Goal: Task Accomplishment & Management: Use online tool/utility

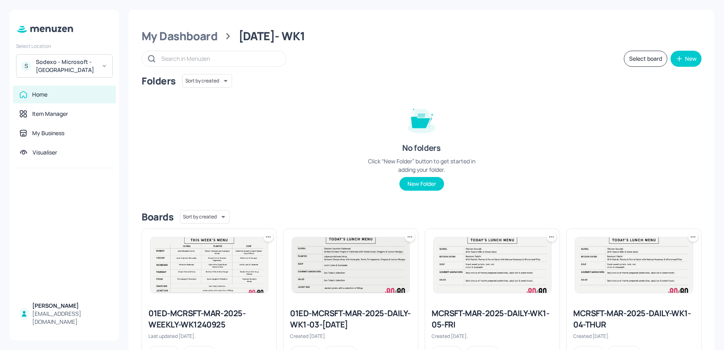
click at [55, 60] on div "Sodexo - Microsoft - [GEOGRAPHIC_DATA]" at bounding box center [66, 66] width 61 height 16
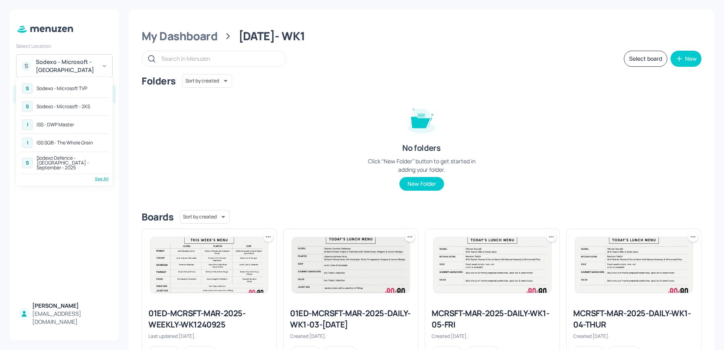
click at [65, 92] on div "S Sodexo - Microsoft TVP" at bounding box center [64, 88] width 89 height 14
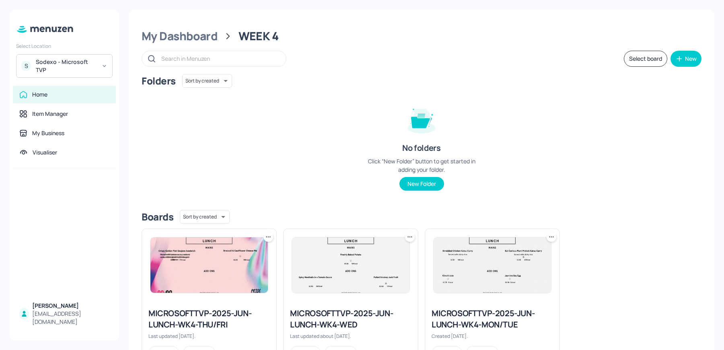
click at [321, 274] on img at bounding box center [350, 265] width 117 height 56
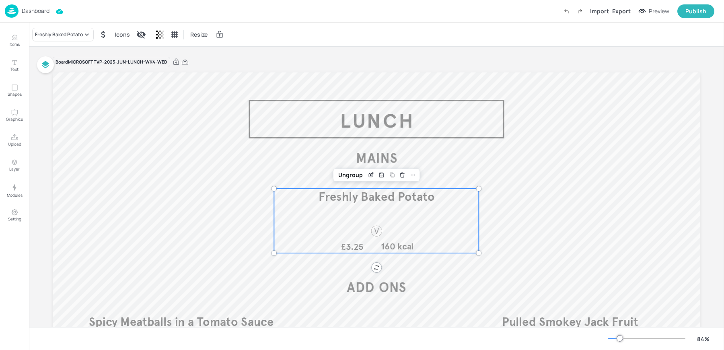
click at [369, 220] on div "Freshly Baked Potato £3.25 160 kcal" at bounding box center [376, 221] width 205 height 64
click at [269, 25] on div "Freshly Baked Potato Icons Resize" at bounding box center [376, 35] width 695 height 24
click at [27, 12] on p "Dashboard" at bounding box center [36, 11] width 28 height 6
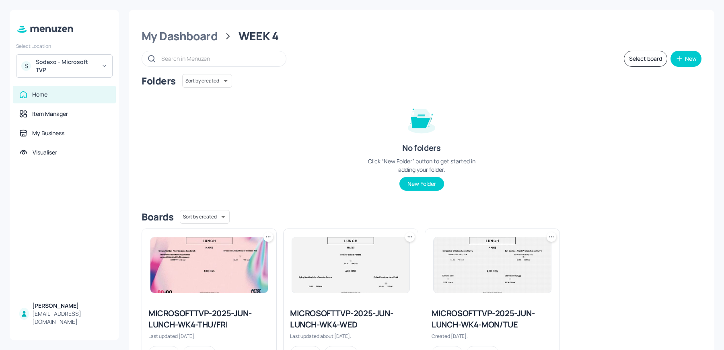
click at [346, 268] on img at bounding box center [350, 265] width 117 height 56
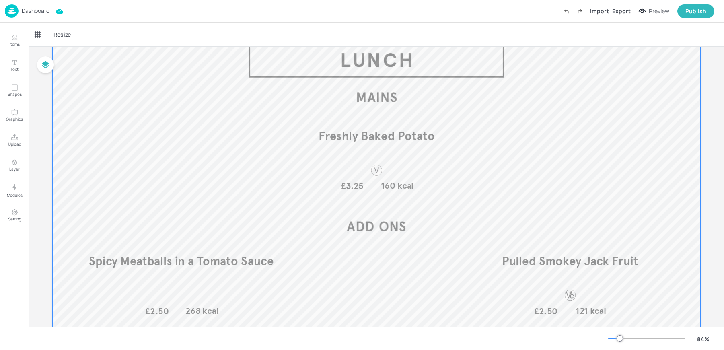
scroll to position [73, 0]
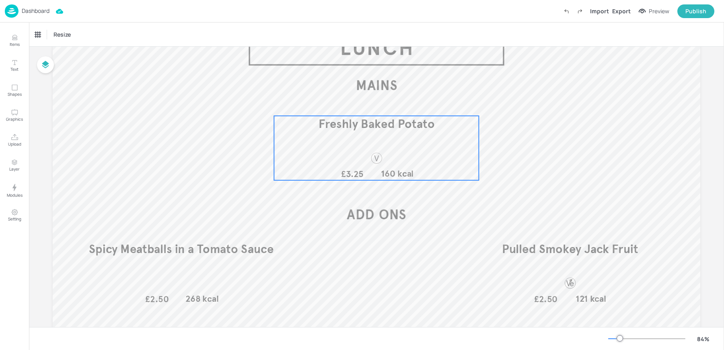
click at [401, 148] on div "Freshly Baked Potato £3.25 160 kcal" at bounding box center [376, 148] width 205 height 64
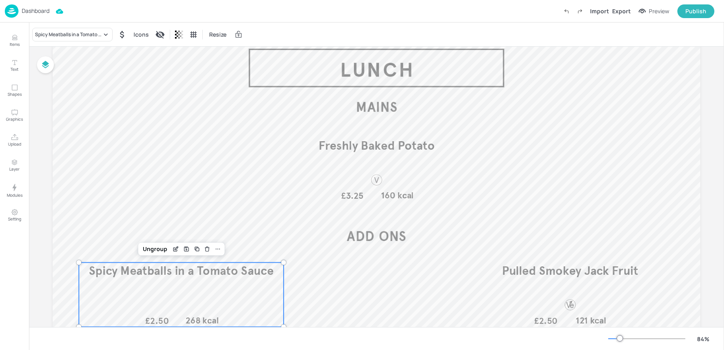
click at [154, 305] on div "Spicy Meatballs in a Tomato Sauce £2.50 268 kcal" at bounding box center [181, 295] width 205 height 64
click at [555, 293] on div "Pulled Smokey Jack Fruit £2.50 121 kcal" at bounding box center [570, 295] width 205 height 64
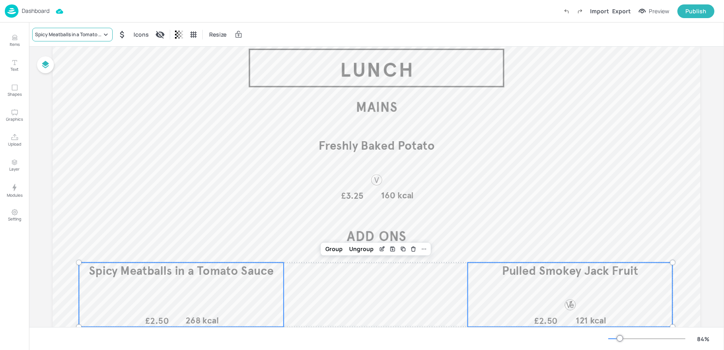
click at [94, 34] on div "Spicy Meatballs in a Tomato Sauce" at bounding box center [68, 34] width 67 height 7
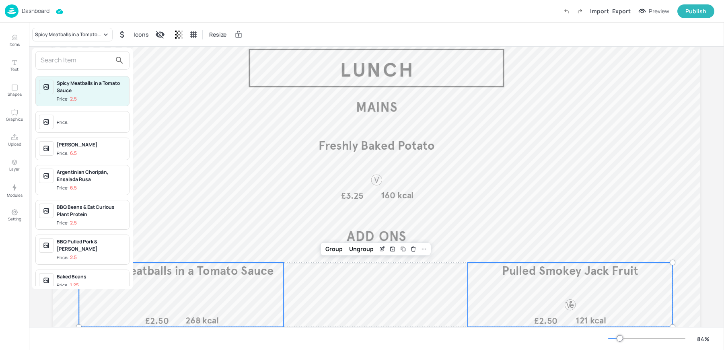
click at [66, 120] on div "Price:" at bounding box center [63, 122] width 13 height 7
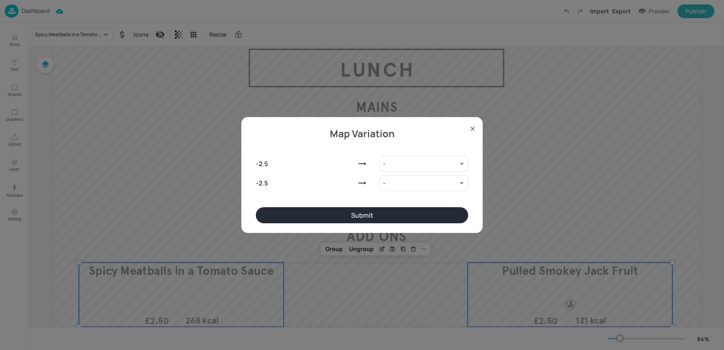
click at [352, 208] on button "Submit" at bounding box center [362, 215] width 212 height 16
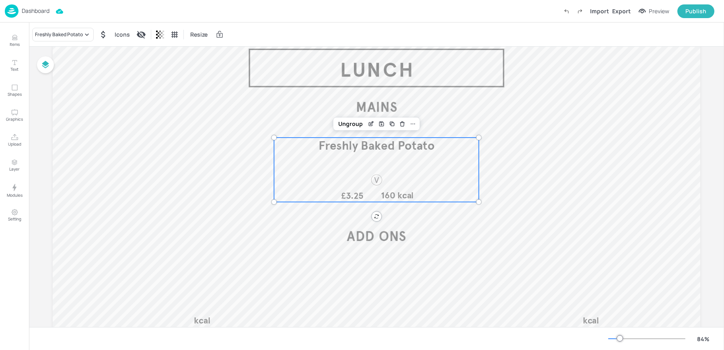
click at [352, 168] on div "Freshly Baked Potato £3.25 160 kcal" at bounding box center [376, 170] width 205 height 64
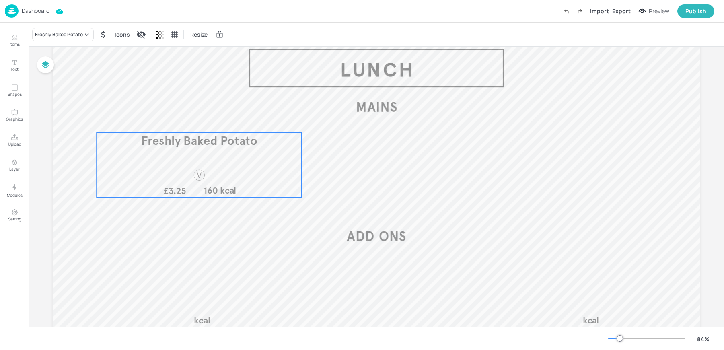
drag, startPoint x: 352, startPoint y: 168, endPoint x: 181, endPoint y: 164, distance: 171.1
click at [181, 164] on div "Freshly Baked Potato £3.25 160 kcal" at bounding box center [199, 165] width 205 height 64
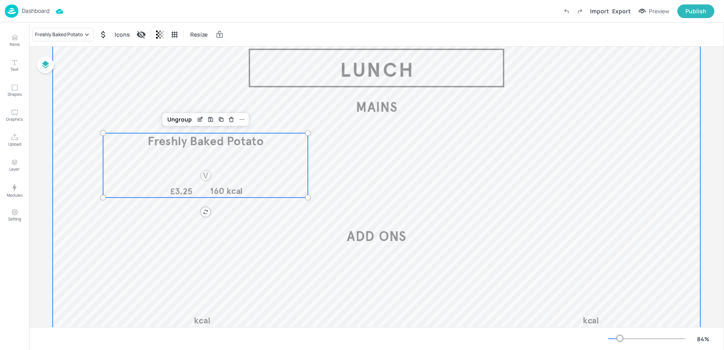
scroll to position [129, 0]
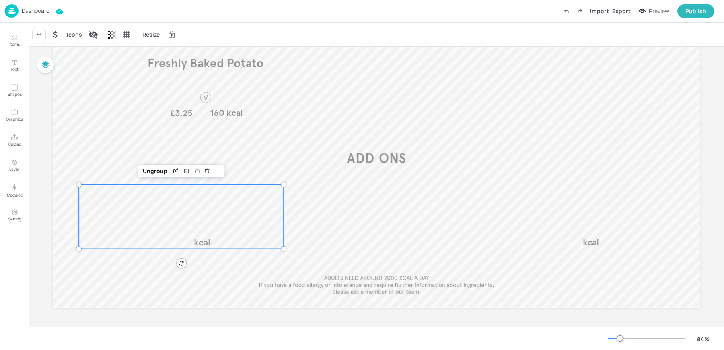
click at [216, 245] on p "kcal" at bounding box center [202, 242] width 34 height 12
click at [153, 169] on div "Ungroup" at bounding box center [155, 171] width 31 height 10
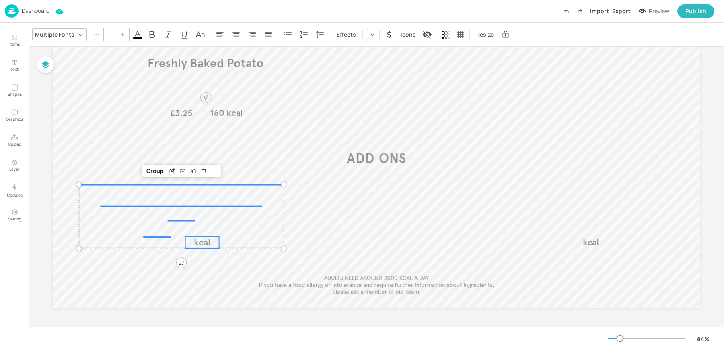
click at [199, 240] on span "kcal" at bounding box center [202, 242] width 16 height 11
type input "26"
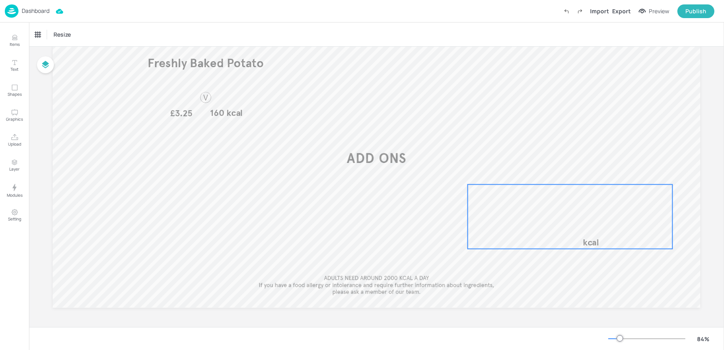
click at [595, 231] on div "kcal" at bounding box center [570, 217] width 205 height 64
click at [542, 169] on div "Ungroup" at bounding box center [544, 171] width 31 height 10
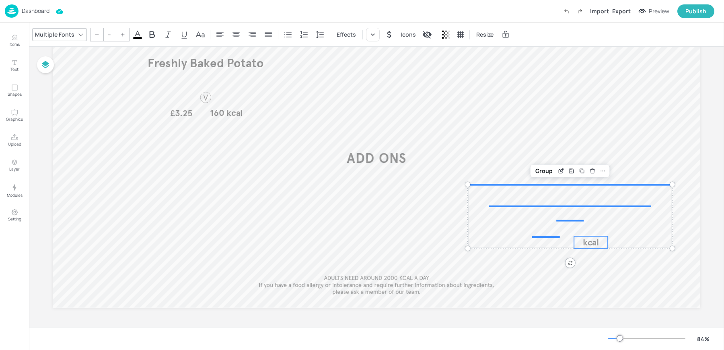
click at [591, 244] on span "kcal" at bounding box center [591, 242] width 16 height 11
type input "26"
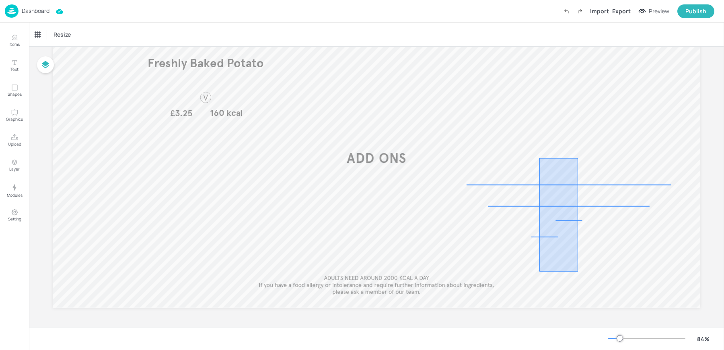
drag, startPoint x: 578, startPoint y: 271, endPoint x: 540, endPoint y: 158, distance: 119.9
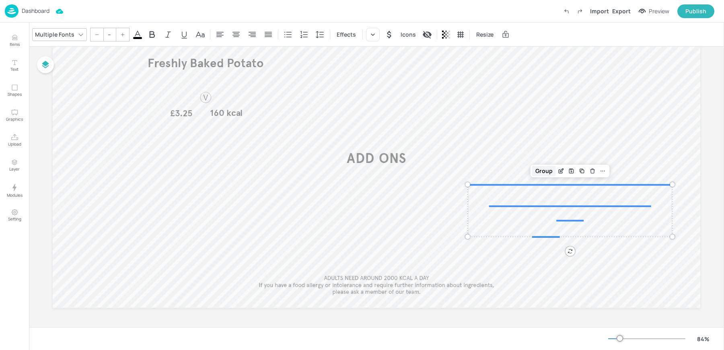
click at [542, 171] on div "Group" at bounding box center [544, 171] width 24 height 10
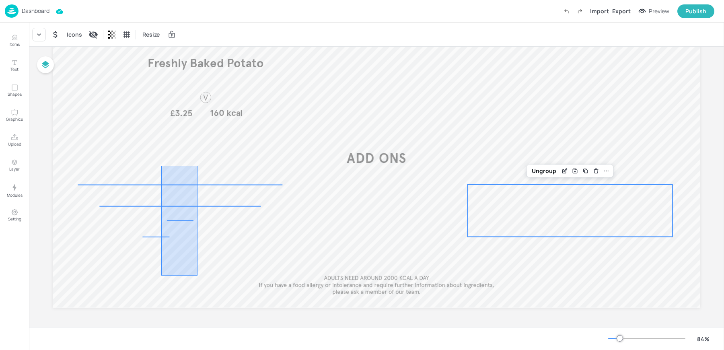
drag, startPoint x: 198, startPoint y: 275, endPoint x: 161, endPoint y: 166, distance: 115.0
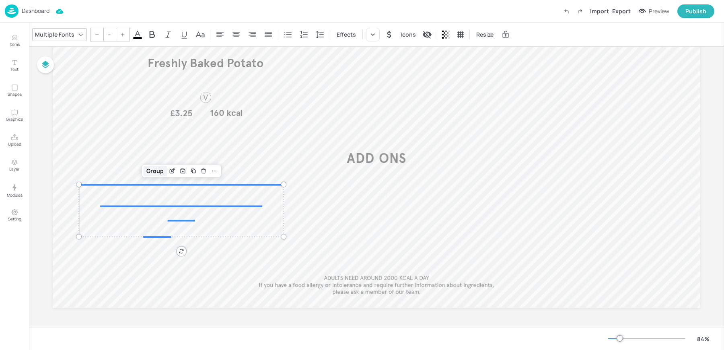
click at [145, 169] on div "Group" at bounding box center [155, 171] width 24 height 10
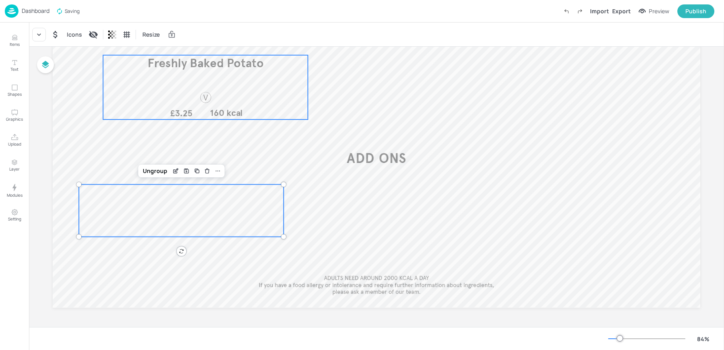
scroll to position [91, 0]
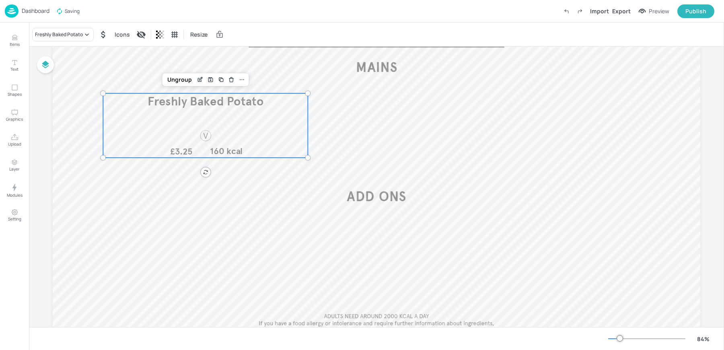
click at [243, 128] on div "Freshly Baked Potato £3.25 160 kcal" at bounding box center [205, 125] width 205 height 64
click at [47, 33] on div "Freshly Baked Potato" at bounding box center [59, 34] width 48 height 7
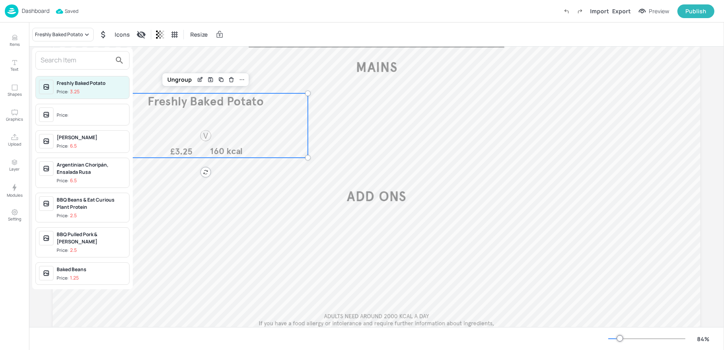
click at [72, 60] on input "text" at bounding box center [76, 60] width 71 height 13
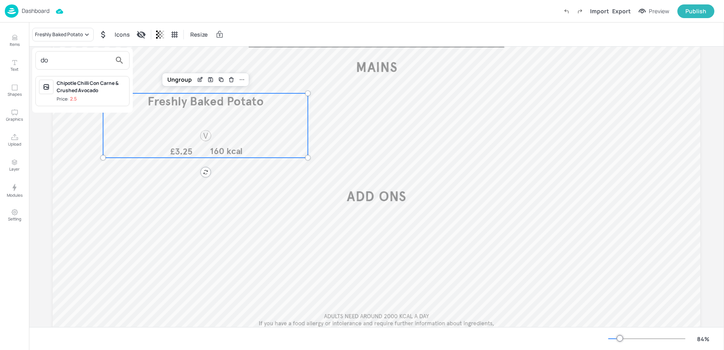
type input "do"
click at [16, 37] on div at bounding box center [362, 175] width 724 height 350
click at [16, 41] on p "Items" at bounding box center [15, 44] width 10 height 6
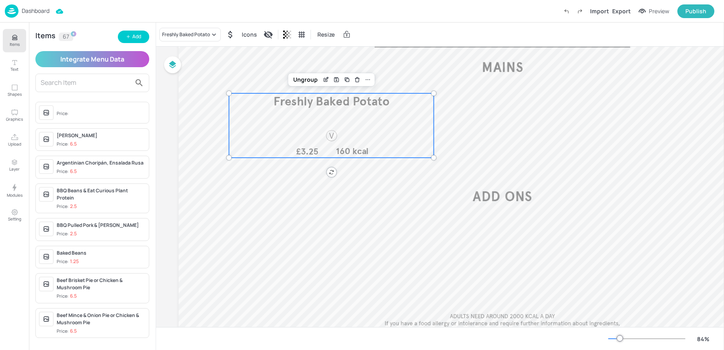
click at [132, 43] on div "Items 67 Add Integrate Menu Data Price: Galinha Caipira Price: 6.5 Argentinian …" at bounding box center [92, 187] width 127 height 328
click at [132, 33] on button "Add" at bounding box center [133, 37] width 31 height 12
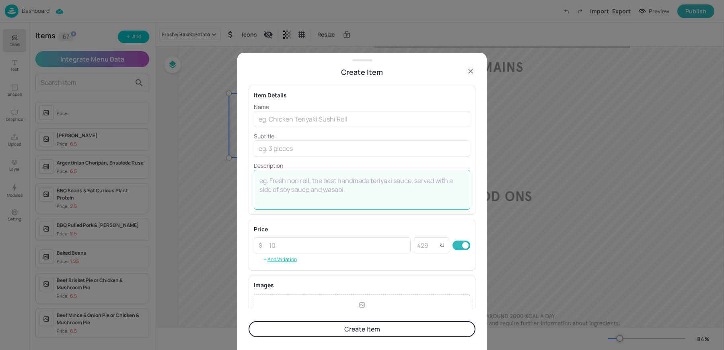
click at [307, 182] on textarea at bounding box center [362, 189] width 205 height 27
paste textarea "Dominican Republic Guandules con Coco & Tostones A creamy, rich, Chickpea & Bla…"
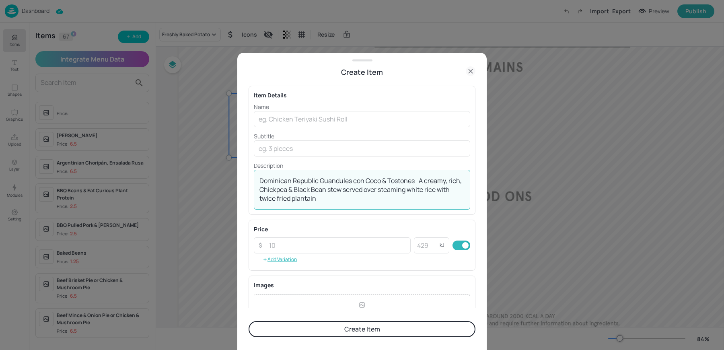
drag, startPoint x: 415, startPoint y: 181, endPoint x: 185, endPoint y: 170, distance: 230.0
click at [185, 170] on div "Create Item Item Details Name ​ Subtitle ​ Description [GEOGRAPHIC_DATA] Guandu…" at bounding box center [362, 175] width 724 height 350
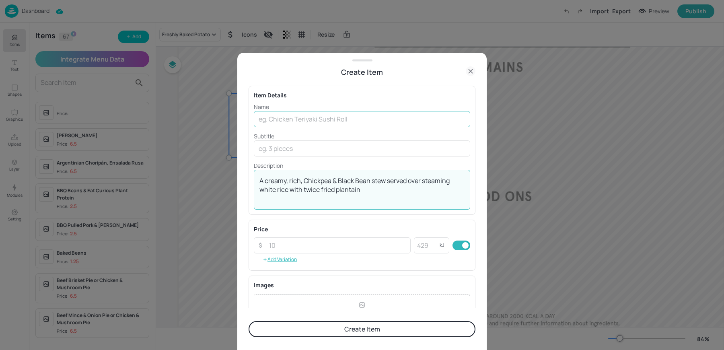
type textarea "A creamy, rich, Chickpea & Black Bean stew served over steaming white rice with…"
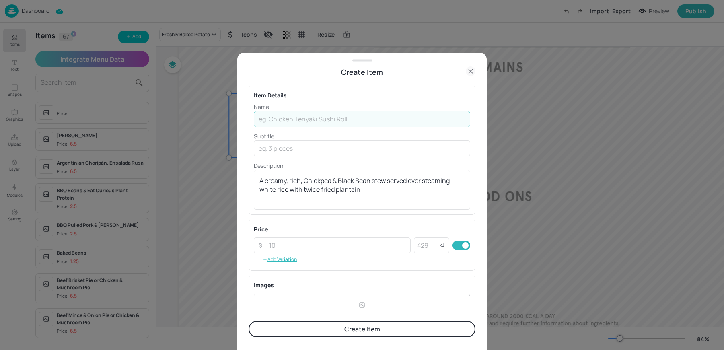
click at [313, 114] on input "text" at bounding box center [362, 119] width 216 height 16
paste input "[GEOGRAPHIC_DATA] Guandules con Coco & Tostones"
type input "[GEOGRAPHIC_DATA] Guandules con Coco & Tostones"
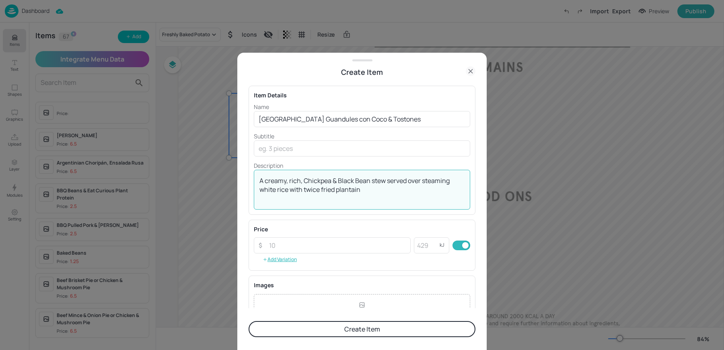
drag, startPoint x: 264, startPoint y: 181, endPoint x: 205, endPoint y: 180, distance: 59.2
click at [210, 180] on div "Create Item Item Details Name Dominican Republic Guandules con Coco & Tostones …" at bounding box center [362, 175] width 724 height 350
type textarea "A creamy, rich, Chickpea & Black Bean stew served over steaming white rice with…"
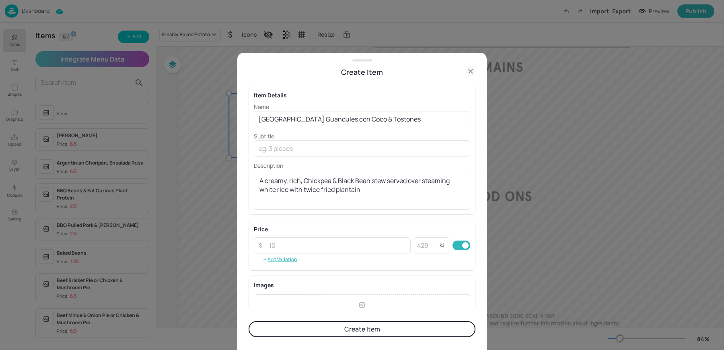
click at [330, 332] on button "Create Item" at bounding box center [362, 329] width 227 height 16
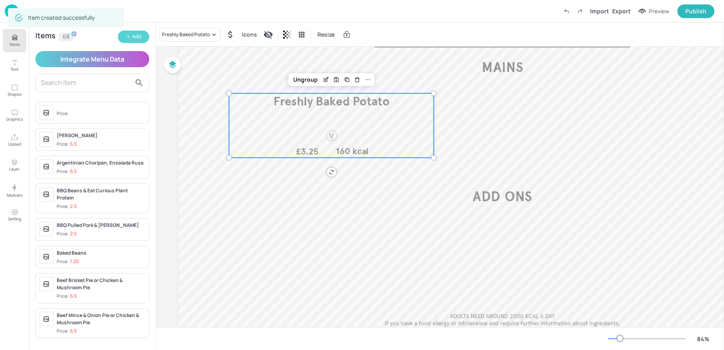
click at [132, 38] on div "Add" at bounding box center [136, 37] width 9 height 8
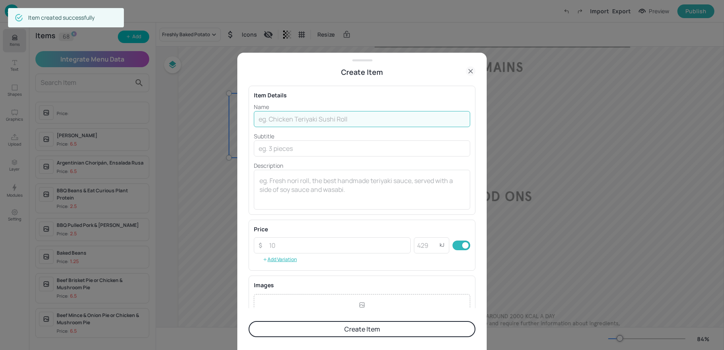
click at [301, 118] on input "text" at bounding box center [362, 119] width 216 height 16
paste input "Picadillo Mince Beef Hash with olives and raisins, served in a Flour Tortilla w…"
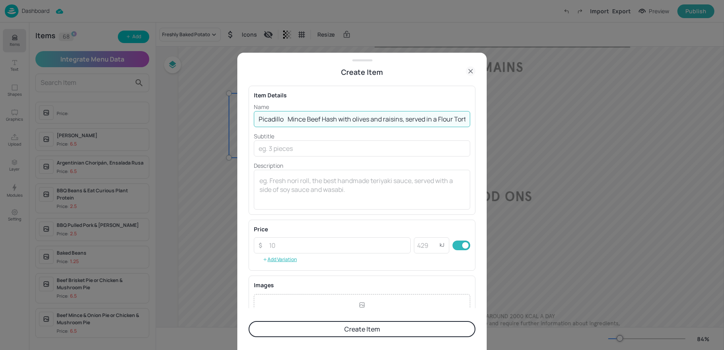
scroll to position [0, 63]
drag, startPoint x: 303, startPoint y: 118, endPoint x: 537, endPoint y: 130, distance: 233.7
click at [537, 130] on div "Create Item Item Details Name Picadillo Mince Beef Hash with olives and raisins…" at bounding box center [362, 175] width 724 height 350
click at [328, 130] on div "Name Picadillo Mince Beef Hash with olives and raisins, served in a Flour Torti…" at bounding box center [362, 156] width 216 height 107
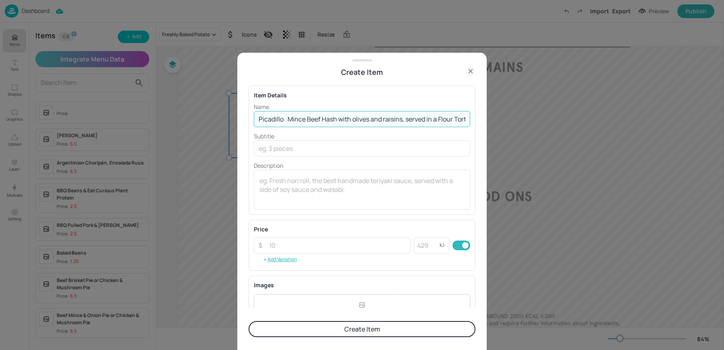
scroll to position [0, 63]
drag, startPoint x: 284, startPoint y: 118, endPoint x: 569, endPoint y: 120, distance: 284.9
click at [569, 120] on div "Create Item Item Details Name Picadillo Mince Beef Hash with olives and raisins…" at bounding box center [362, 175] width 724 height 350
type input "Picadillo"
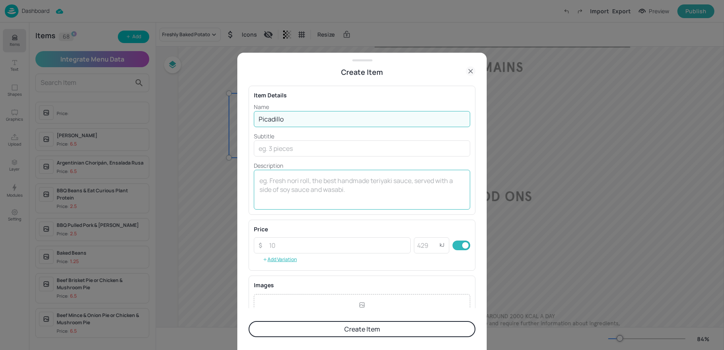
click at [338, 184] on textarea at bounding box center [362, 189] width 205 height 27
paste textarea "Mince Beef Hash with olives and raisins, served in a Flour Tortilla with Tomato…"
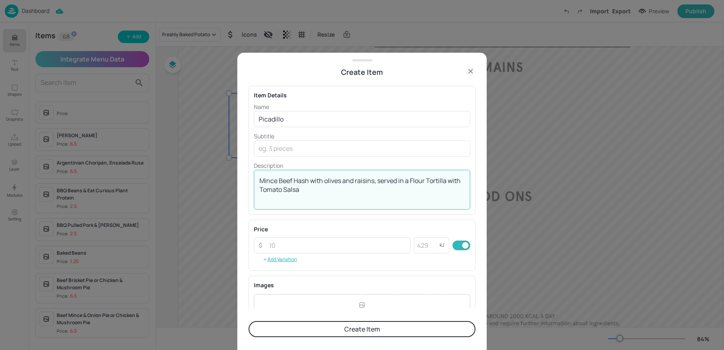
type textarea "Mince Beef Hash with olives and raisins, served in a Flour Tortilla with Tomato…"
click at [305, 327] on button "Create Item" at bounding box center [362, 329] width 227 height 16
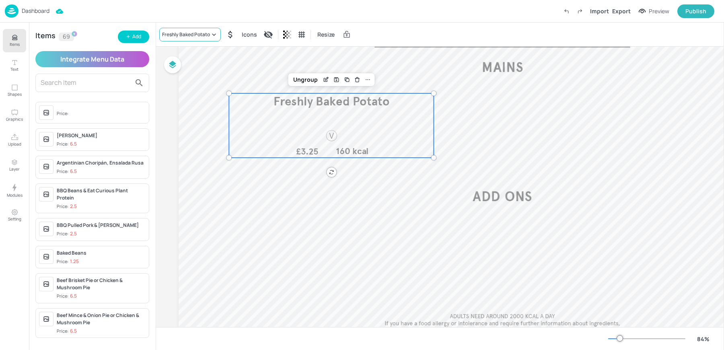
click at [184, 39] on div "Freshly Baked Potato" at bounding box center [190, 35] width 62 height 14
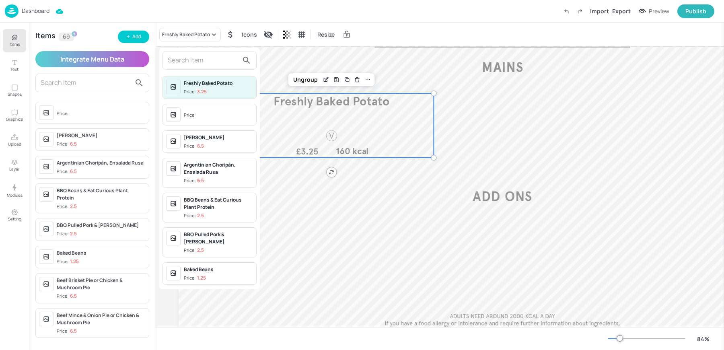
click at [185, 67] on div at bounding box center [210, 60] width 94 height 19
click at [181, 62] on input "text" at bounding box center [203, 60] width 71 height 13
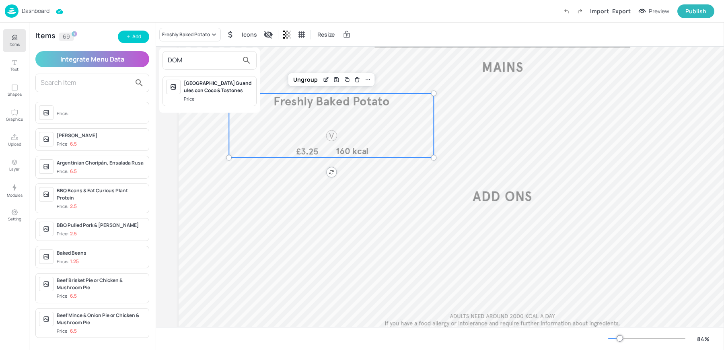
type input "DOM"
click at [203, 94] on div "[GEOGRAPHIC_DATA] Guandules con Coco & Tostones" at bounding box center [218, 87] width 69 height 14
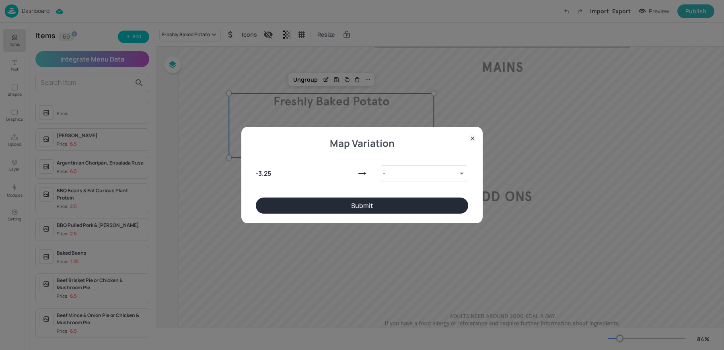
click at [359, 208] on button "Submit" at bounding box center [362, 206] width 212 height 16
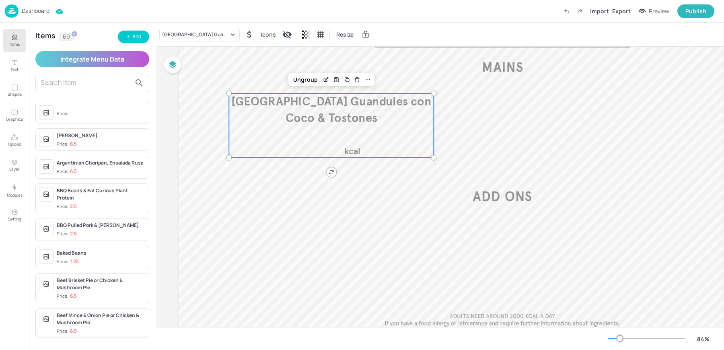
click at [25, 11] on p "Dashboard" at bounding box center [36, 11] width 28 height 6
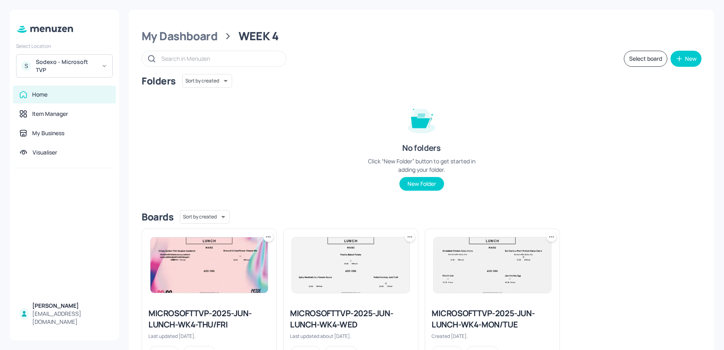
click at [111, 53] on div "Select Location S Sodexo - Microsoft TVP" at bounding box center [64, 58] width 109 height 38
click at [79, 67] on div "Sodexo - Microsoft TVP" at bounding box center [66, 66] width 61 height 16
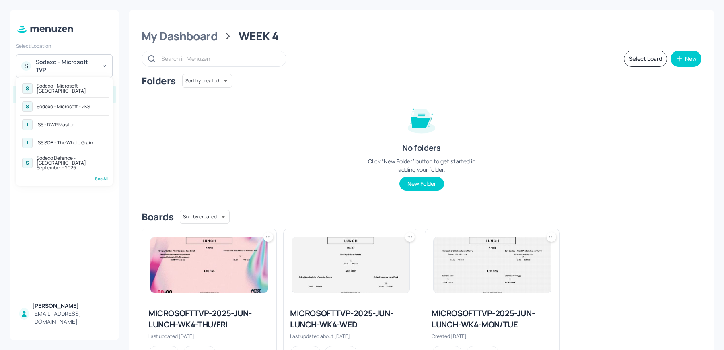
click at [98, 176] on div "See All" at bounding box center [64, 179] width 89 height 6
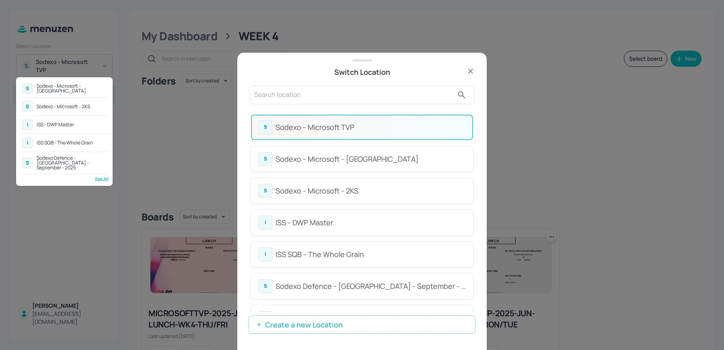
click at [346, 93] on div at bounding box center [362, 175] width 724 height 350
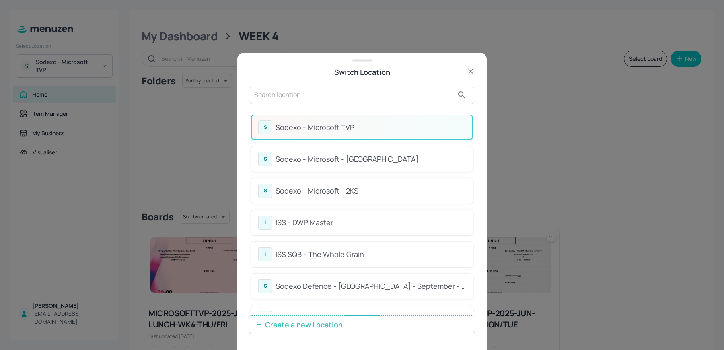
click at [312, 94] on input "text" at bounding box center [354, 95] width 200 height 13
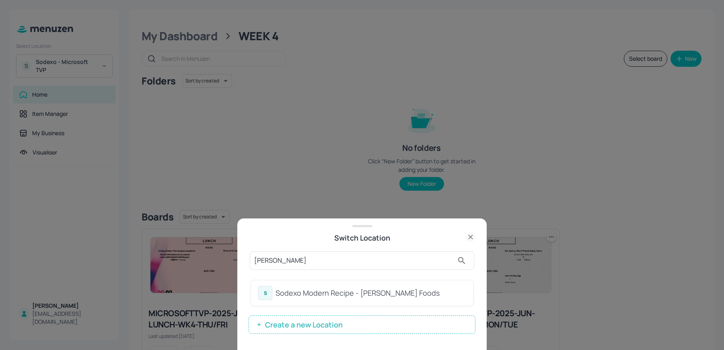
type input "KERRY"
click at [291, 295] on div "Sodexo Modern Recipe - Kerry Foods" at bounding box center [371, 293] width 190 height 11
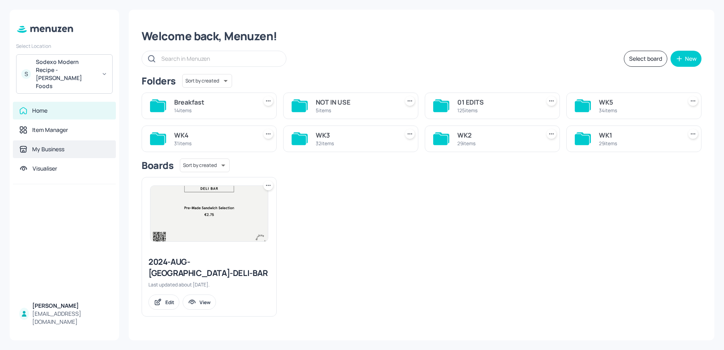
click at [35, 145] on div "My Business" at bounding box center [48, 149] width 32 height 8
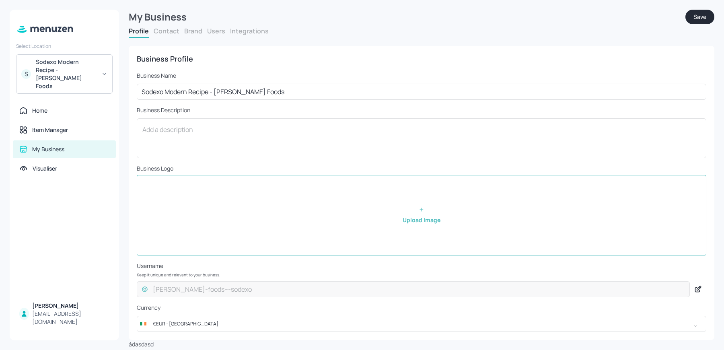
click at [212, 35] on button "Users" at bounding box center [216, 31] width 18 height 9
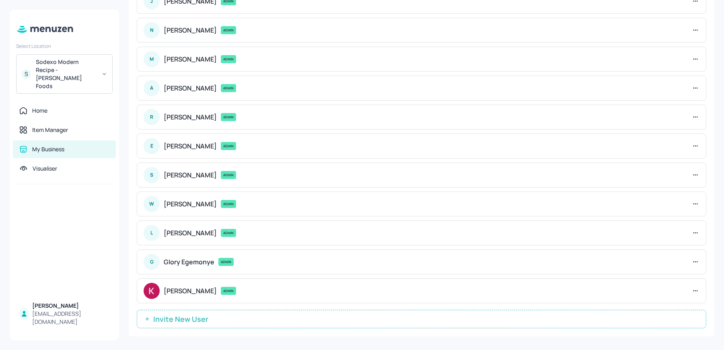
scroll to position [110, 0]
click at [222, 317] on button "Invite New User" at bounding box center [422, 319] width 570 height 19
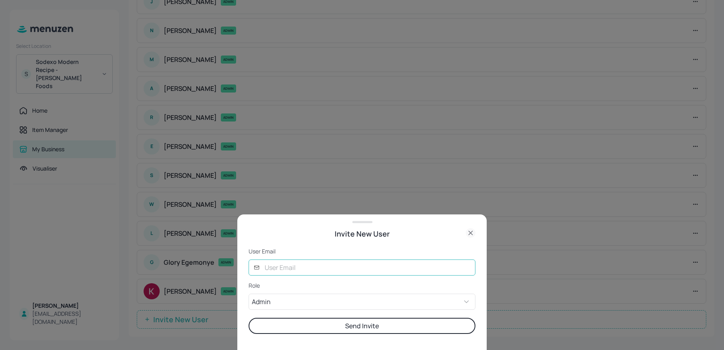
click at [282, 264] on input "text" at bounding box center [368, 268] width 216 height 16
type input "nishita@digital-messaging.com"
click at [304, 326] on button "Send Invite" at bounding box center [362, 326] width 227 height 16
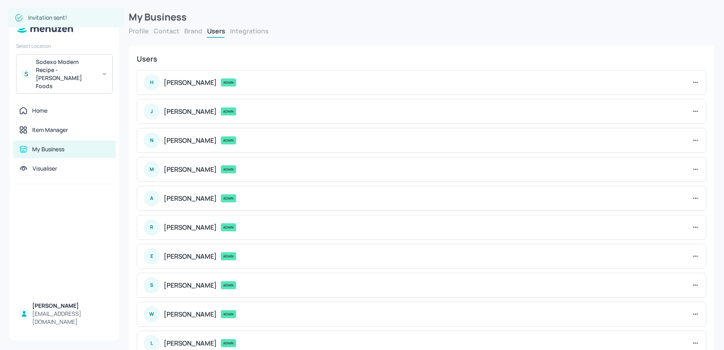
click at [88, 66] on div "Sodexo Modern Recipe - Kerry Foods" at bounding box center [66, 74] width 61 height 32
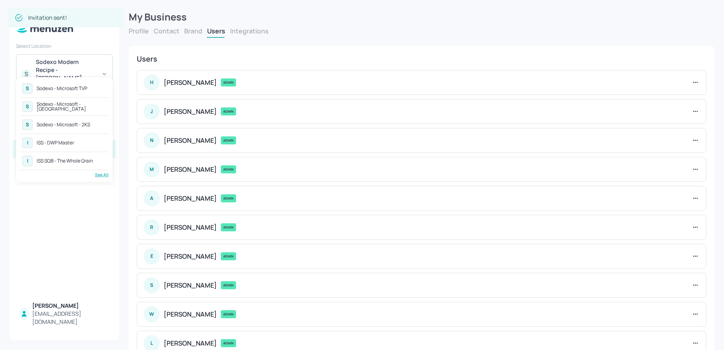
click at [80, 125] on div "Sodexo - Microsoft - 2KS" at bounding box center [64, 124] width 54 height 5
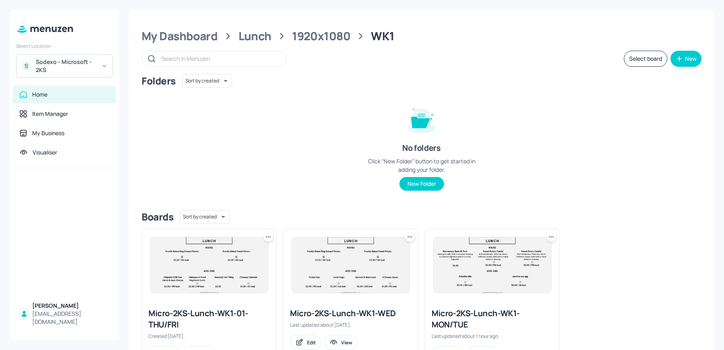
click at [46, 63] on div "Sodexo - Microsoft - 2KS" at bounding box center [66, 66] width 61 height 16
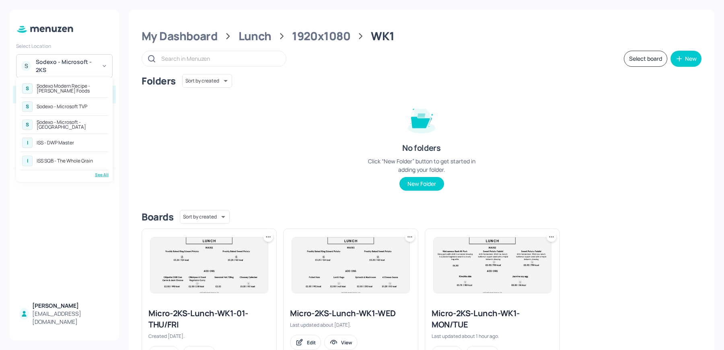
click at [98, 178] on div "S Sodexo Modern Recipe - [PERSON_NAME] Foods S Sodexo - Microsoft TVP S Sodexo …" at bounding box center [64, 129] width 97 height 105
click at [98, 175] on div "See All" at bounding box center [64, 175] width 89 height 6
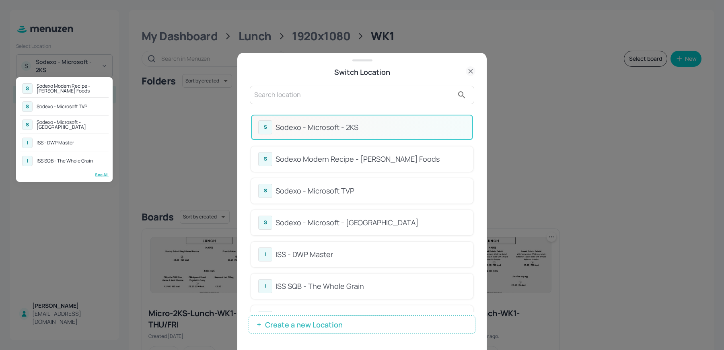
click at [306, 98] on div at bounding box center [362, 175] width 724 height 350
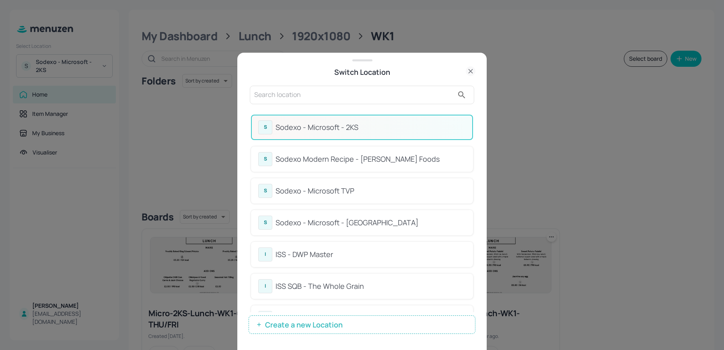
click at [291, 94] on input "text" at bounding box center [354, 95] width 200 height 13
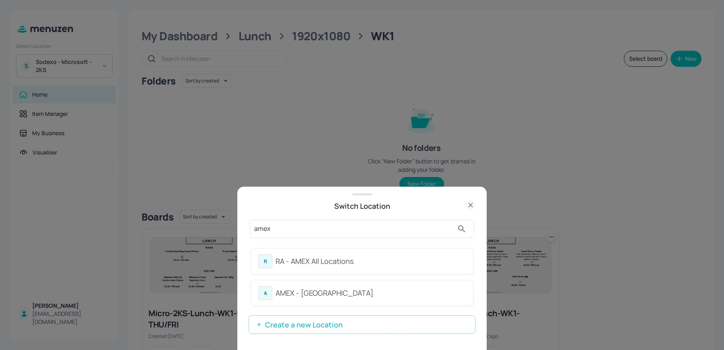
type input "amex"
click at [291, 263] on div "RA - AMEX All Locations" at bounding box center [371, 261] width 190 height 11
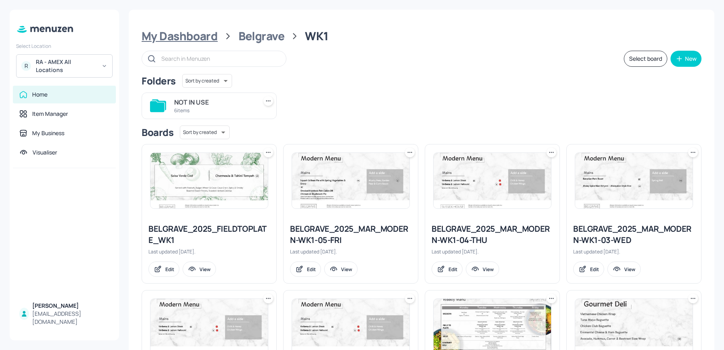
click at [170, 35] on div "My Dashboard" at bounding box center [180, 36] width 76 height 14
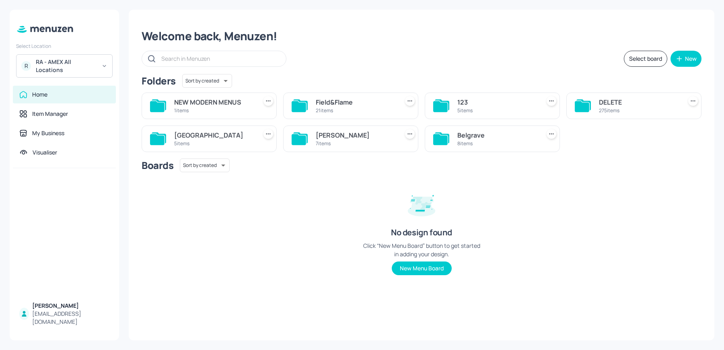
click at [363, 138] on div "John St" at bounding box center [356, 135] width 80 height 10
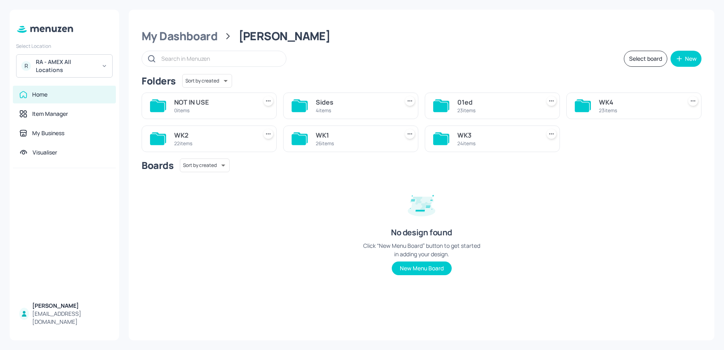
click at [245, 142] on div "22 items" at bounding box center [214, 143] width 80 height 7
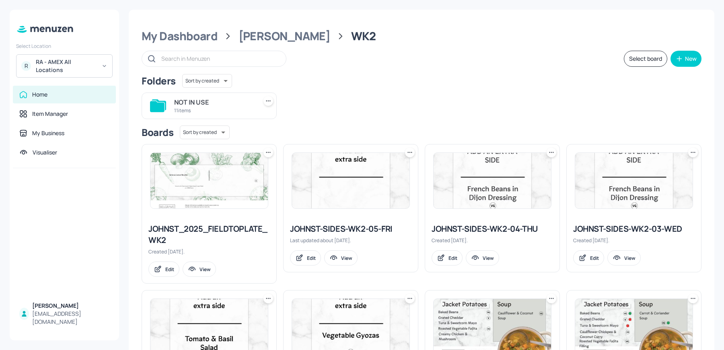
click at [209, 108] on div "11 items" at bounding box center [214, 110] width 80 height 7
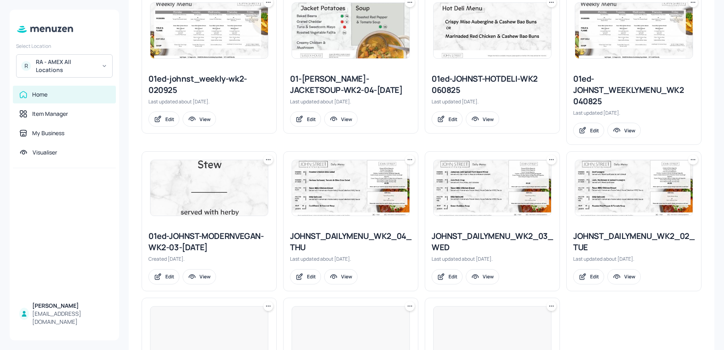
scroll to position [339, 0]
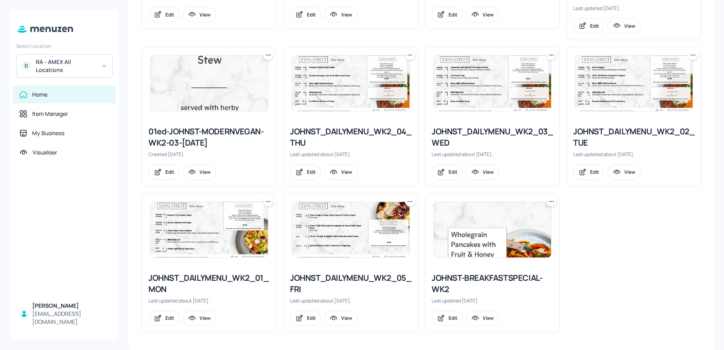
click at [550, 199] on icon at bounding box center [552, 202] width 8 height 8
click at [661, 229] on div at bounding box center [362, 175] width 724 height 350
click at [548, 198] on icon at bounding box center [552, 202] width 8 height 8
click at [651, 256] on div at bounding box center [362, 175] width 724 height 350
click at [472, 282] on div "JOHNST-BREAKFASTSPECIAL-WK2" at bounding box center [493, 283] width 122 height 23
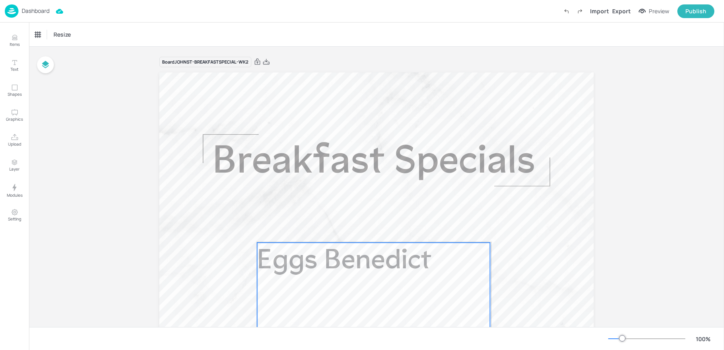
click at [383, 255] on span "Eggs Benedict" at bounding box center [344, 262] width 175 height 28
click at [58, 45] on div "Eggs Benedict Icons Resize" at bounding box center [376, 35] width 695 height 24
click at [53, 40] on div "Eggs Benedict" at bounding box center [55, 35] width 46 height 14
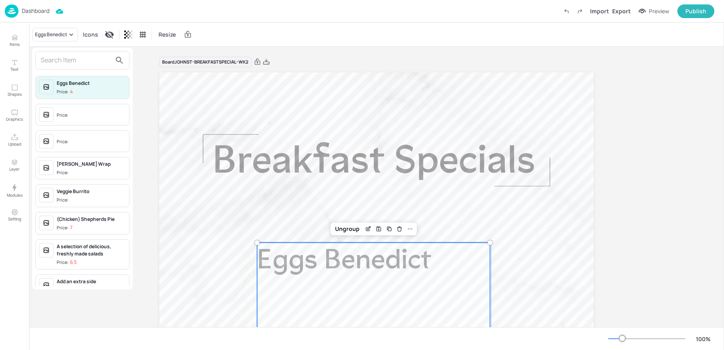
click at [56, 65] on input "text" at bounding box center [76, 60] width 71 height 13
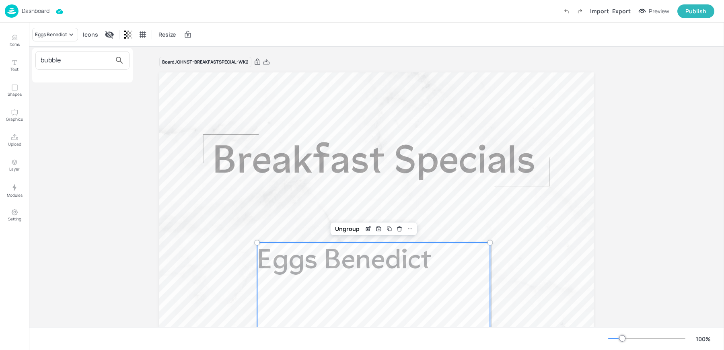
type input "bubble"
click at [15, 41] on div at bounding box center [362, 175] width 724 height 350
click at [15, 41] on icon "Items" at bounding box center [15, 38] width 8 height 8
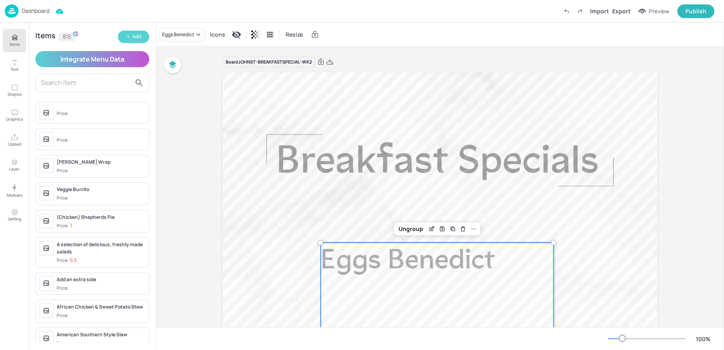
click at [126, 38] on icon "button" at bounding box center [128, 36] width 5 height 5
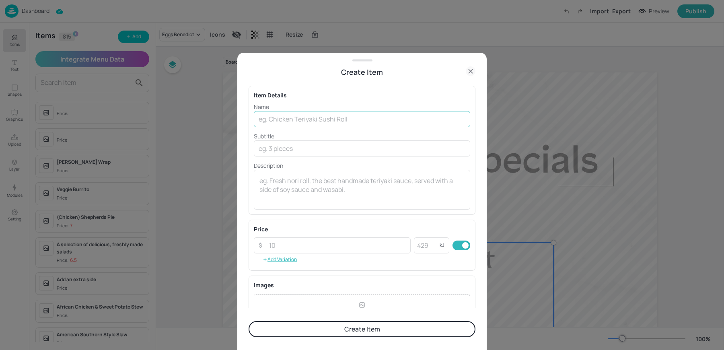
click at [274, 115] on input "text" at bounding box center [362, 119] width 216 height 16
type input "Bubble & Squeak, Honey Roast Ham & Poached Egg"
click at [249, 321] on button "Create Item" at bounding box center [362, 329] width 227 height 16
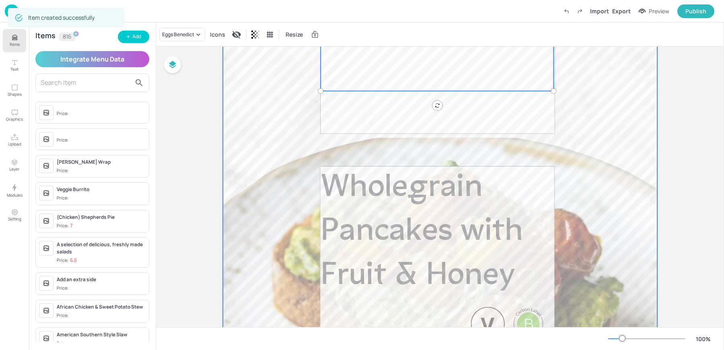
scroll to position [311, 0]
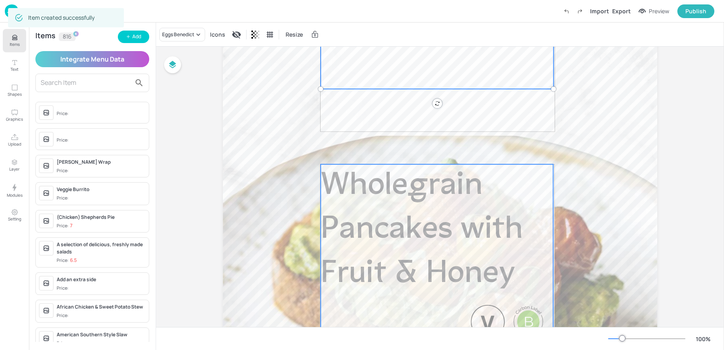
click at [412, 225] on span "Wholegrain Pancakes with Fruit & Honey" at bounding box center [422, 230] width 202 height 120
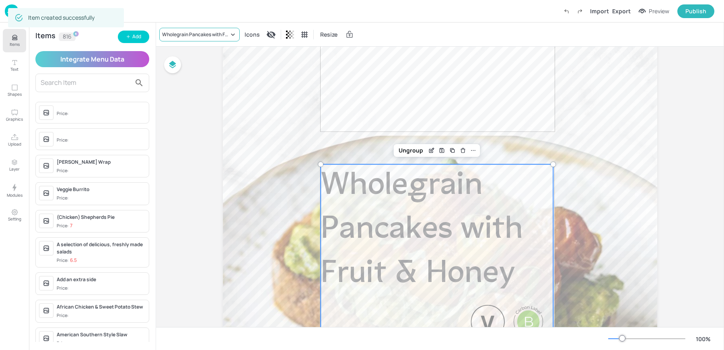
click at [171, 29] on div "Wholegrain Pancakes with Fruit & Honey" at bounding box center [199, 35] width 80 height 14
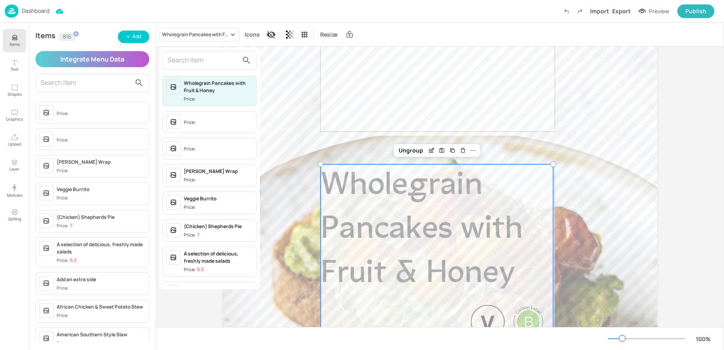
click at [201, 60] on input "text" at bounding box center [203, 60] width 71 height 13
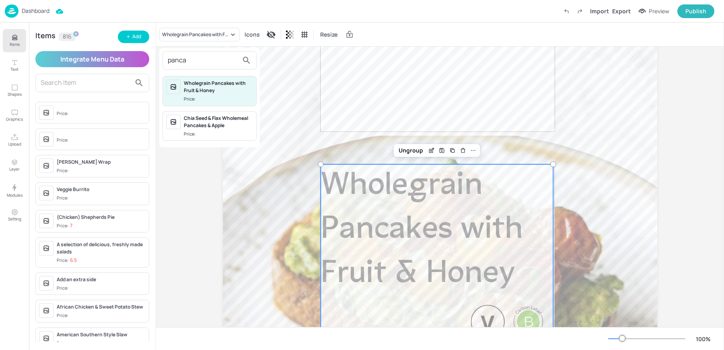
type input "panca"
click at [200, 82] on div "Wholegrain Pancakes with Fruit & Honey" at bounding box center [218, 87] width 69 height 14
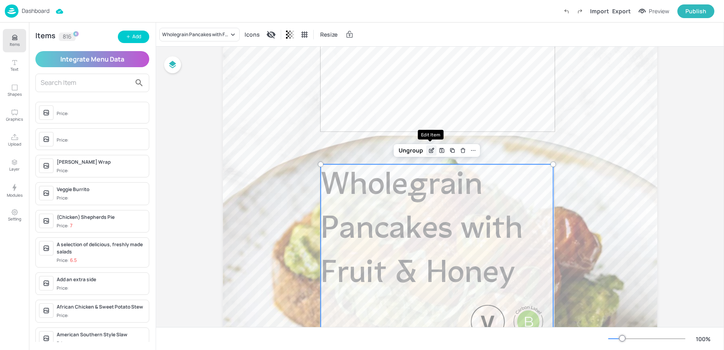
click at [429, 149] on icon "Edit Item" at bounding box center [432, 150] width 7 height 6
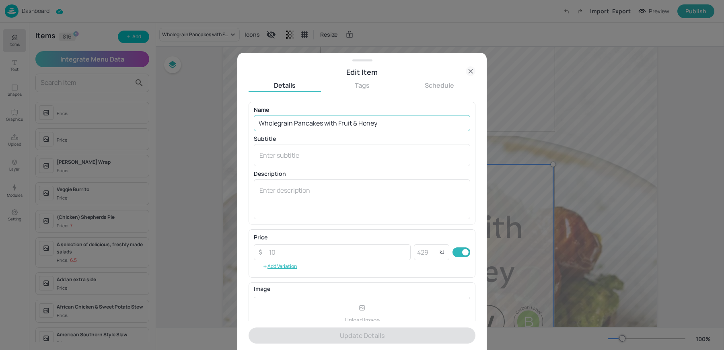
click at [356, 121] on input "Wholegrain Pancakes with Fruit & Honey" at bounding box center [362, 123] width 216 height 16
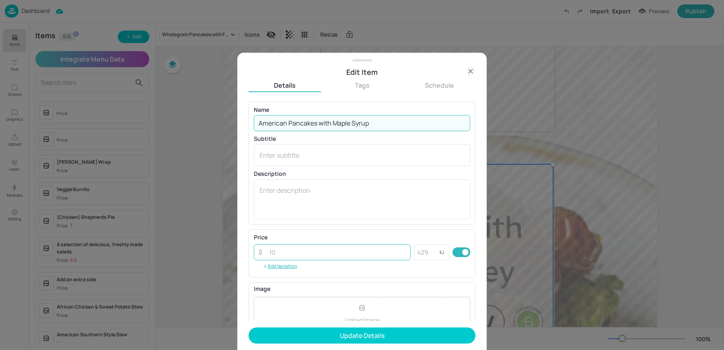
scroll to position [77, 0]
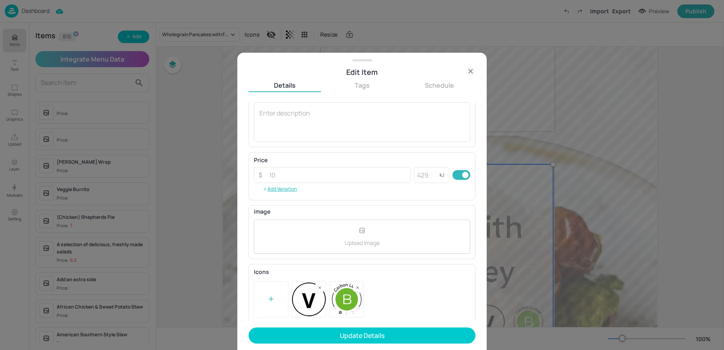
type input "American Pancakes with Maple Syrup"
click at [359, 291] on div at bounding box center [362, 299] width 216 height 36
click at [358, 289] on div at bounding box center [357, 287] width 9 height 8
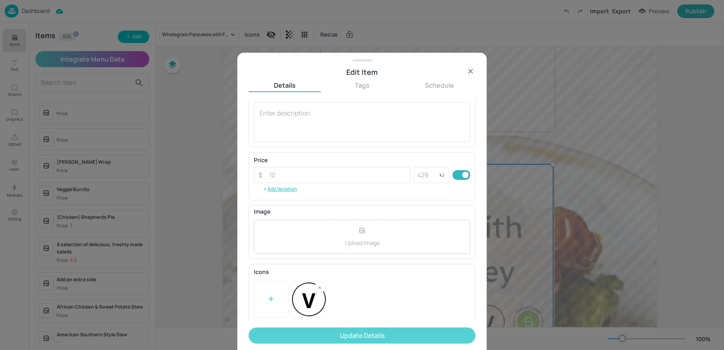
click at [330, 332] on button "Update Details" at bounding box center [362, 336] width 227 height 16
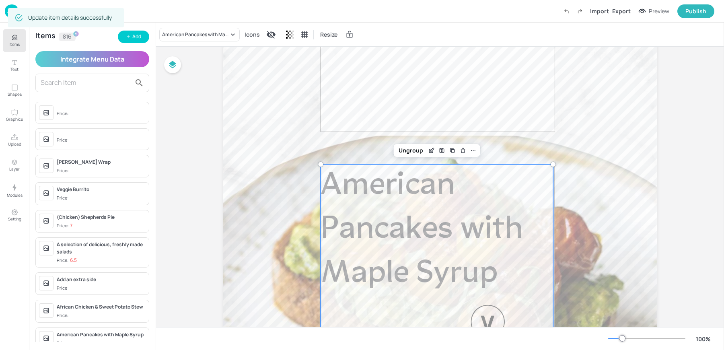
click at [409, 156] on div "Ungroup" at bounding box center [437, 150] width 87 height 13
click at [408, 149] on div "Ungroup" at bounding box center [411, 150] width 31 height 10
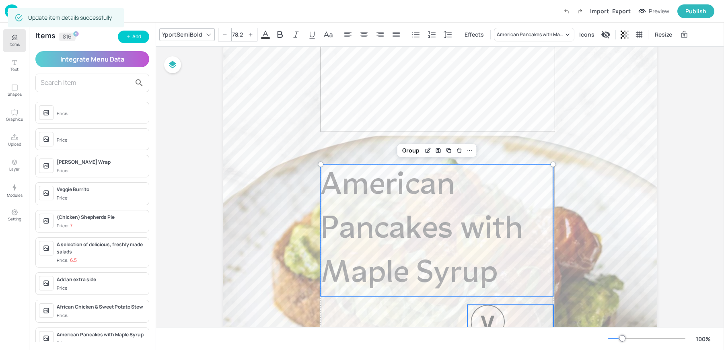
click at [413, 205] on p "American Pancakes with Maple Syrup" at bounding box center [437, 230] width 233 height 132
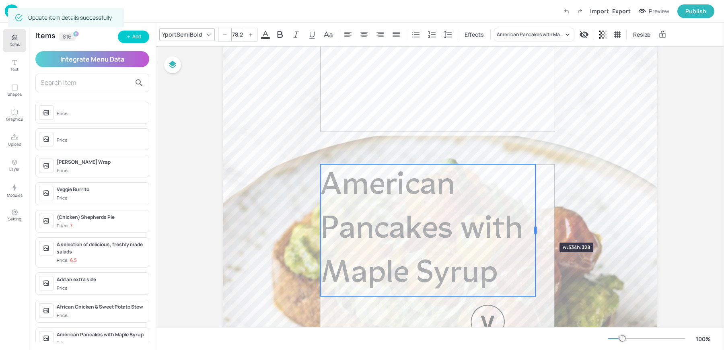
drag, startPoint x: 553, startPoint y: 229, endPoint x: 530, endPoint y: 228, distance: 23.4
click at [535, 228] on div at bounding box center [536, 230] width 2 height 7
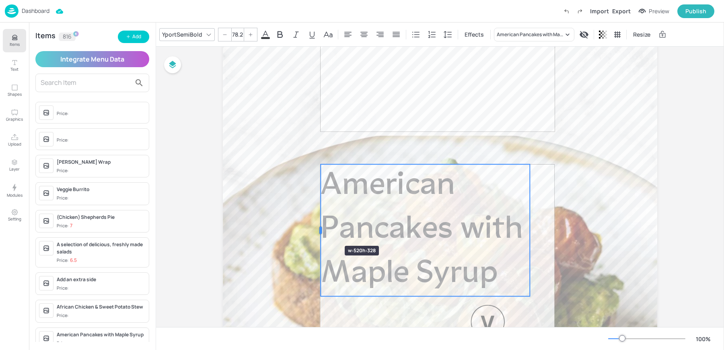
drag, startPoint x: 321, startPoint y: 231, endPoint x: 342, endPoint y: 232, distance: 20.9
click at [324, 232] on div at bounding box center [320, 230] width 6 height 132
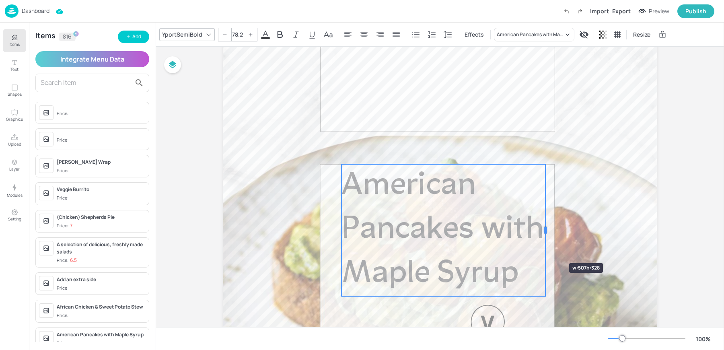
drag, startPoint x: 530, startPoint y: 250, endPoint x: 546, endPoint y: 249, distance: 16.5
click at [546, 249] on div at bounding box center [546, 230] width 6 height 132
click at [462, 154] on div at bounding box center [465, 150] width 10 height 10
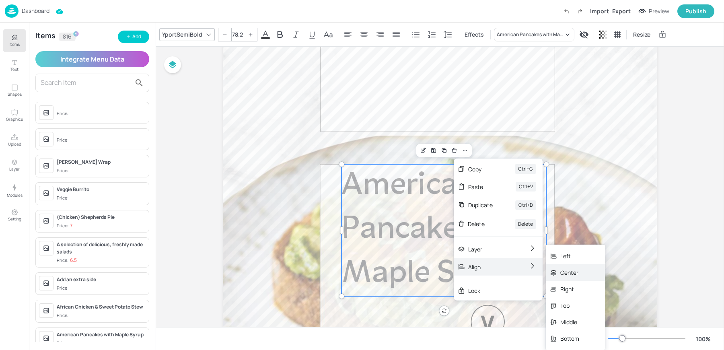
click at [575, 276] on div "Center" at bounding box center [570, 272] width 19 height 8
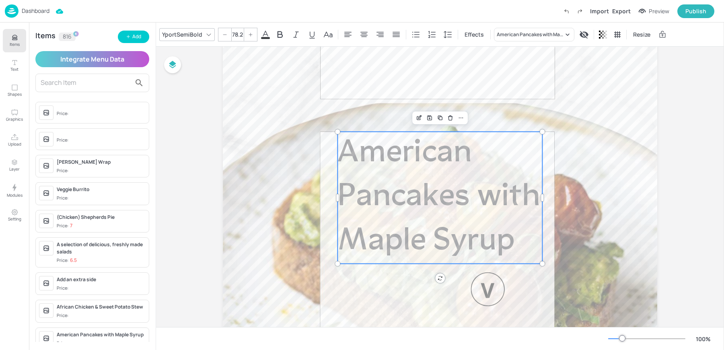
scroll to position [359, 0]
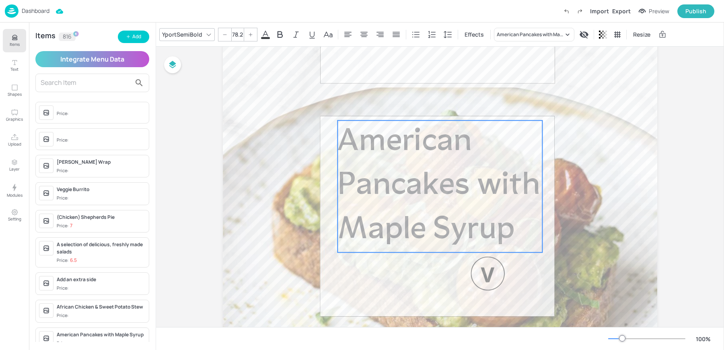
drag, startPoint x: 419, startPoint y: 189, endPoint x: 419, endPoint y: 196, distance: 6.4
click at [419, 196] on span "American Pancakes with Maple Syrup" at bounding box center [439, 186] width 202 height 120
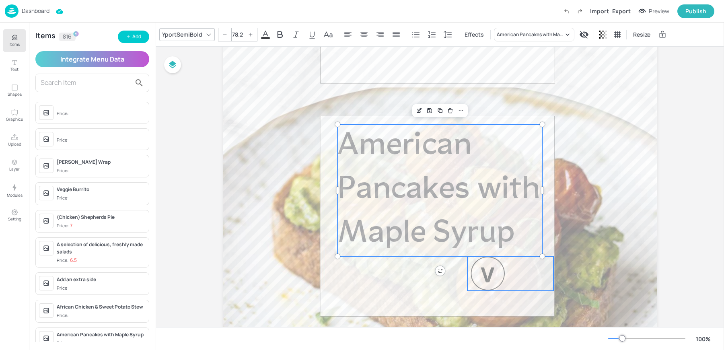
click at [484, 282] on div at bounding box center [488, 273] width 34 height 34
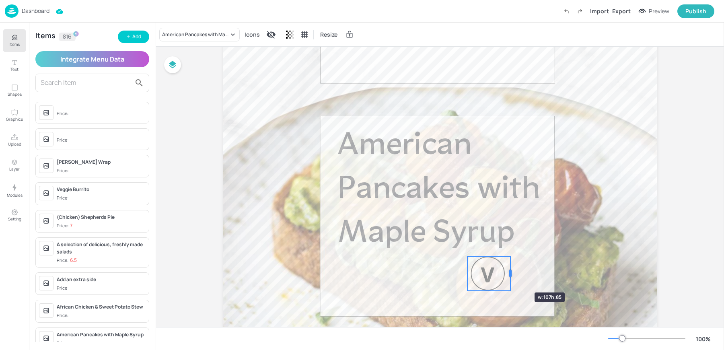
drag, startPoint x: 554, startPoint y: 277, endPoint x: 510, endPoint y: 278, distance: 43.5
click at [510, 278] on div at bounding box center [510, 273] width 6 height 34
drag, startPoint x: 481, startPoint y: 274, endPoint x: 522, endPoint y: 280, distance: 41.4
click at [522, 280] on div at bounding box center [529, 279] width 34 height 34
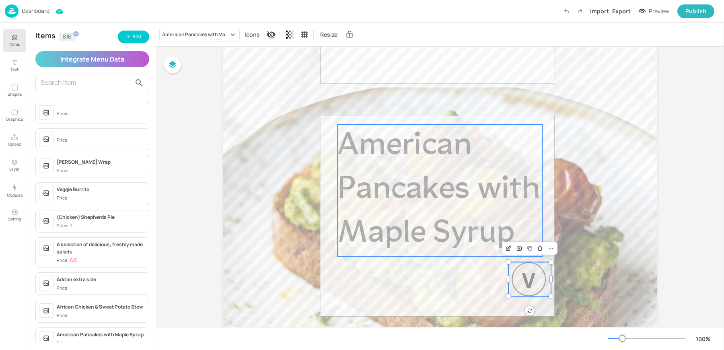
click at [449, 218] on span "American Pancakes with Maple Syrup" at bounding box center [439, 190] width 202 height 120
click at [515, 274] on div at bounding box center [529, 279] width 34 height 34
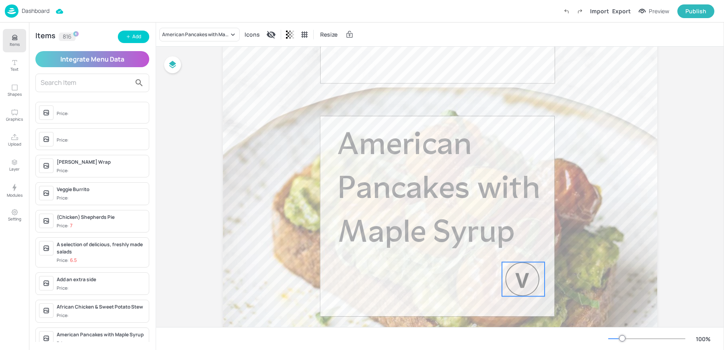
drag, startPoint x: 523, startPoint y: 277, endPoint x: 517, endPoint y: 277, distance: 6.4
click at [517, 277] on div at bounding box center [522, 279] width 34 height 34
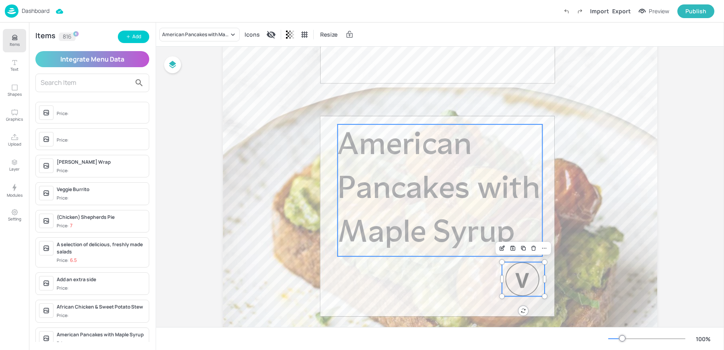
click at [471, 221] on span "American Pancakes with Maple Syrup" at bounding box center [439, 190] width 202 height 120
click at [414, 109] on div "Group" at bounding box center [415, 110] width 24 height 10
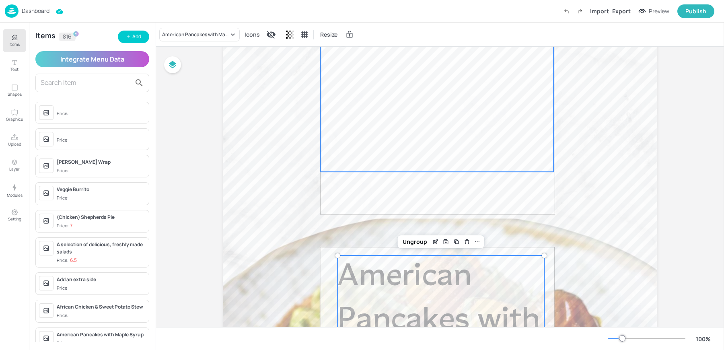
click at [385, 140] on div "Eggs Benedict" at bounding box center [437, 93] width 233 height 157
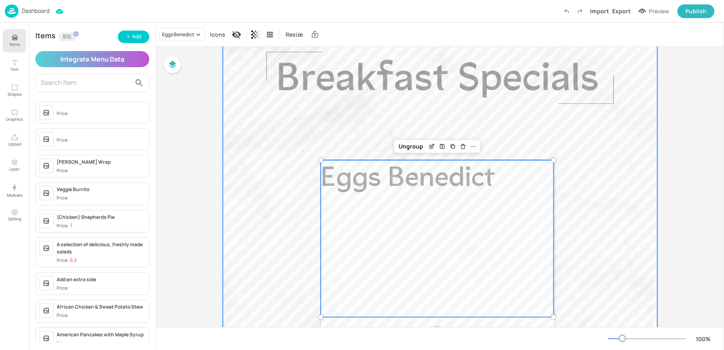
scroll to position [26, 0]
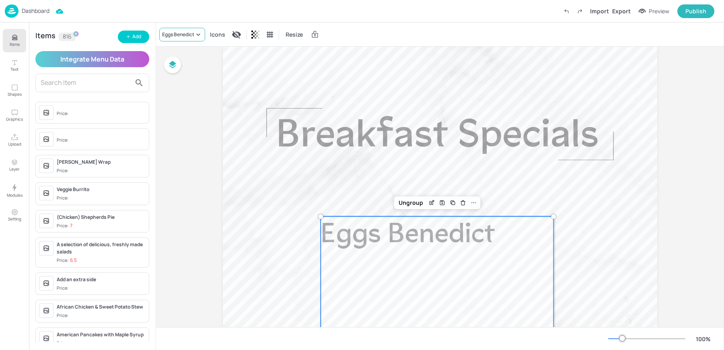
click at [173, 37] on div "Eggs Benedict" at bounding box center [178, 34] width 32 height 7
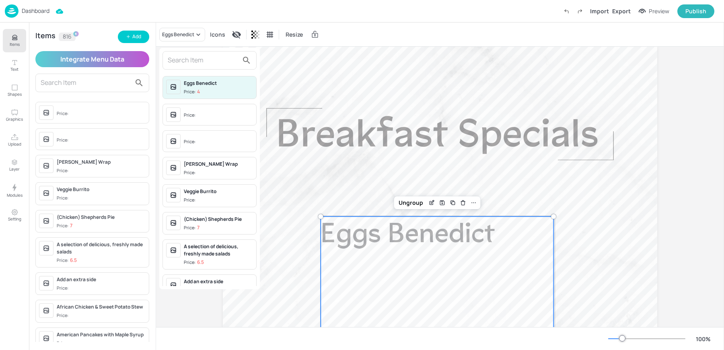
click at [200, 57] on input "text" at bounding box center [203, 60] width 71 height 13
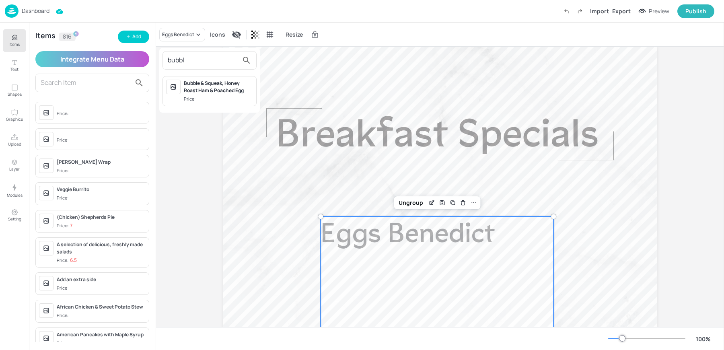
type input "bubbl"
click at [212, 85] on div "Bubble & Squeak, Honey Roast Ham & Poached Egg" at bounding box center [218, 87] width 69 height 14
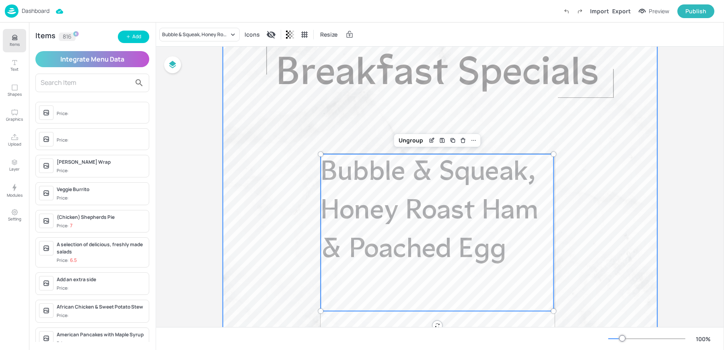
scroll to position [99, 0]
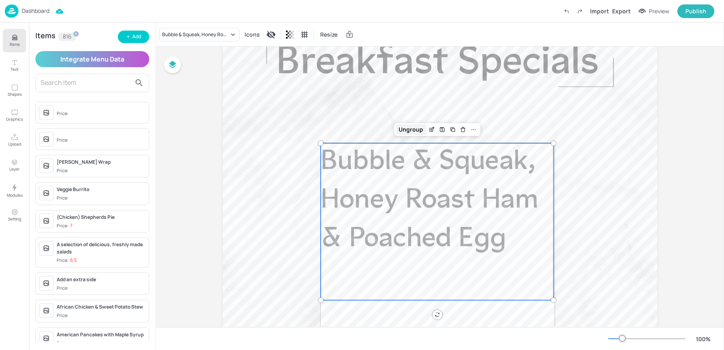
click at [408, 127] on div "Ungroup" at bounding box center [411, 129] width 31 height 10
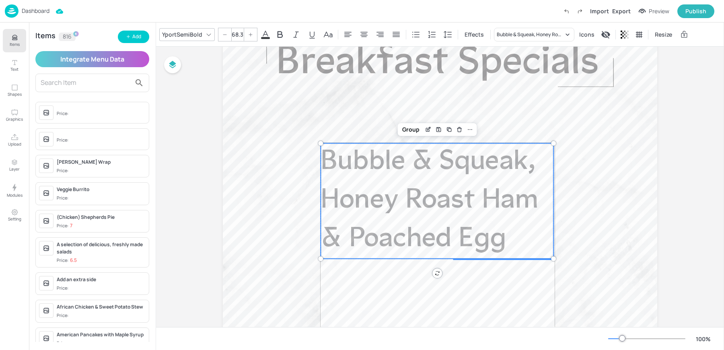
click at [321, 201] on span "Bubble & Squeak, Honey Roast Ham & Poached Egg" at bounding box center [430, 200] width 218 height 105
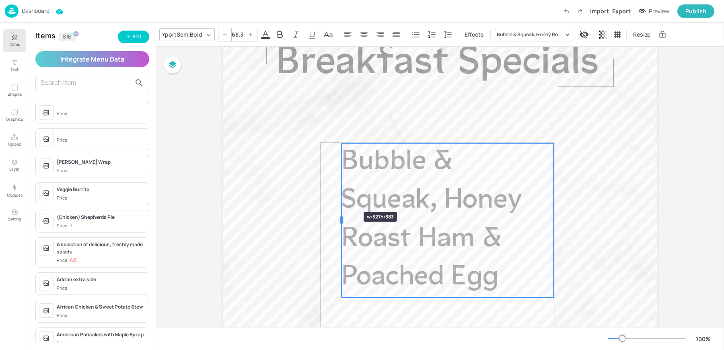
drag, startPoint x: 319, startPoint y: 198, endPoint x: 340, endPoint y: 198, distance: 21.7
click at [340, 198] on div at bounding box center [341, 220] width 6 height 154
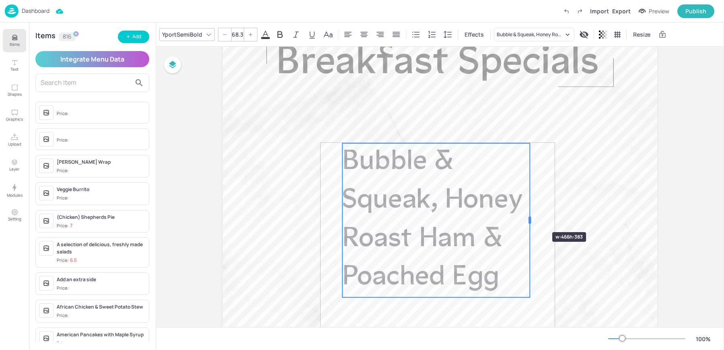
drag, startPoint x: 552, startPoint y: 218, endPoint x: 528, endPoint y: 218, distance: 23.7
click at [529, 218] on div at bounding box center [530, 220] width 2 height 7
drag, startPoint x: 529, startPoint y: 220, endPoint x: 544, endPoint y: 222, distance: 15.3
click at [544, 222] on div at bounding box center [545, 220] width 2 height 7
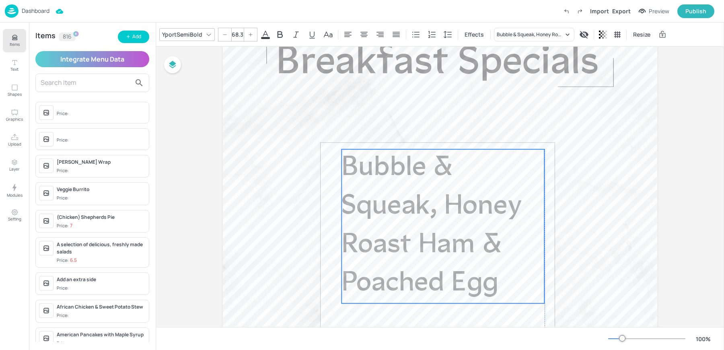
drag, startPoint x: 470, startPoint y: 208, endPoint x: 470, endPoint y: 214, distance: 6.0
click at [470, 214] on span "Bubble & Squeak, Honey Roast Ham & Poached Egg" at bounding box center [432, 226] width 180 height 143
click at [361, 34] on icon at bounding box center [364, 35] width 10 height 10
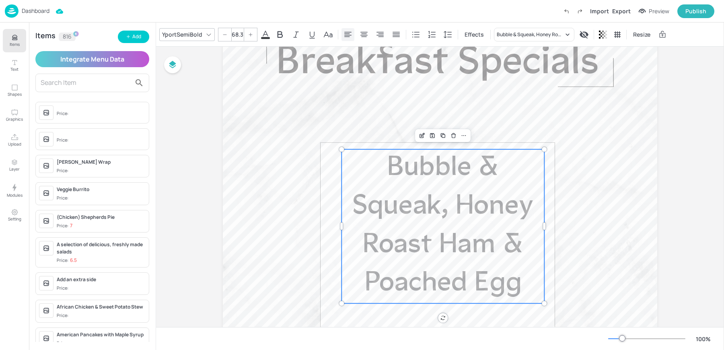
click at [344, 32] on icon at bounding box center [347, 34] width 7 height 5
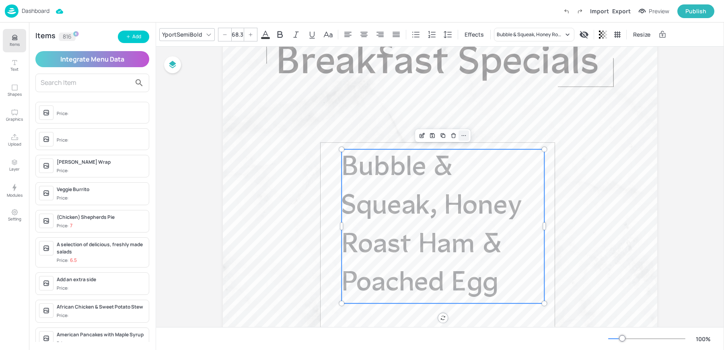
click at [462, 132] on icon at bounding box center [464, 135] width 6 height 6
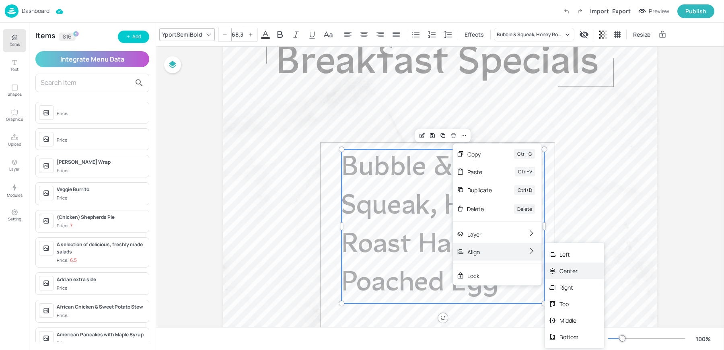
click at [569, 274] on div "Center" at bounding box center [569, 271] width 19 height 8
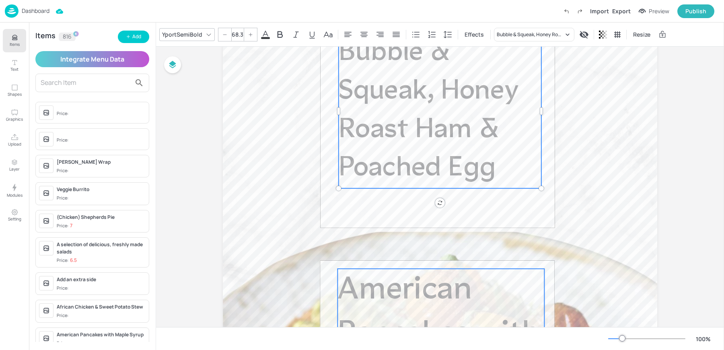
scroll to position [0, 0]
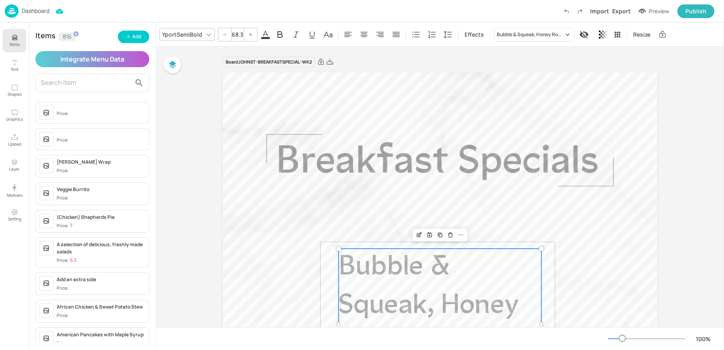
click at [325, 60] on div at bounding box center [325, 61] width 18 height 7
click at [328, 62] on icon at bounding box center [329, 62] width 7 height 8
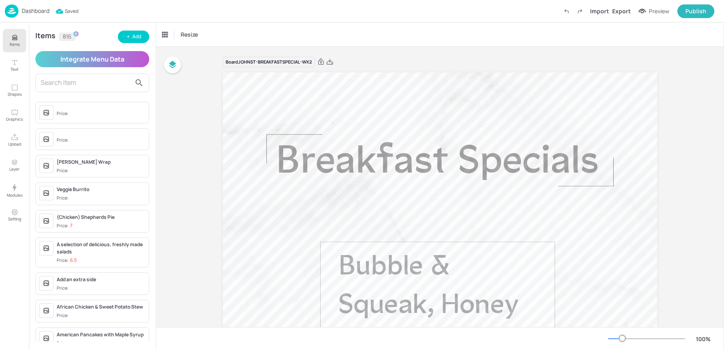
click at [17, 16] on img at bounding box center [12, 10] width 14 height 13
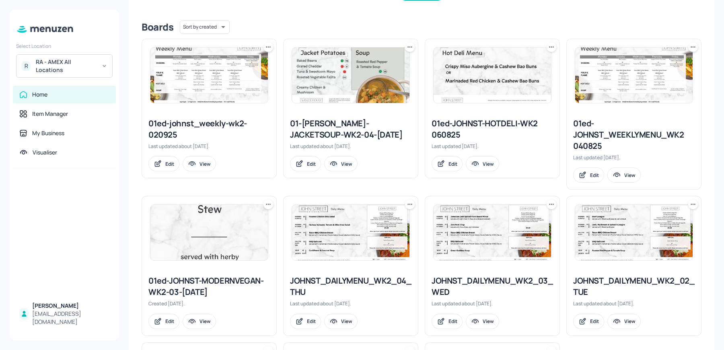
scroll to position [339, 0]
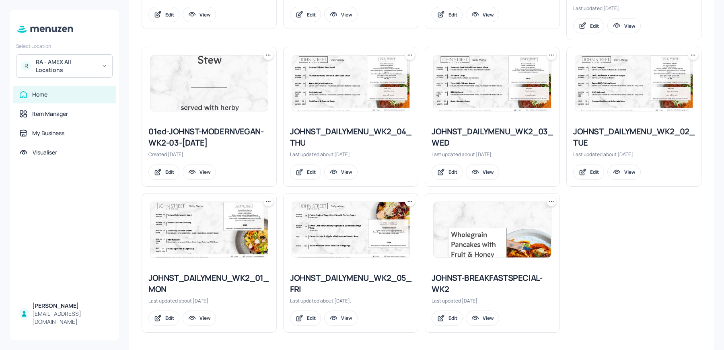
click at [548, 200] on icon at bounding box center [552, 202] width 8 height 8
click at [613, 235] on div at bounding box center [362, 175] width 724 height 350
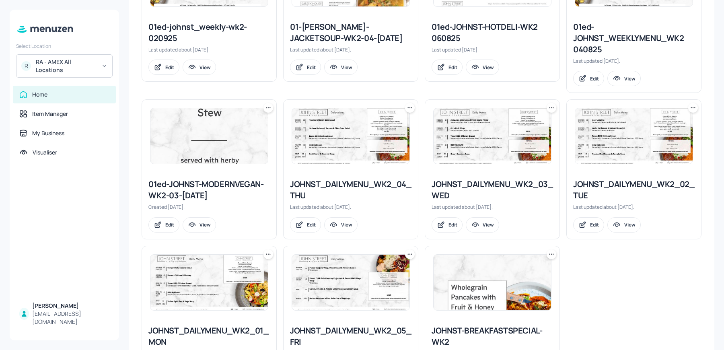
scroll to position [297, 0]
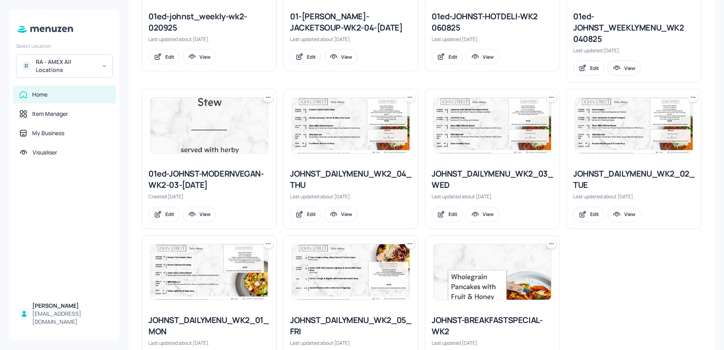
click at [551, 243] on icon at bounding box center [551, 243] width 1 height 1
click at [507, 274] on p "Duplicate" at bounding box center [510, 271] width 22 height 7
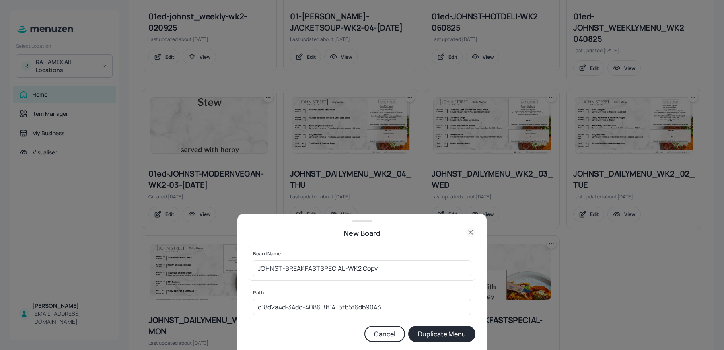
click at [470, 233] on icon at bounding box center [471, 232] width 10 height 10
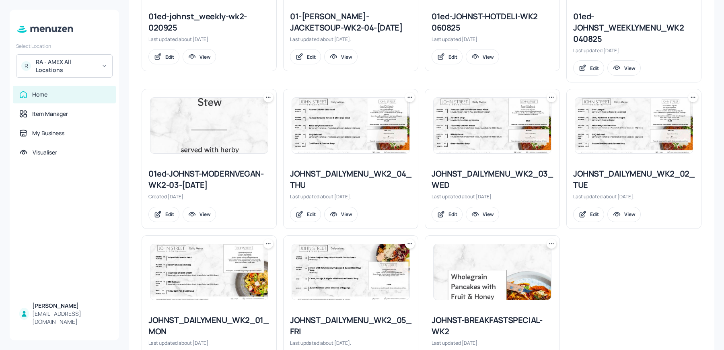
scroll to position [0, 0]
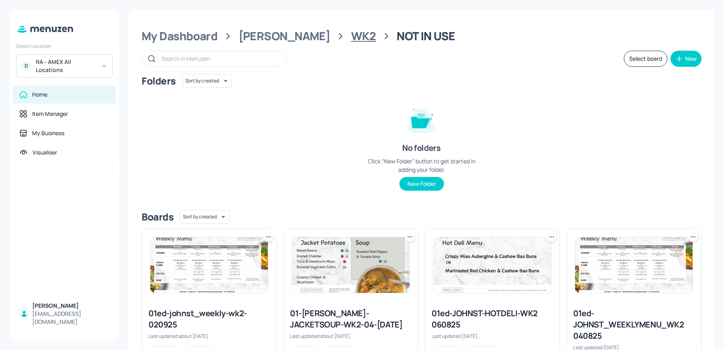
click at [351, 41] on div "WK2" at bounding box center [363, 36] width 25 height 14
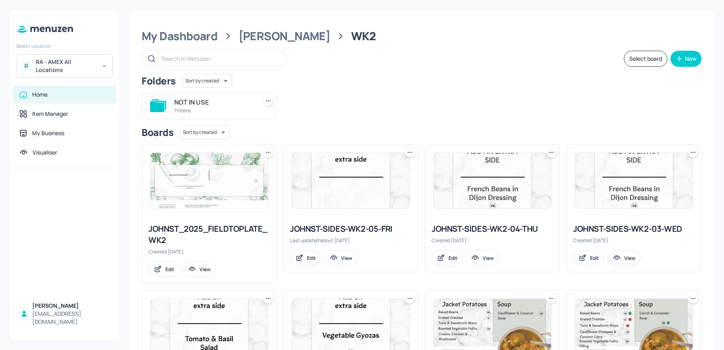
click at [237, 175] on img at bounding box center [208, 181] width 117 height 56
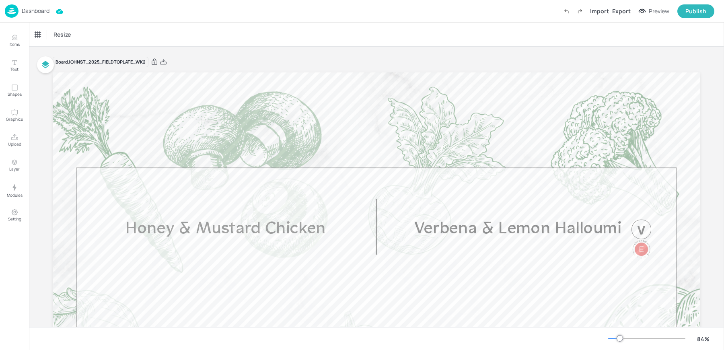
click at [14, 12] on img at bounding box center [12, 10] width 14 height 13
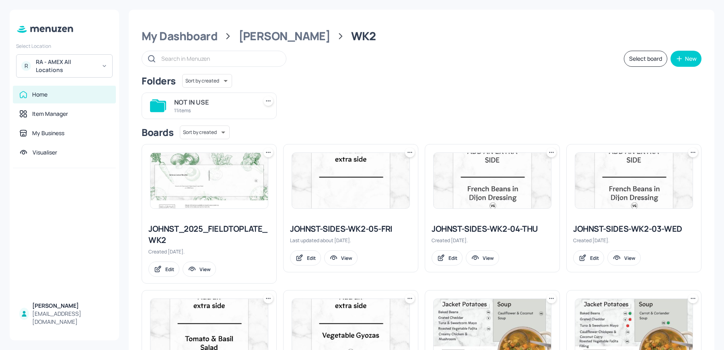
click at [179, 99] on div "NOT IN USE" at bounding box center [214, 102] width 80 height 10
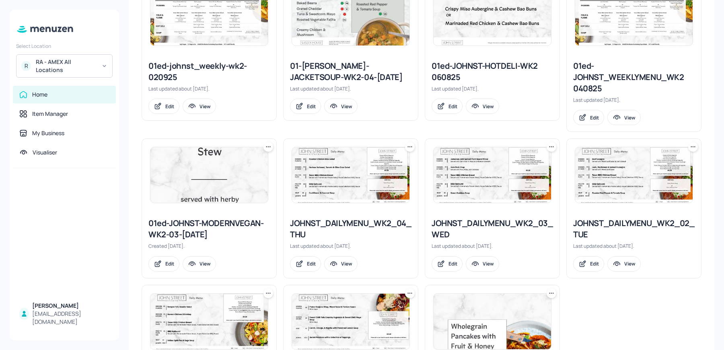
scroll to position [339, 0]
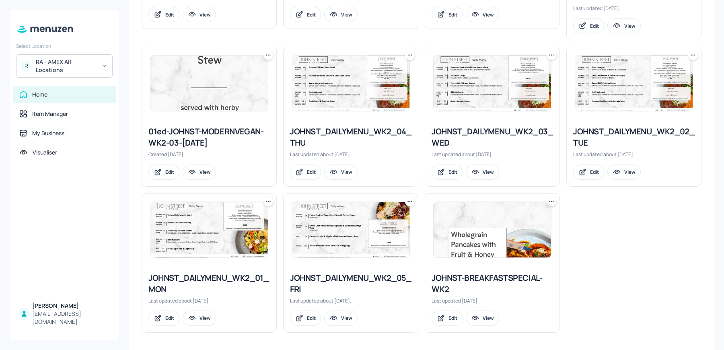
drag, startPoint x: 494, startPoint y: 276, endPoint x: 394, endPoint y: 214, distance: 118.0
click at [393, 213] on div "01ed-johnst_weekly-wk2-020925 Last updated about 1 month ago. Edit View 01-ed-J…" at bounding box center [418, 108] width 567 height 450
click at [453, 315] on div "Edit" at bounding box center [453, 318] width 9 height 7
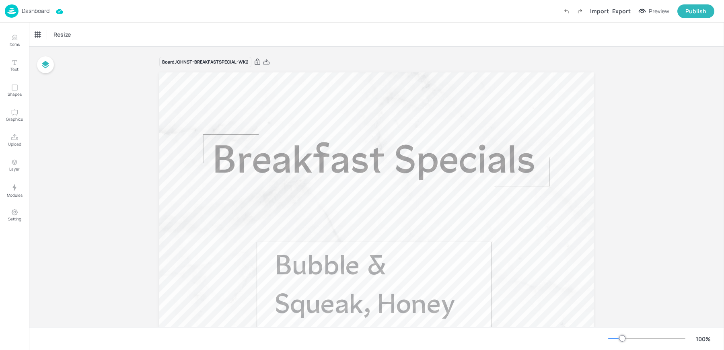
click at [18, 6] on img at bounding box center [12, 10] width 14 height 13
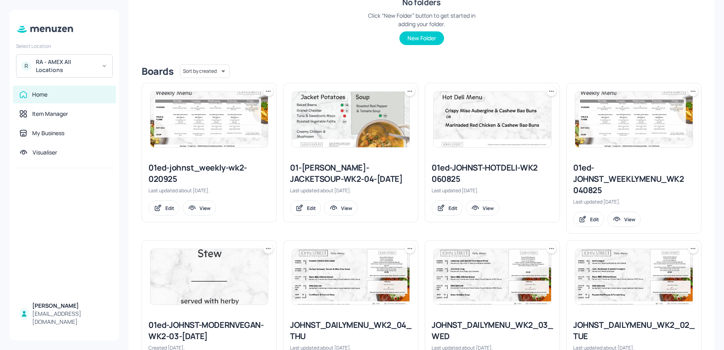
scroll to position [339, 0]
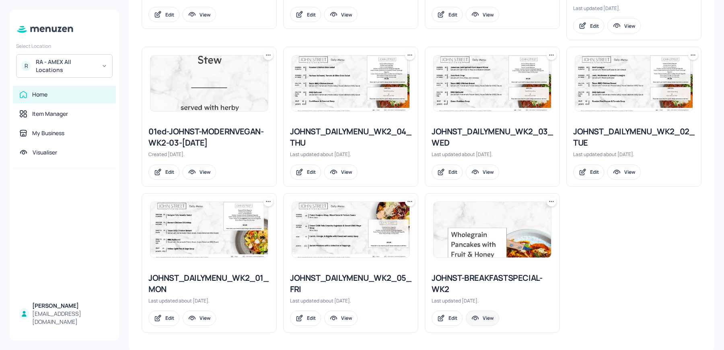
click at [480, 318] on div "View" at bounding box center [482, 318] width 33 height 15
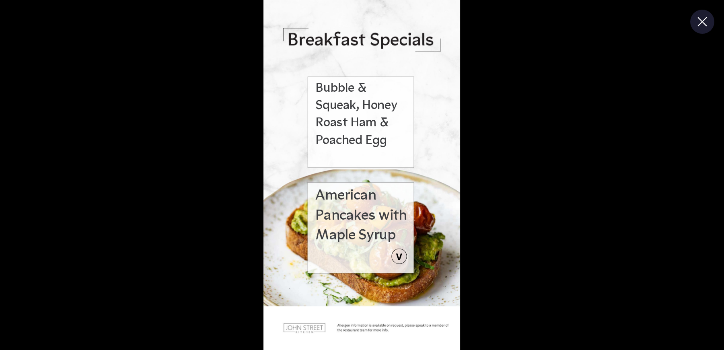
click at [688, 139] on div "American Pancakes with Maple Syrup Bubble & Squeak, Honey Roast Ham & Poached E…" at bounding box center [362, 175] width 724 height 350
click at [699, 27] on icon "button" at bounding box center [702, 21] width 14 height 14
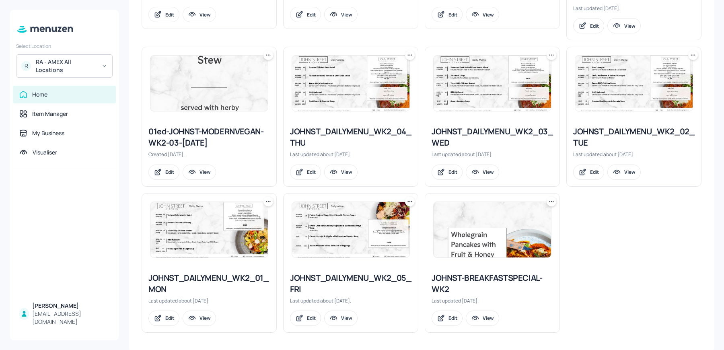
click at [549, 198] on icon at bounding box center [552, 202] width 8 height 8
click at [676, 255] on div at bounding box center [362, 175] width 724 height 350
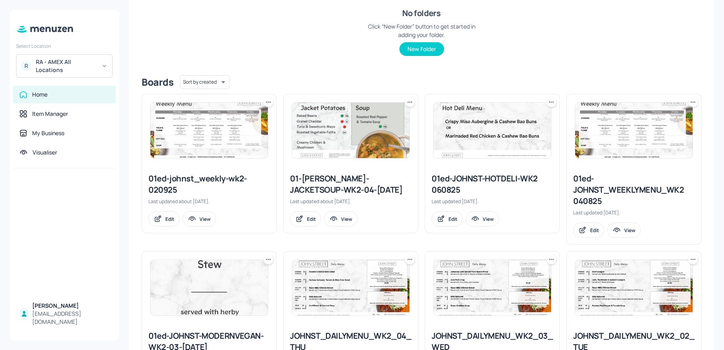
scroll to position [132, 0]
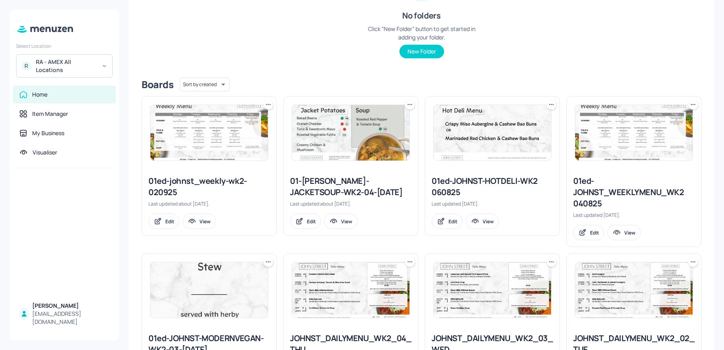
click at [265, 106] on icon at bounding box center [268, 105] width 8 height 8
click at [279, 64] on div at bounding box center [362, 175] width 724 height 350
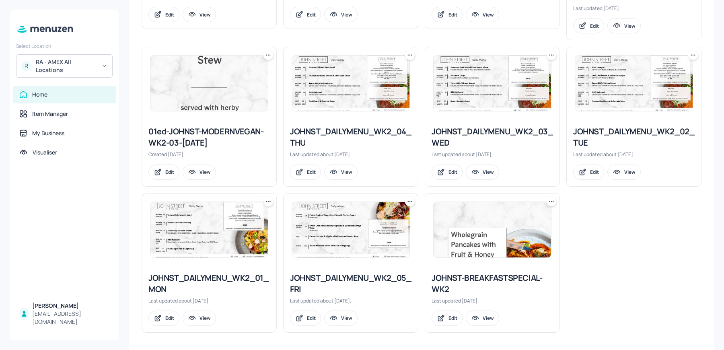
click at [548, 199] on icon at bounding box center [552, 202] width 8 height 8
click at [601, 265] on div at bounding box center [362, 175] width 724 height 350
click at [552, 204] on icon at bounding box center [552, 202] width 8 height 8
click at [628, 239] on div at bounding box center [362, 175] width 724 height 350
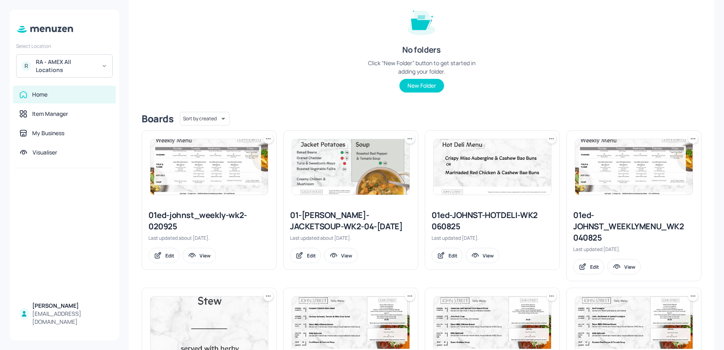
scroll to position [0, 0]
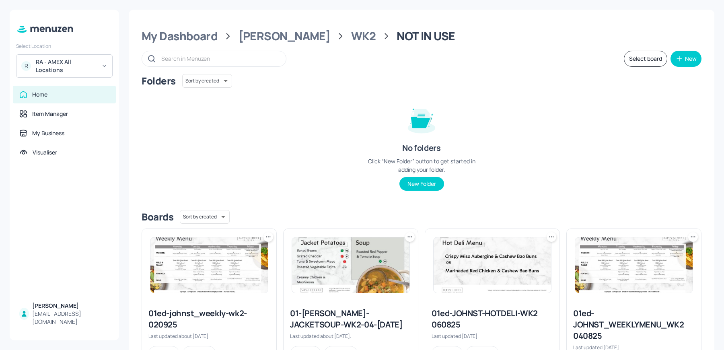
click at [642, 64] on button "Select board" at bounding box center [645, 59] width 43 height 16
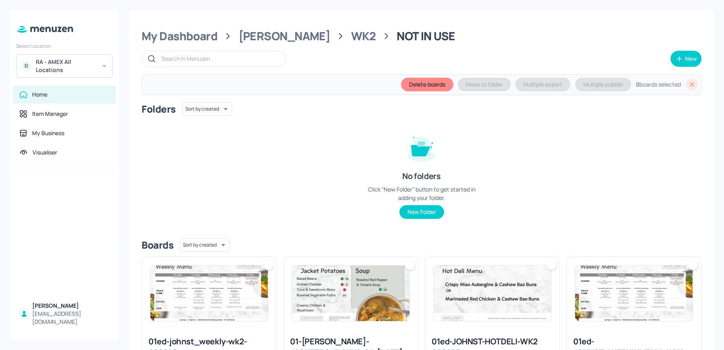
click at [690, 85] on icon at bounding box center [692, 84] width 4 height 4
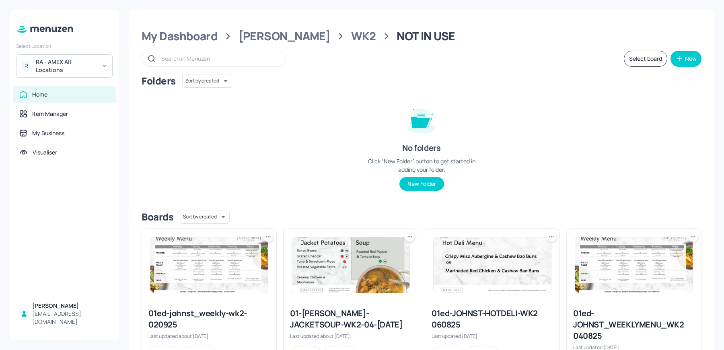
click at [47, 95] on div "Home" at bounding box center [39, 95] width 15 height 8
click at [185, 43] on div "My Dashboard" at bounding box center [180, 36] width 76 height 14
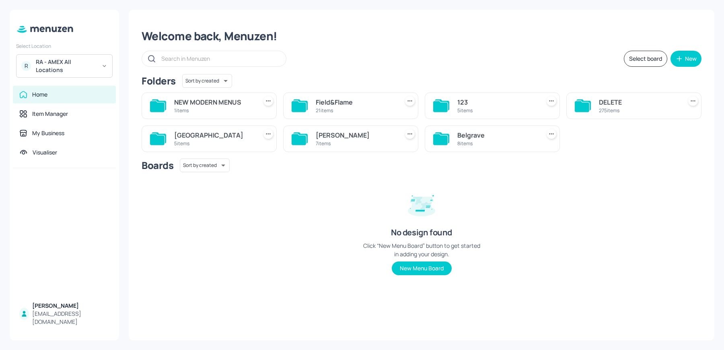
click at [359, 140] on div "7 items" at bounding box center [356, 143] width 80 height 7
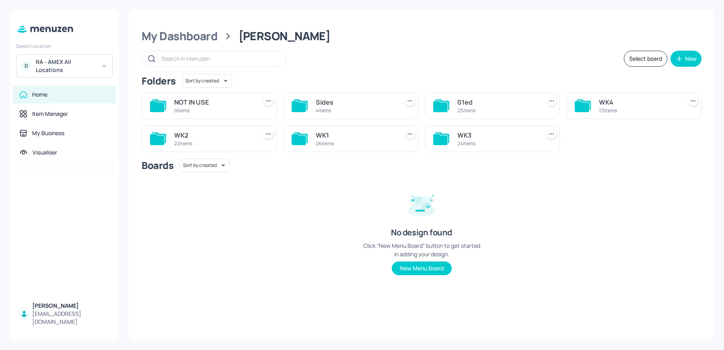
click at [359, 140] on div "26 items" at bounding box center [356, 143] width 80 height 7
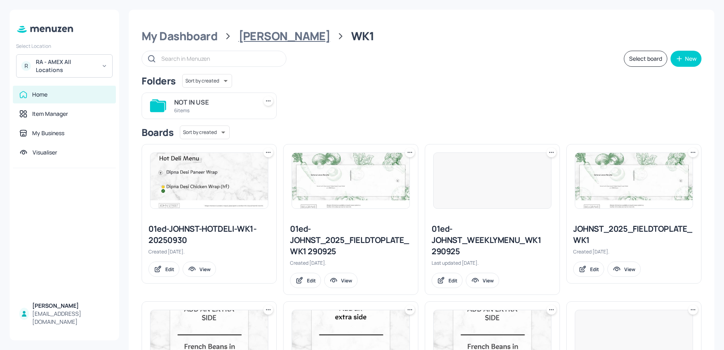
click at [247, 30] on div "[PERSON_NAME]" at bounding box center [285, 36] width 92 height 14
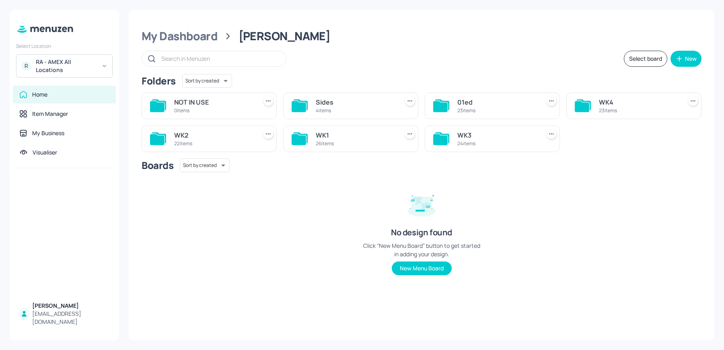
click at [202, 137] on div "WK2" at bounding box center [214, 135] width 80 height 10
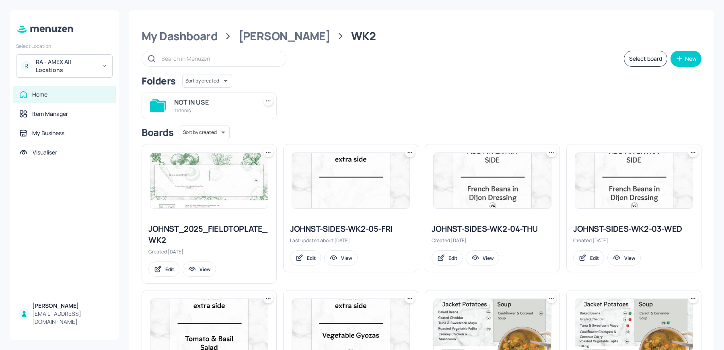
click at [210, 101] on div "NOT IN USE" at bounding box center [214, 102] width 80 height 10
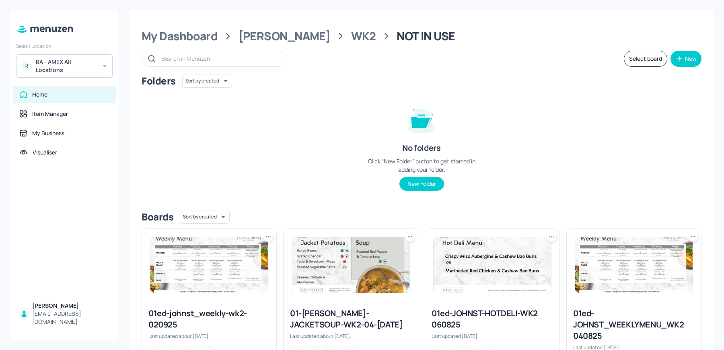
scroll to position [339, 0]
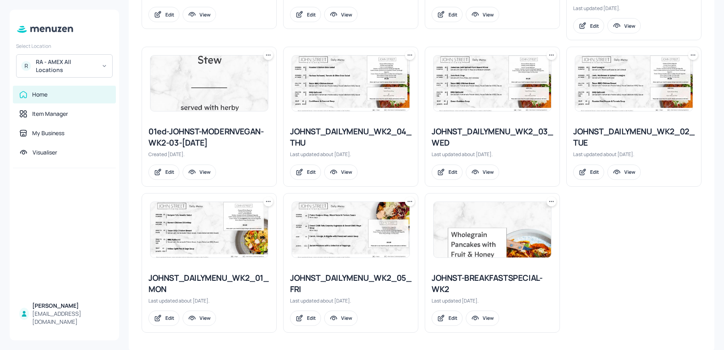
click at [550, 199] on icon at bounding box center [552, 202] width 8 height 8
click at [653, 273] on div at bounding box center [362, 175] width 724 height 350
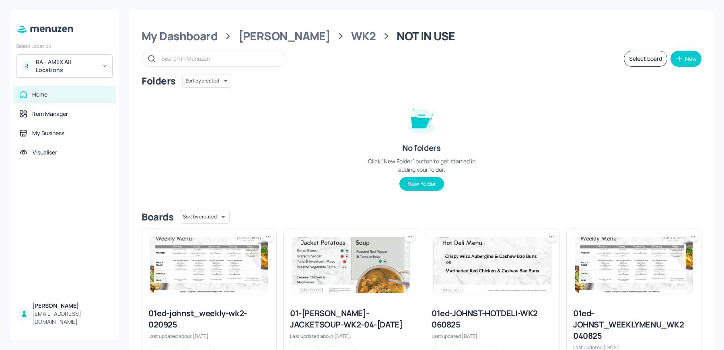
click at [647, 63] on button "Select board" at bounding box center [645, 59] width 43 height 16
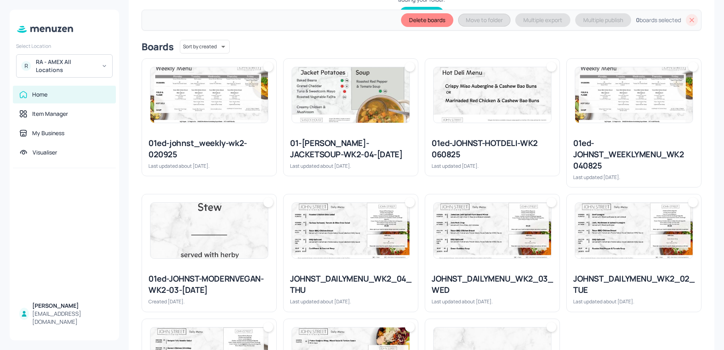
scroll to position [303, 0]
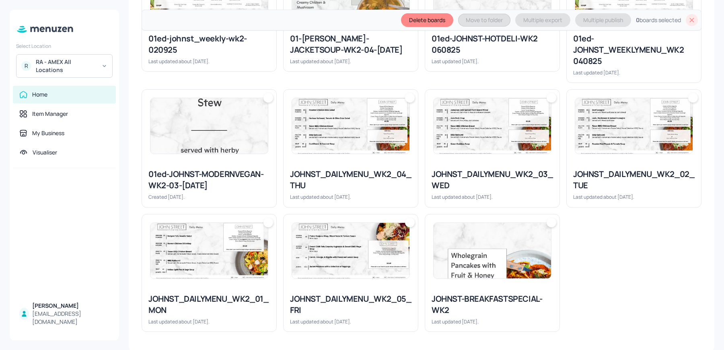
click at [482, 271] on img at bounding box center [492, 251] width 117 height 56
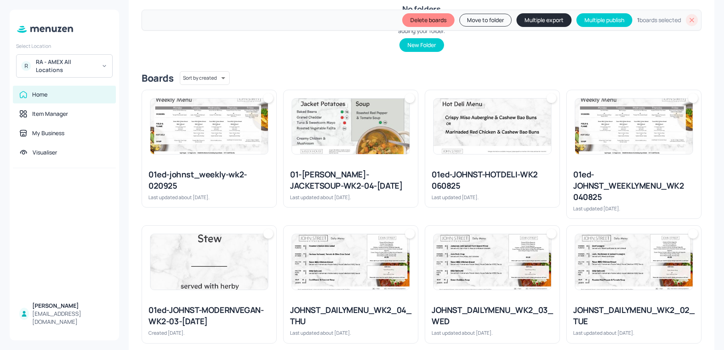
scroll to position [0, 0]
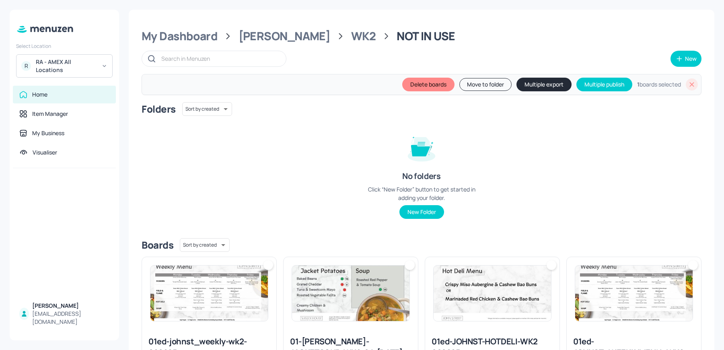
click at [476, 91] on div "Delete boards Move to folder Multiple export Multiple publish 1 boards selected" at bounding box center [422, 84] width 560 height 21
click at [469, 87] on button "Move to folder" at bounding box center [486, 84] width 52 height 13
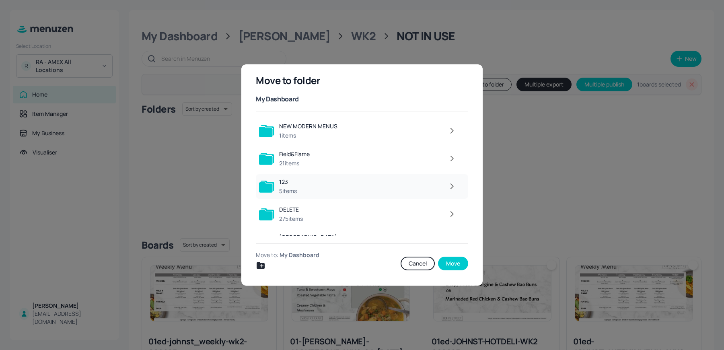
scroll to position [73, 0]
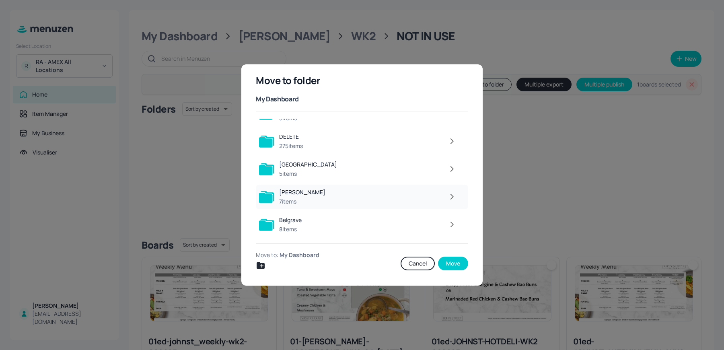
click at [451, 198] on icon "button" at bounding box center [452, 196] width 2 height 5
click at [451, 168] on icon "button" at bounding box center [452, 169] width 10 height 10
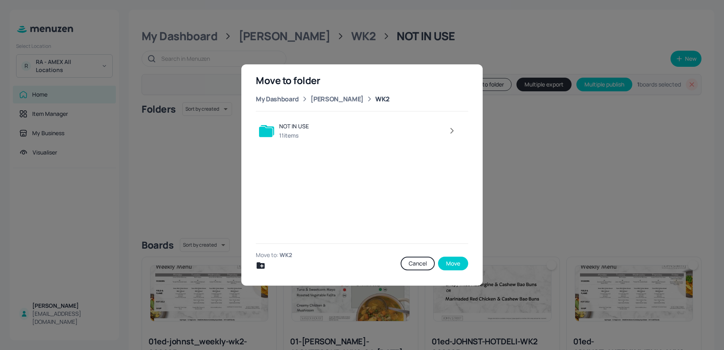
scroll to position [0, 0]
click at [452, 262] on button "Move" at bounding box center [453, 264] width 30 height 14
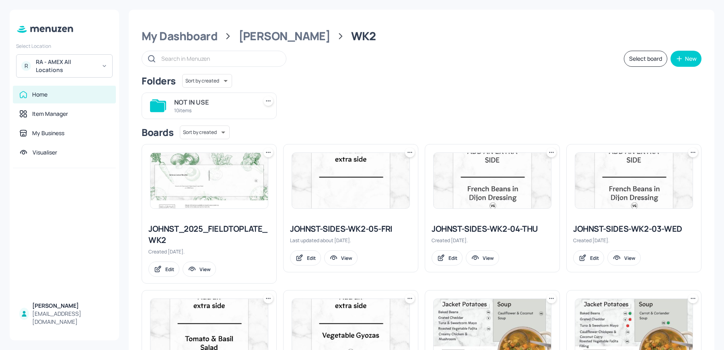
click at [37, 102] on div "Home" at bounding box center [64, 95] width 103 height 18
click at [75, 74] on div "R RA - AMEX All Locations" at bounding box center [64, 65] width 97 height 23
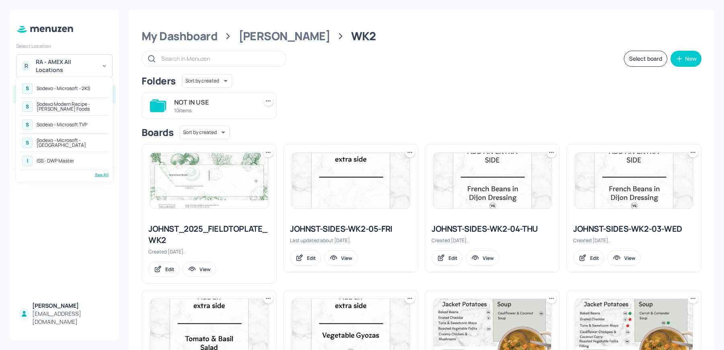
click at [78, 90] on div "Sodexo - Microsoft - 2KS" at bounding box center [64, 88] width 54 height 5
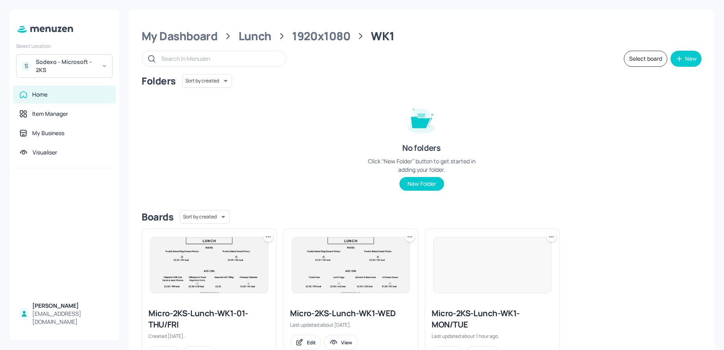
scroll to position [37, 0]
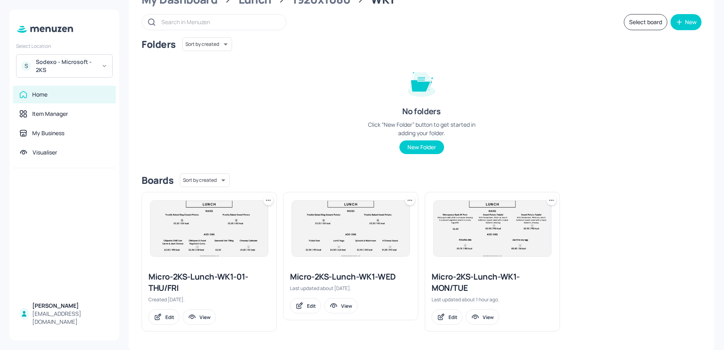
click at [344, 229] on img at bounding box center [350, 229] width 117 height 56
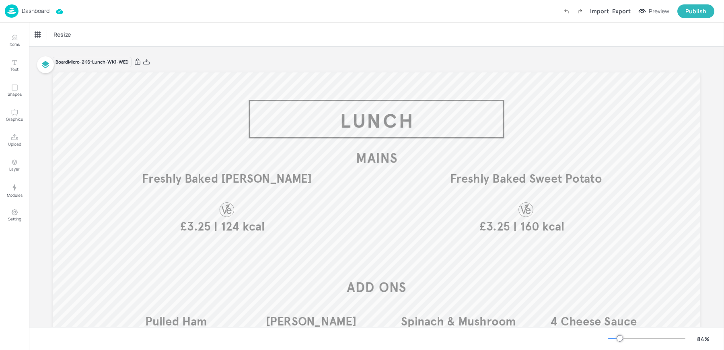
click at [27, 11] on p "Dashboard" at bounding box center [36, 11] width 28 height 6
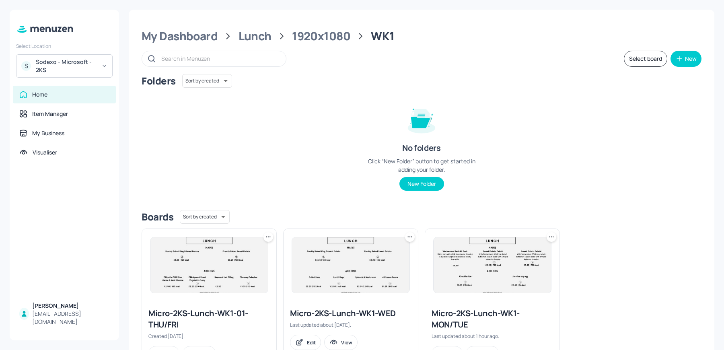
click at [450, 243] on img at bounding box center [492, 265] width 117 height 56
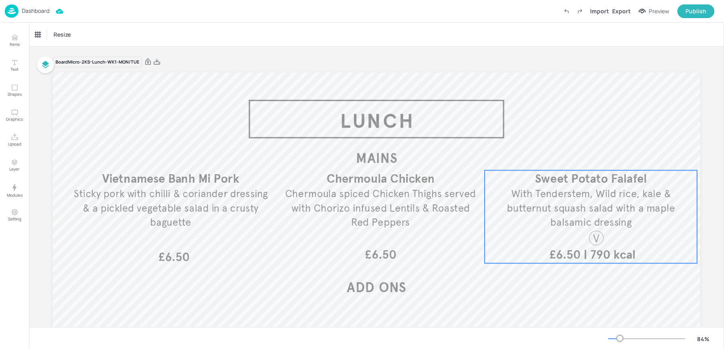
click at [576, 214] on span "With Tenderstem, Wild rice, kale & butternut squash salad with a maple balsamic…" at bounding box center [591, 208] width 168 height 41
click at [596, 157] on icon "Save Layout" at bounding box center [596, 157] width 1 height 1
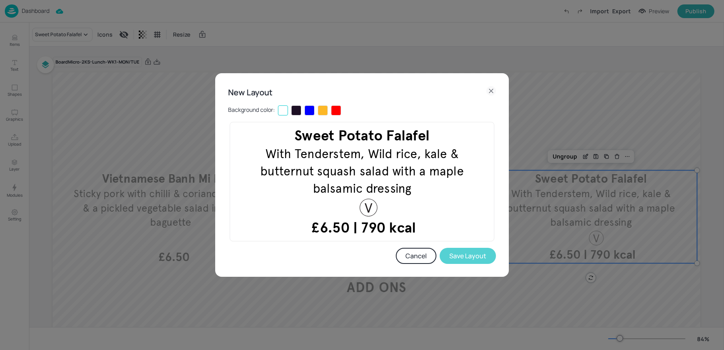
click at [463, 261] on button "Save Layout" at bounding box center [468, 256] width 56 height 16
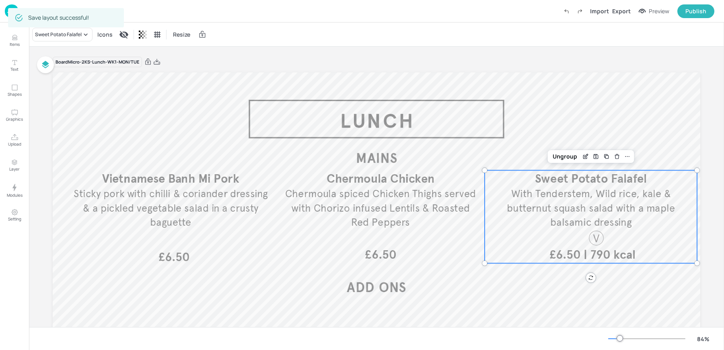
click at [263, 24] on div "Sweet Potato Falafel Icons Resize" at bounding box center [376, 35] width 695 height 24
click at [7, 10] on img at bounding box center [12, 10] width 14 height 13
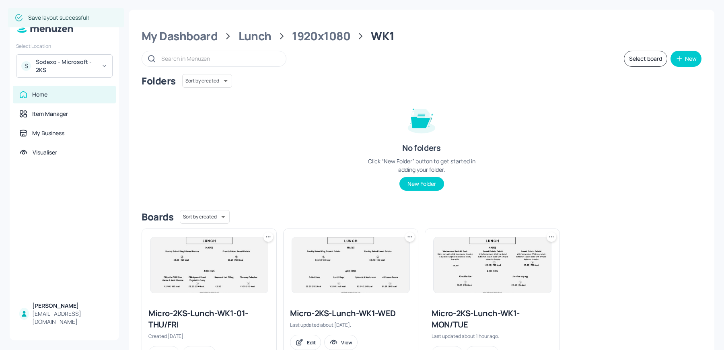
click at [334, 256] on img at bounding box center [350, 265] width 117 height 56
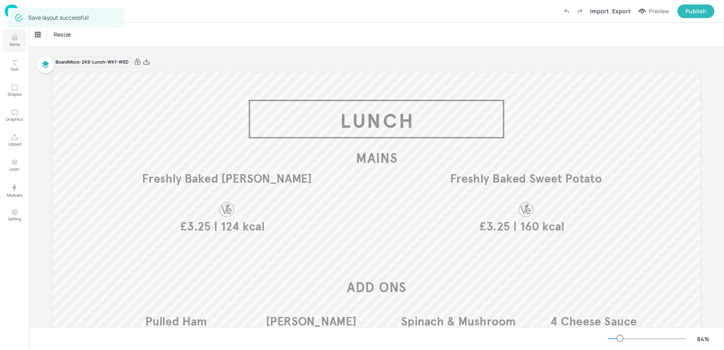
click at [12, 40] on icon "Items" at bounding box center [15, 38] width 8 height 8
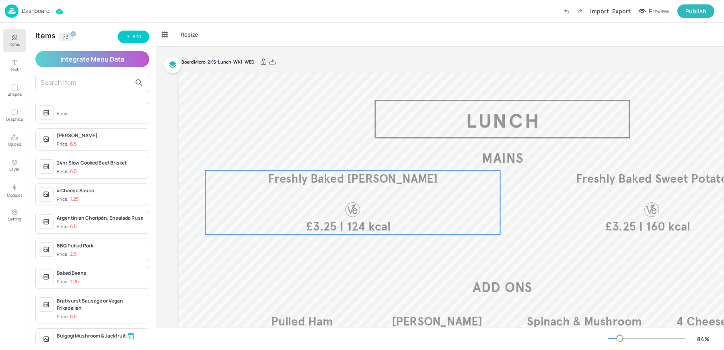
click at [337, 214] on div at bounding box center [353, 209] width 41 height 17
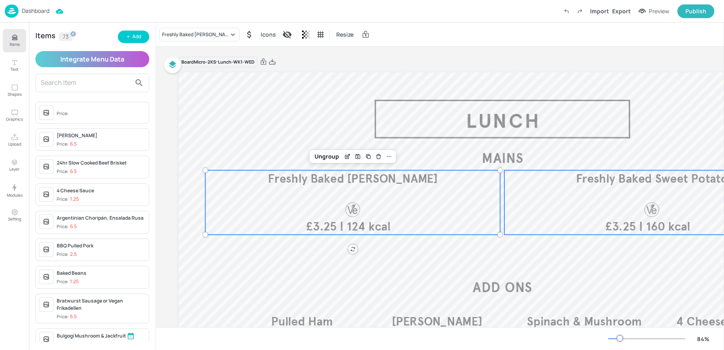
click at [629, 217] on div "| 160 kcal £3.25 Freshly Baked Sweet Potato" at bounding box center [652, 202] width 295 height 64
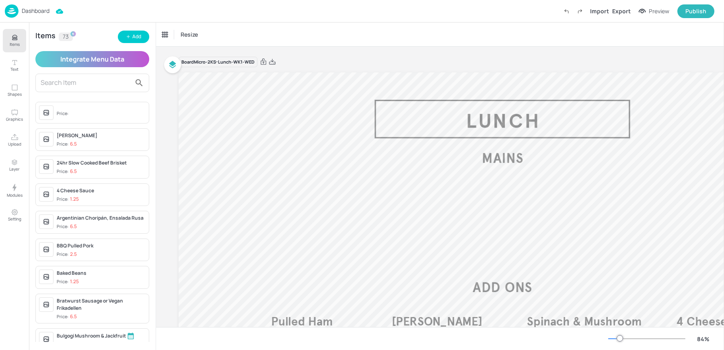
click at [102, 83] on input "text" at bounding box center [86, 82] width 91 height 13
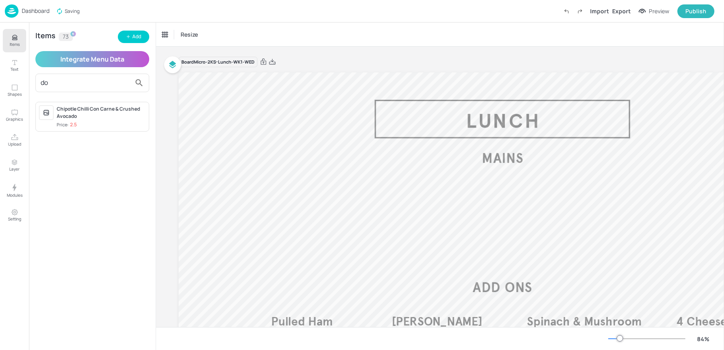
type input "d"
type input "pic"
click at [126, 35] on icon "button" at bounding box center [128, 36] width 5 height 5
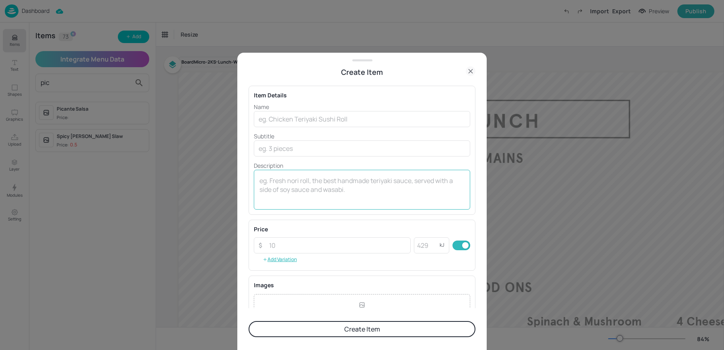
click at [323, 183] on textarea at bounding box center [362, 189] width 205 height 27
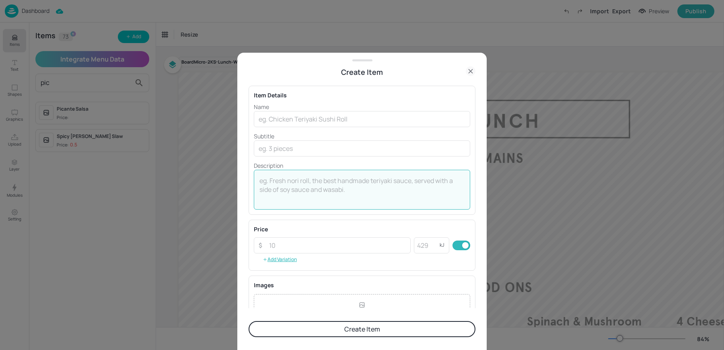
paste textarea "Dominican Republic Guandules con Coco & Tostones A creamy, rich, Chickpea & Bla…"
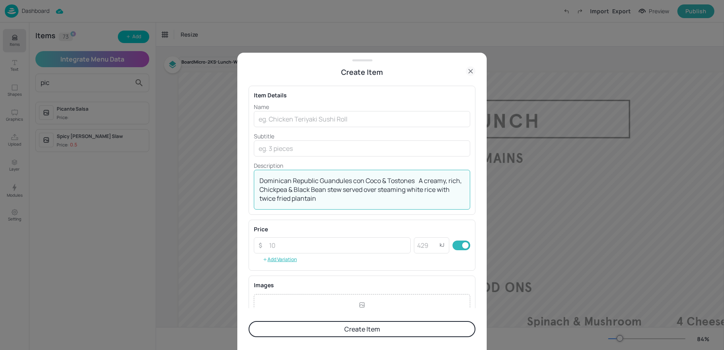
drag, startPoint x: 350, startPoint y: 182, endPoint x: 192, endPoint y: 156, distance: 161.0
click at [208, 158] on div "Create Item Item Details Name ​ Subtitle ​ Description Dominican Republic Guand…" at bounding box center [362, 175] width 724 height 350
click at [414, 182] on textarea "Dominican Republic Guandules con Coco & Tostones A creamy, rich, Chickpea & Bla…" at bounding box center [362, 189] width 205 height 27
click at [413, 181] on textarea "Dominican Republic Guandules con Coco & Tostones A creamy, rich, Chickpea & Bla…" at bounding box center [362, 189] width 205 height 27
drag, startPoint x: 415, startPoint y: 181, endPoint x: 274, endPoint y: 174, distance: 141.8
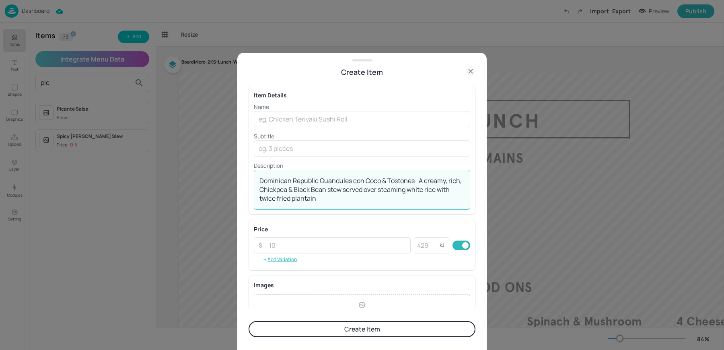
click at [274, 174] on div "Dominican Republic Guandules con Coco & Tostones A creamy, rich, Chickpea & Bla…" at bounding box center [362, 190] width 216 height 40
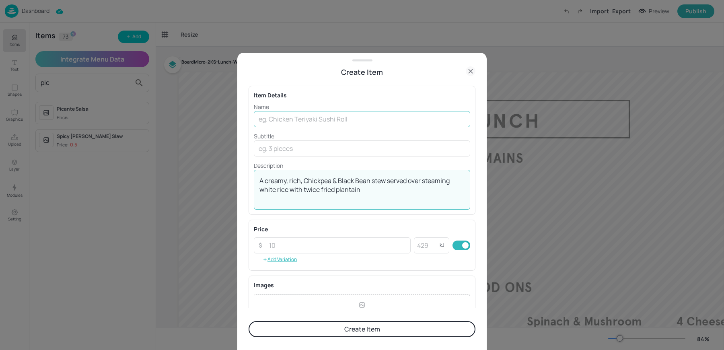
type textarea "A creamy, rich, Chickpea & Black Bean stew served over steaming white rice with…"
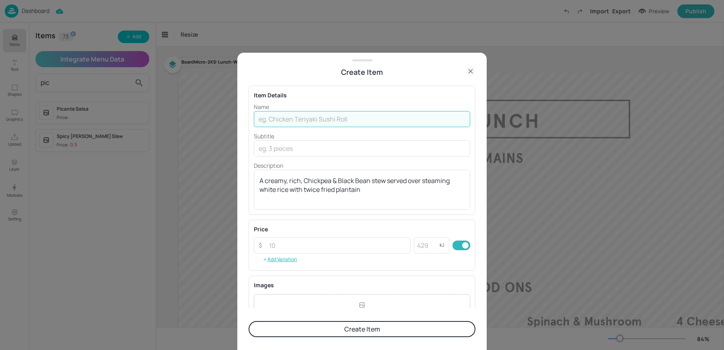
click at [289, 119] on input "text" at bounding box center [362, 119] width 216 height 16
paste input "[GEOGRAPHIC_DATA] Guandules con Coco & Tostones"
type input "[GEOGRAPHIC_DATA] Guandules con Coco & Tostones"
drag, startPoint x: 264, startPoint y: 180, endPoint x: 219, endPoint y: 179, distance: 45.1
click at [223, 179] on div "Create Item Item Details Name Dominican Republic Guandules con Coco & Tostones …" at bounding box center [362, 175] width 724 height 350
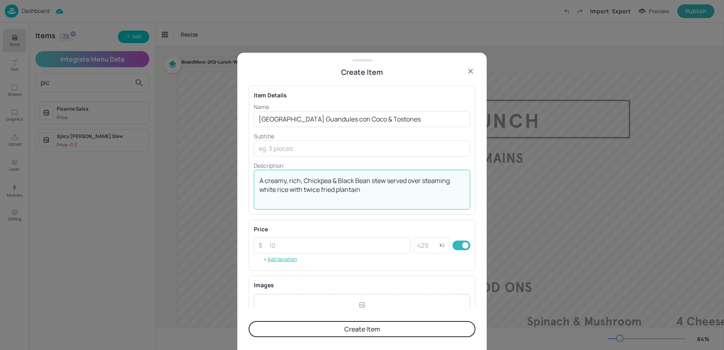
type textarea "A creamy, rich, Chickpea & Black Bean stew served over steaming white rice with…"
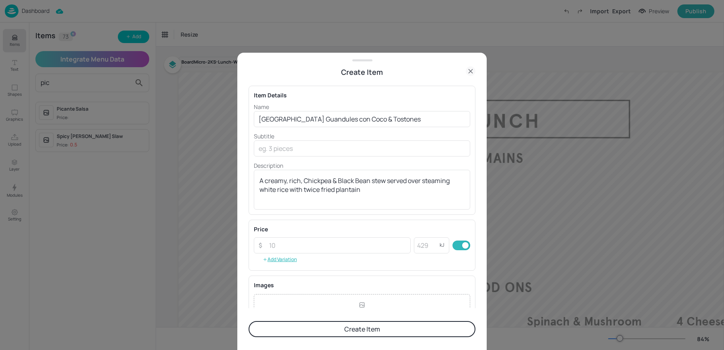
click at [324, 328] on button "Create Item" at bounding box center [362, 329] width 227 height 16
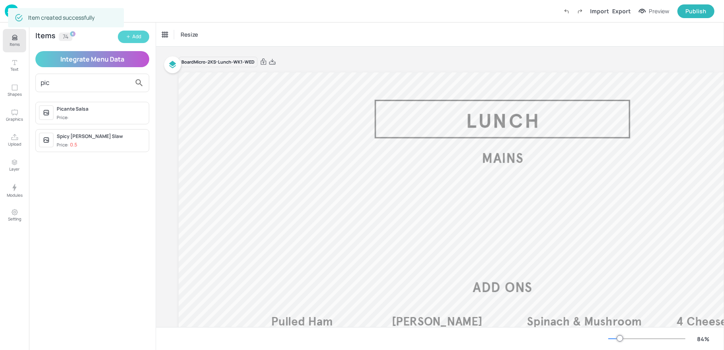
click at [140, 41] on button "Add" at bounding box center [133, 37] width 31 height 12
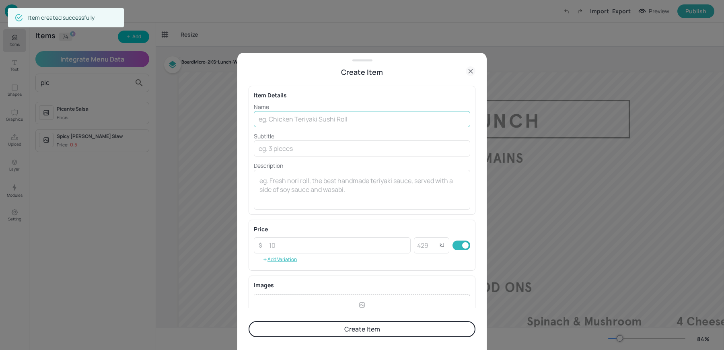
click at [304, 122] on input "text" at bounding box center [362, 119] width 216 height 16
paste input "Picadillo Mince Beef Hash with olives and raisins, served in a Flour Tortilla w…"
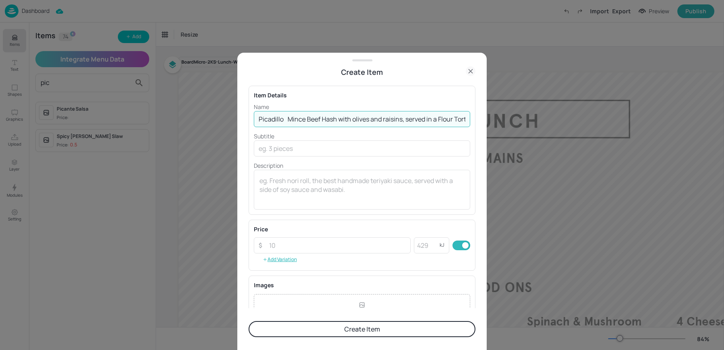
scroll to position [0, 63]
drag, startPoint x: 285, startPoint y: 119, endPoint x: 612, endPoint y: 131, distance: 327.3
click at [612, 131] on div "Create Item Item Details Name Picadillo Mince Beef Hash with olives and raisins…" at bounding box center [362, 175] width 724 height 350
type input "Picadillo"
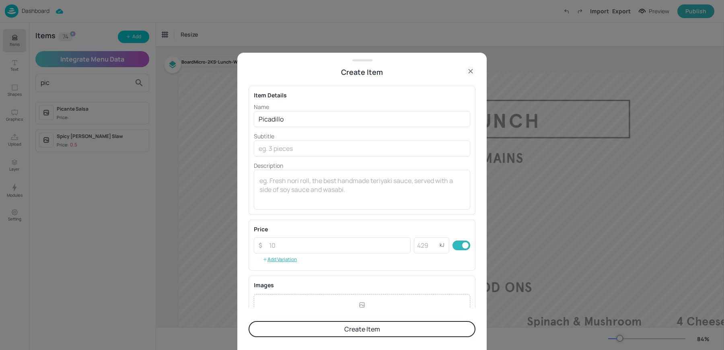
click at [322, 157] on div "Name Picadillo ​ Subtitle ​ Description x ​" at bounding box center [362, 156] width 216 height 107
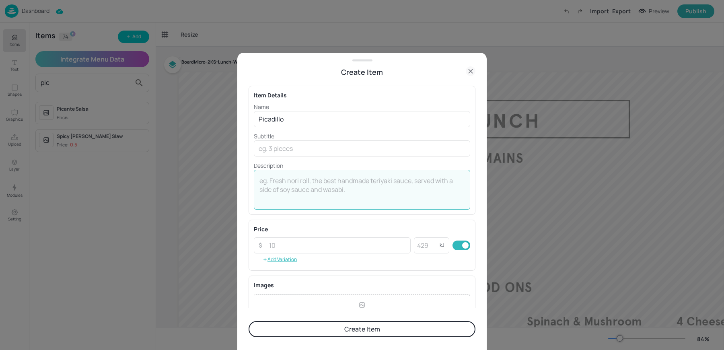
click at [301, 190] on textarea at bounding box center [362, 189] width 205 height 27
paste textarea "Mince Beef Hash with olives and raisins, served in a Flour Tortilla with Tomato…"
click at [278, 181] on textarea "Mince Beef Hash with olives and raisins, served in a Flour Tortilla with Tomato…" at bounding box center [362, 189] width 205 height 27
type textarea "Minced Beef Hash with olives and raisins, served in a Flour Tortilla with Tomat…"
drag, startPoint x: 312, startPoint y: 190, endPoint x: 230, endPoint y: 169, distance: 84.7
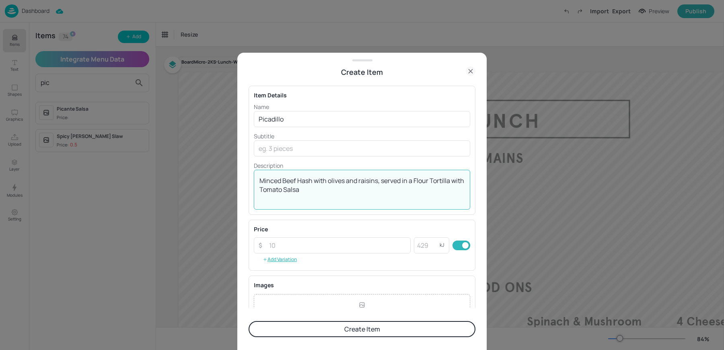
click at [233, 169] on div "Create Item Item Details Name Picadillo ​ Subtitle ​ Description Minced Beef Ha…" at bounding box center [362, 175] width 724 height 350
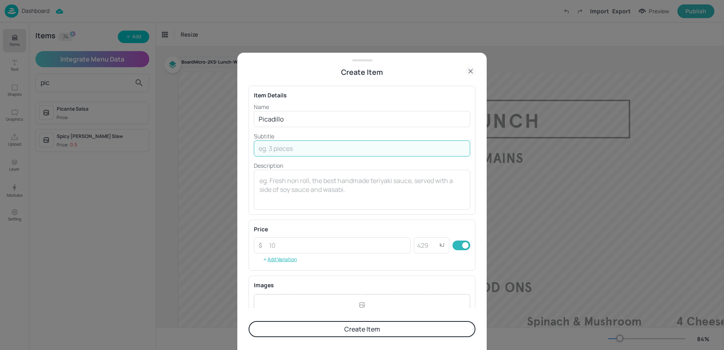
click at [297, 150] on input "text" at bounding box center [362, 148] width 216 height 16
paste input "Minced Beef Hash with olives and raisins, served in a Flour Tortilla with Tomat…"
type input "Minced Beef Hash with olives and raisins, served in a Flour Tortilla with Tomat…"
click at [307, 330] on button "Create Item" at bounding box center [362, 329] width 227 height 16
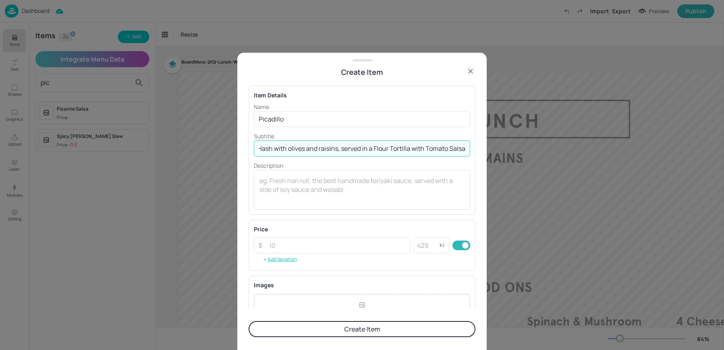
scroll to position [0, 0]
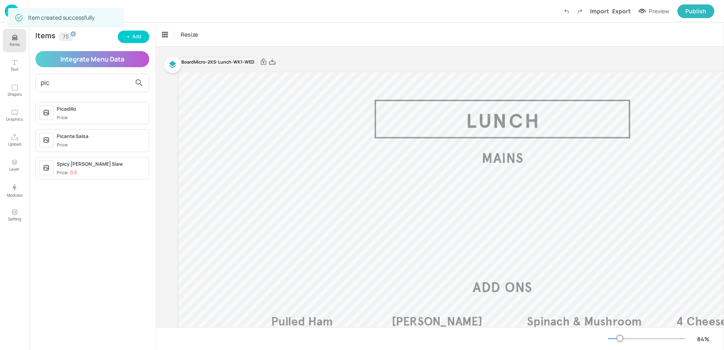
click at [84, 86] on input "pic" at bounding box center [86, 82] width 91 height 13
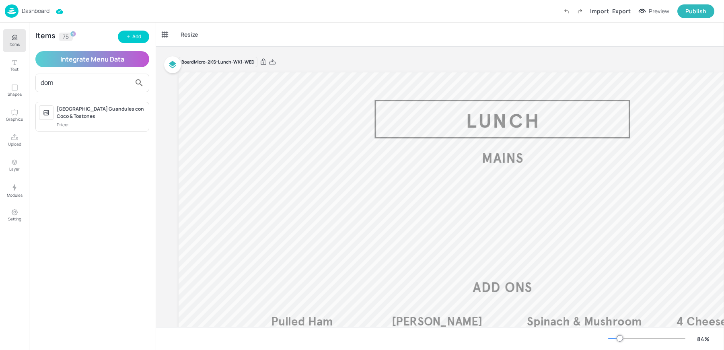
type input "dom"
click at [86, 120] on div "Dominican Republic Guandules con Coco & Tostones Price:" at bounding box center [101, 116] width 89 height 23
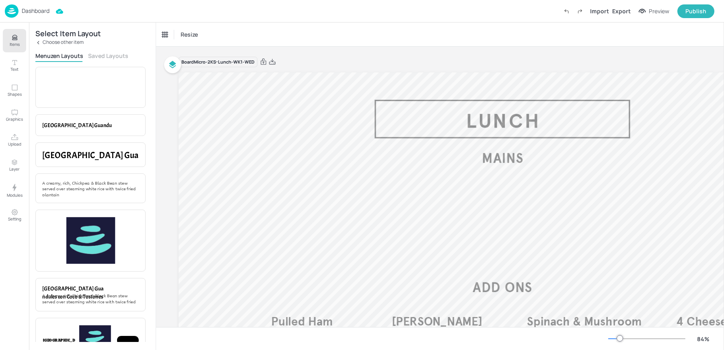
click at [103, 54] on button "Saved Layouts" at bounding box center [108, 56] width 40 height 8
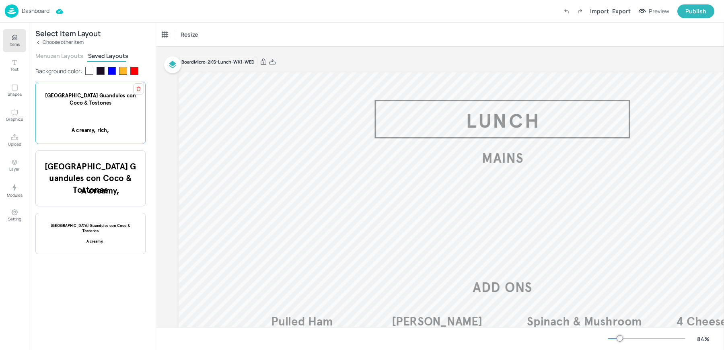
click at [90, 112] on div at bounding box center [90, 108] width 87 height 19
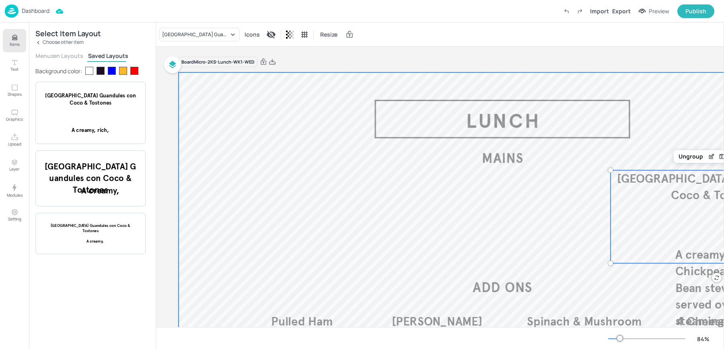
scroll to position [0, 25]
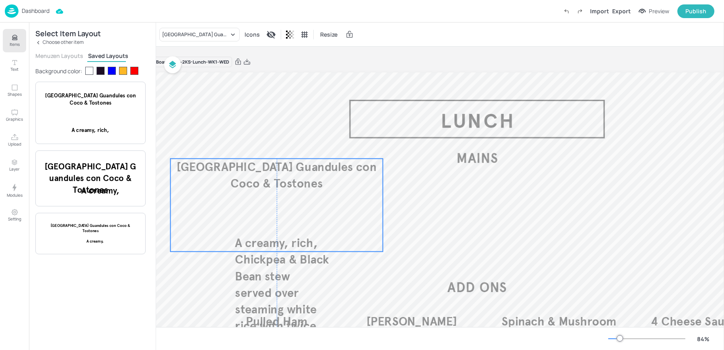
drag, startPoint x: 622, startPoint y: 212, endPoint x: 207, endPoint y: 200, distance: 414.6
click at [207, 200] on div "Dominican Republic Guandules con Coco & Tostones A creamy, rich, Chickpea & Bla…" at bounding box center [277, 205] width 212 height 93
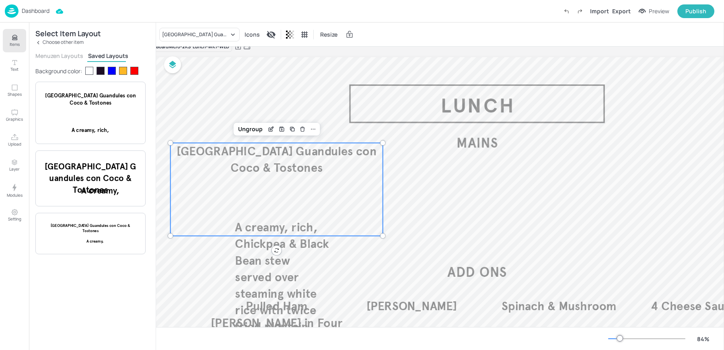
scroll to position [19, 25]
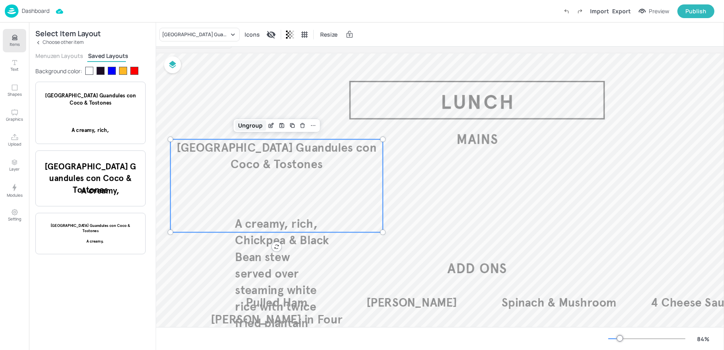
click at [244, 125] on div "Ungroup" at bounding box center [250, 125] width 31 height 10
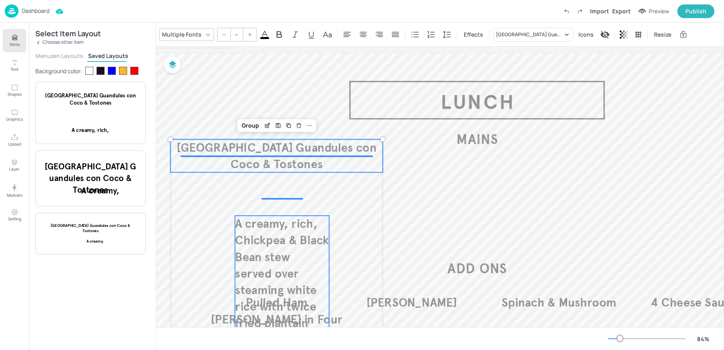
click at [246, 248] on p "A creamy, rich, Chickpea & Black Bean stew served over steaming white rice with…" at bounding box center [282, 274] width 94 height 116
type input "35"
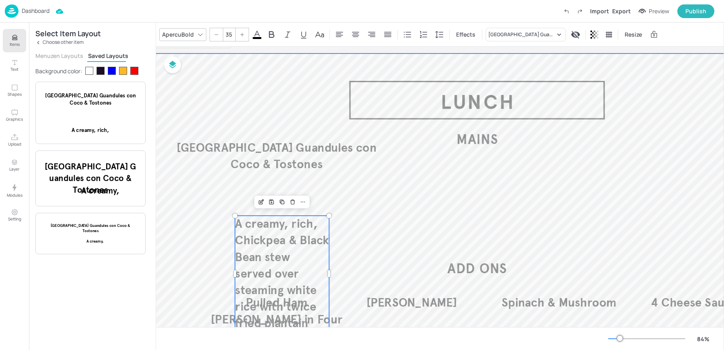
click at [249, 109] on div at bounding box center [477, 236] width 648 height 365
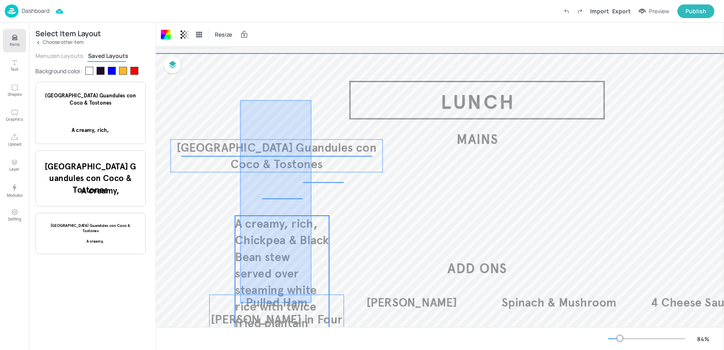
drag, startPoint x: 240, startPoint y: 100, endPoint x: 311, endPoint y: 305, distance: 217.2
click at [311, 54] on div "Lentil Ragu | null kcal £2.50 Pulled Ham Hock in Four Cheese Sauce | 192 kcal £…" at bounding box center [477, 54] width 648 height 0
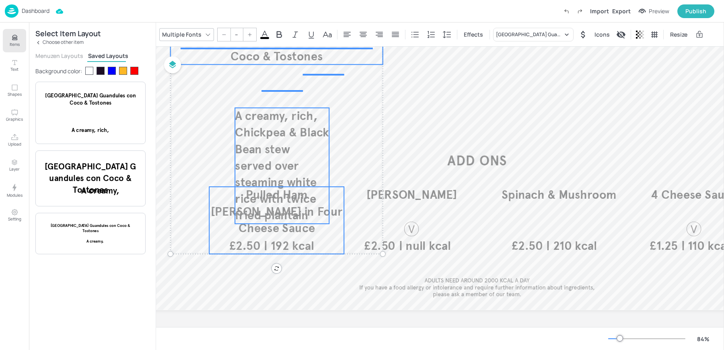
scroll to position [132, 25]
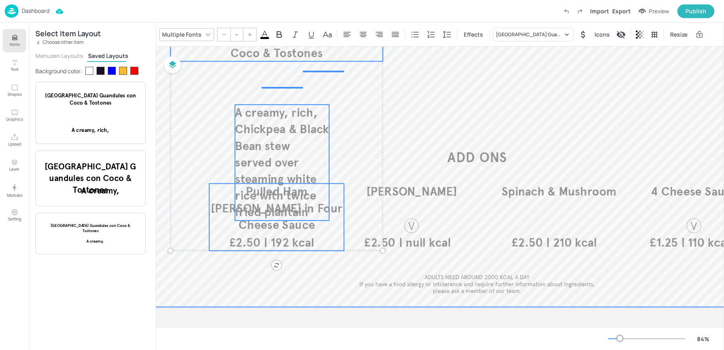
click at [461, 113] on div at bounding box center [477, 124] width 648 height 365
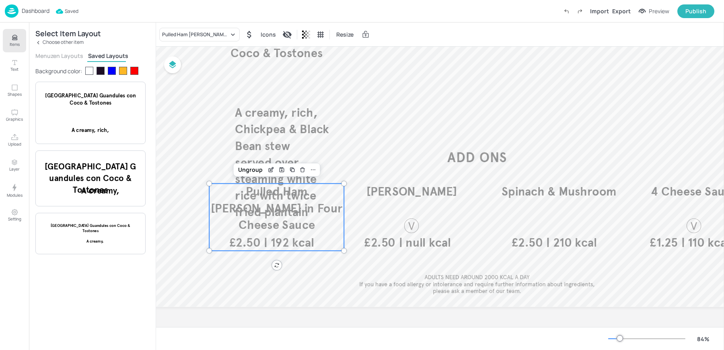
click at [342, 205] on p "Pulled Ham [PERSON_NAME] in Four Cheese Sauce" at bounding box center [276, 207] width 135 height 49
click at [278, 169] on icon "Save Layout" at bounding box center [281, 170] width 6 height 6
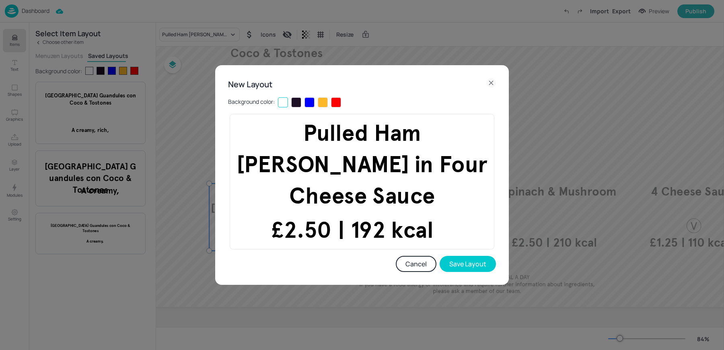
click at [491, 84] on icon at bounding box center [491, 83] width 10 height 10
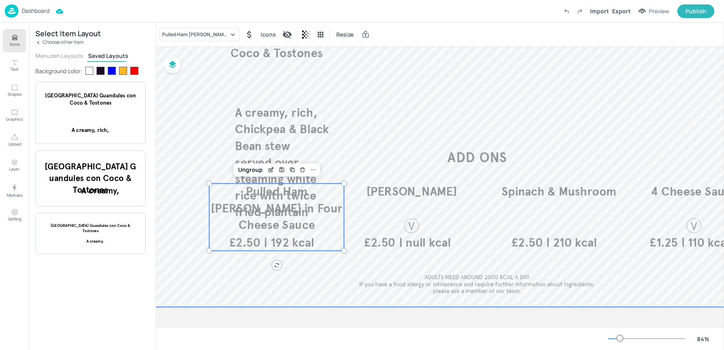
scroll to position [0, 25]
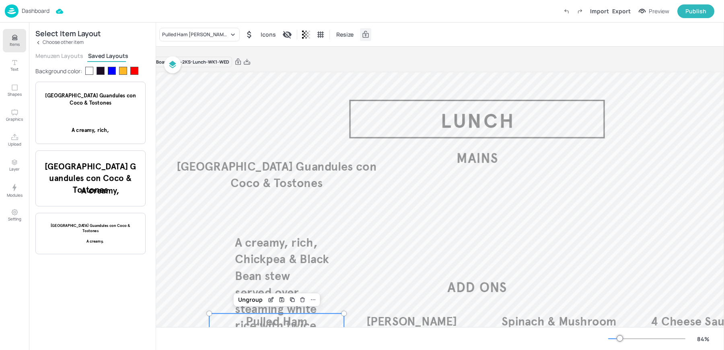
click at [364, 39] on div at bounding box center [365, 34] width 11 height 13
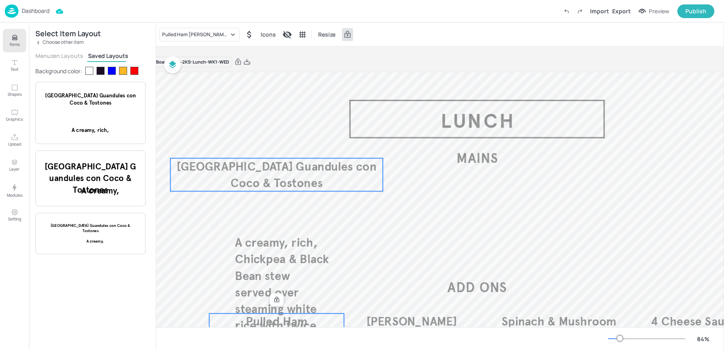
scroll to position [132, 25]
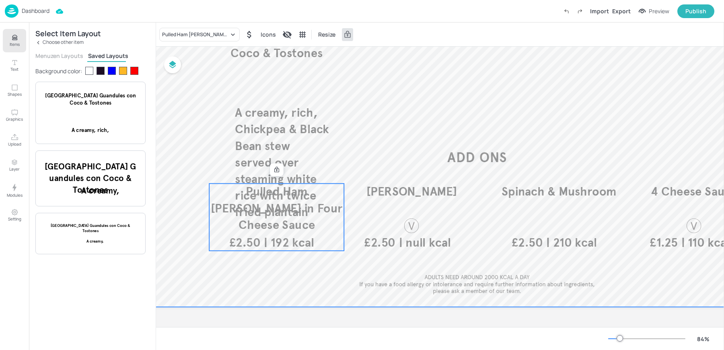
click at [338, 260] on div at bounding box center [477, 124] width 648 height 365
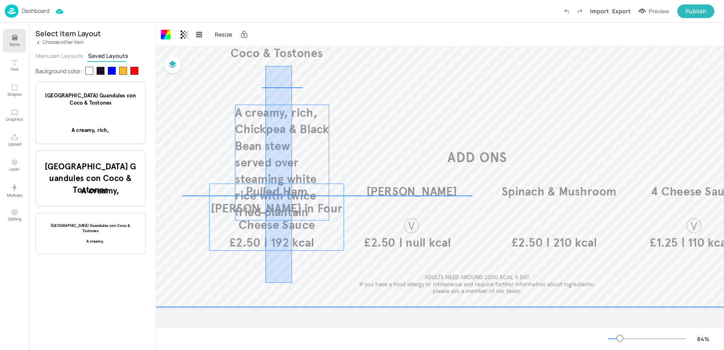
drag, startPoint x: 292, startPoint y: 281, endPoint x: 259, endPoint y: 55, distance: 228.1
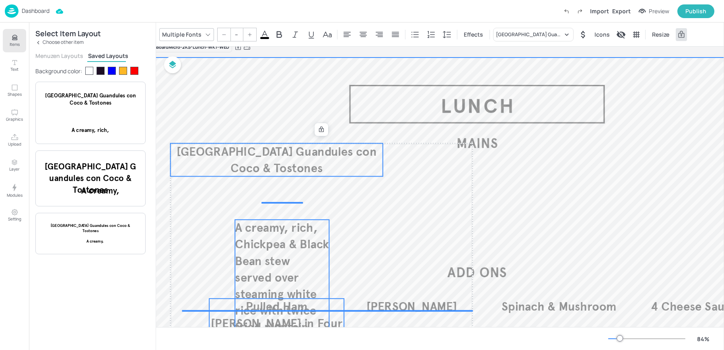
scroll to position [14, 25]
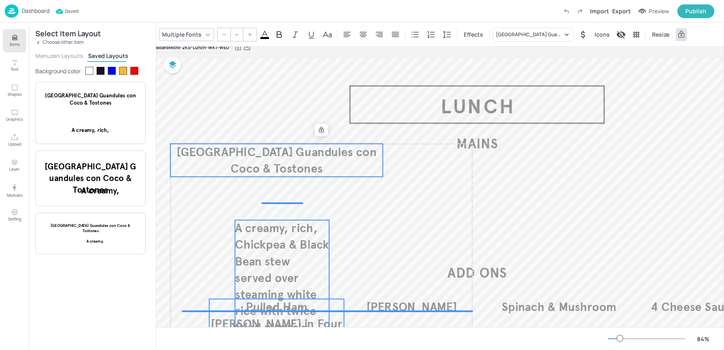
click at [254, 157] on span "[GEOGRAPHIC_DATA] Guandules con Coco & Tostones" at bounding box center [277, 159] width 200 height 31
click at [320, 129] on icon at bounding box center [321, 130] width 6 height 6
click at [279, 130] on div "Group" at bounding box center [280, 130] width 24 height 10
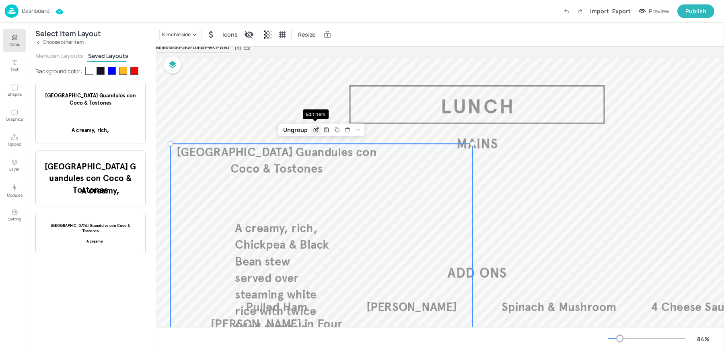
click at [317, 130] on icon "Edit Item" at bounding box center [316, 130] width 7 height 6
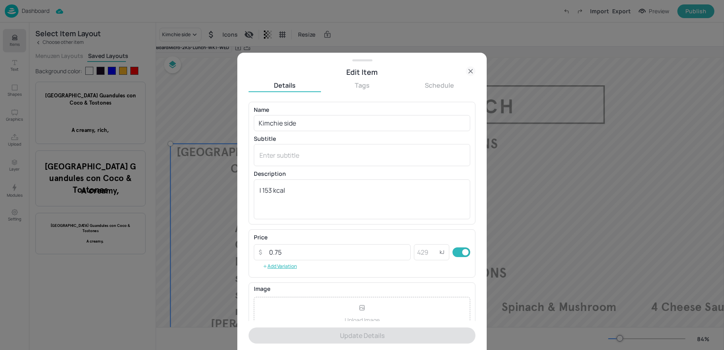
click at [473, 66] on icon at bounding box center [471, 71] width 10 height 10
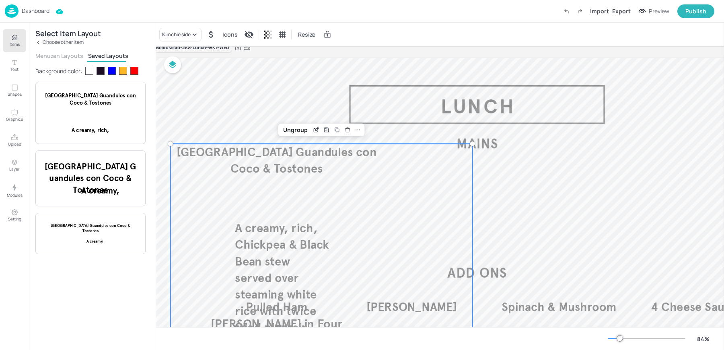
click at [296, 135] on div "Ungroup" at bounding box center [321, 130] width 87 height 13
click at [289, 126] on div "Ungroup" at bounding box center [295, 130] width 31 height 10
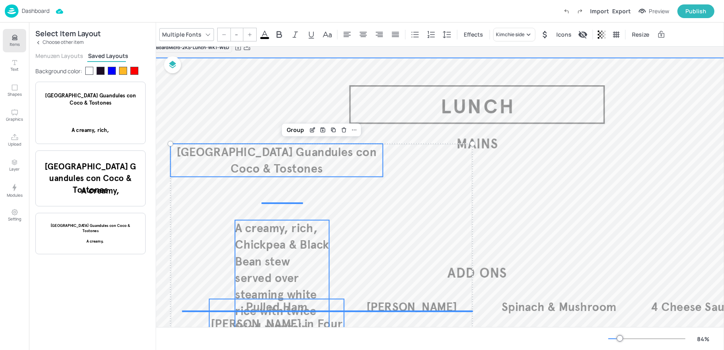
click at [269, 107] on div at bounding box center [477, 240] width 648 height 365
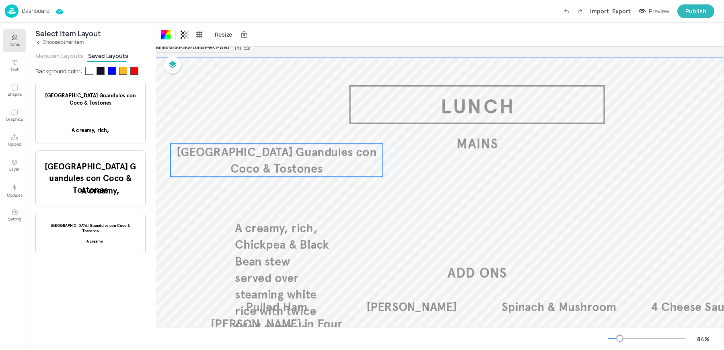
click at [254, 161] on span "[GEOGRAPHIC_DATA] Guandules con Coco & Tostones" at bounding box center [277, 159] width 200 height 31
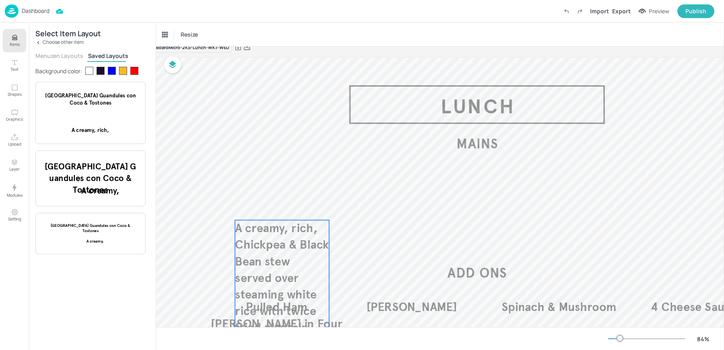
click at [260, 264] on span "A creamy, rich, Chickpea & Black Bean stew served over steaming white rice with…" at bounding box center [282, 278] width 94 height 114
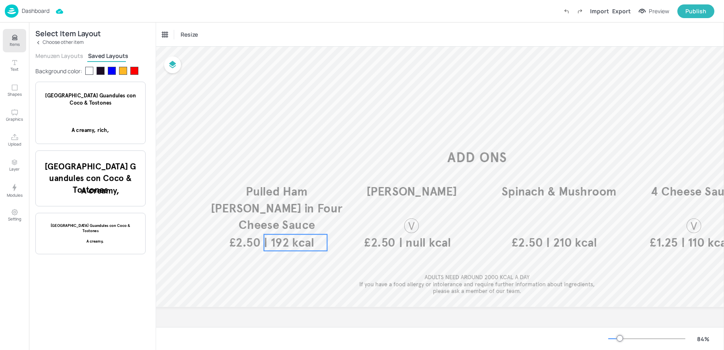
scroll to position [0, 25]
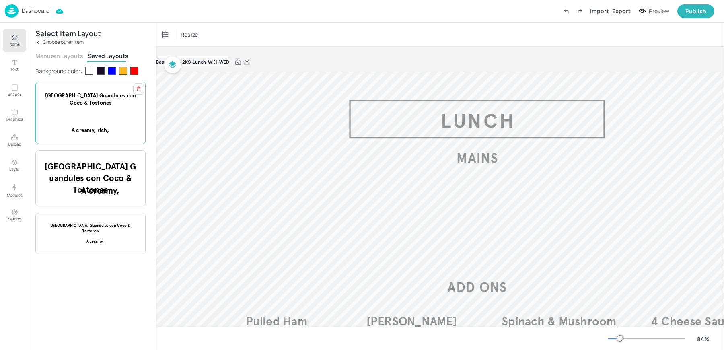
click at [105, 119] on div "Dominican Republic Guandules con Coco & Tostones A creamy, rich, Chickpea & Bla…" at bounding box center [90, 113] width 97 height 42
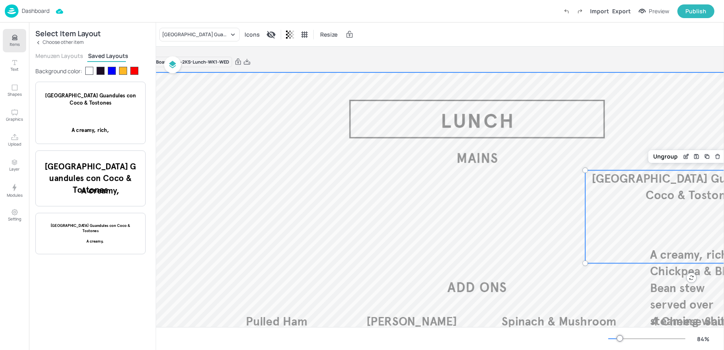
scroll to position [0, 127]
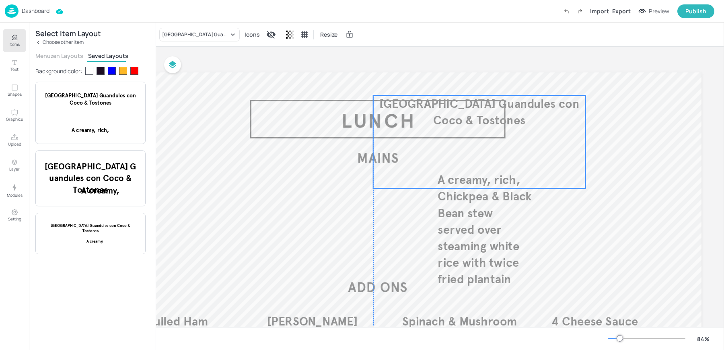
drag, startPoint x: 554, startPoint y: 188, endPoint x: 437, endPoint y: 109, distance: 140.7
click at [437, 109] on span "[GEOGRAPHIC_DATA] Guandules con Coco & Tostones" at bounding box center [479, 111] width 200 height 31
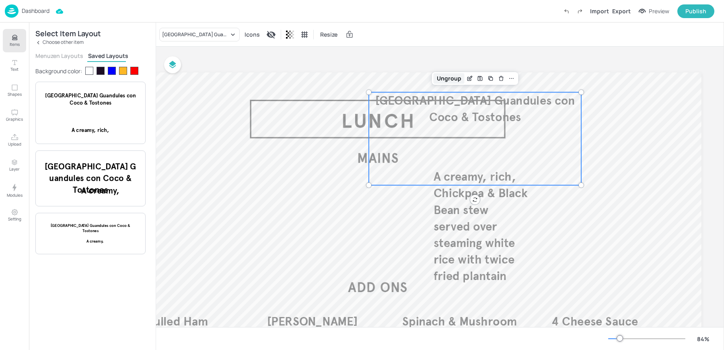
click at [445, 81] on div "Ungroup" at bounding box center [449, 78] width 31 height 10
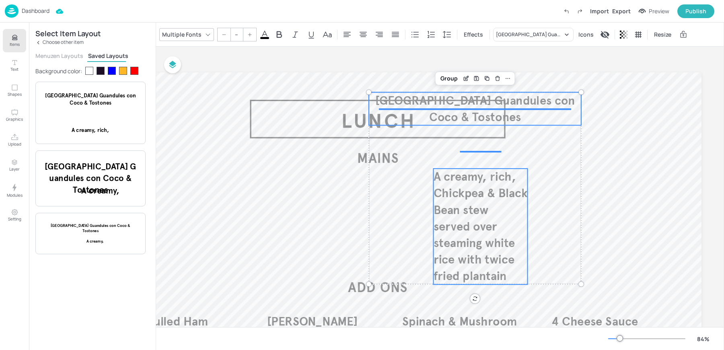
click at [443, 84] on div "Group" at bounding box center [475, 78] width 79 height 13
click at [443, 81] on div "Group" at bounding box center [449, 78] width 24 height 10
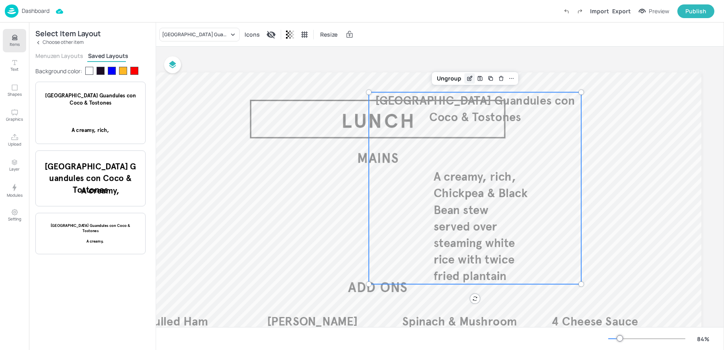
click at [470, 78] on div "Edit Item" at bounding box center [470, 78] width 10 height 10
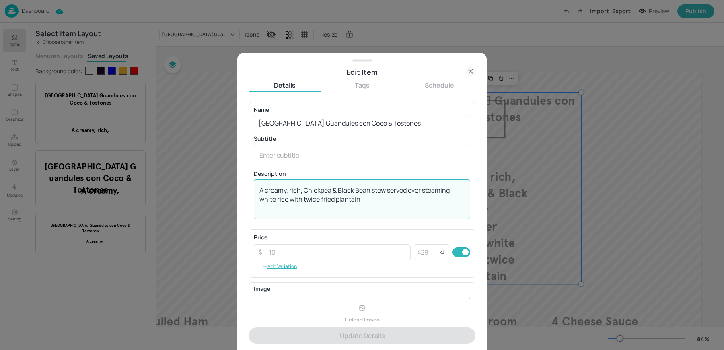
click at [359, 198] on textarea "A creamy, rich, Chickpea & Black Bean stew served over steaming white rice with…" at bounding box center [362, 199] width 205 height 27
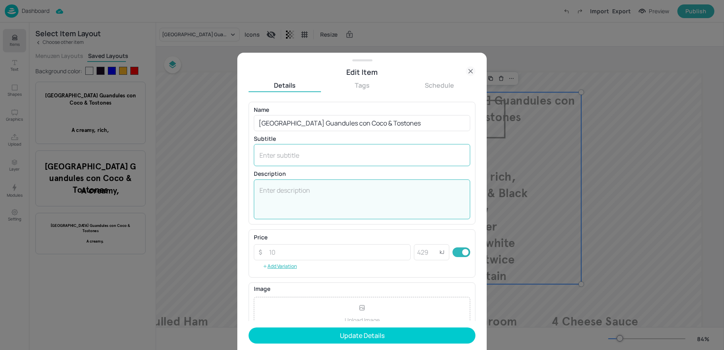
click at [282, 160] on div "x ​" at bounding box center [362, 155] width 216 height 22
paste textarea "A creamy, rich, Chickpea & Black Bean stew served over steaming white rice with…"
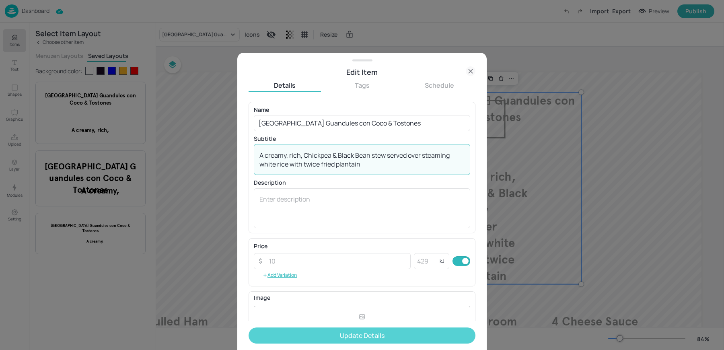
type textarea "A creamy, rich, Chickpea & Black Bean stew served over steaming white rice with…"
click at [302, 331] on button "Update Details" at bounding box center [362, 336] width 227 height 16
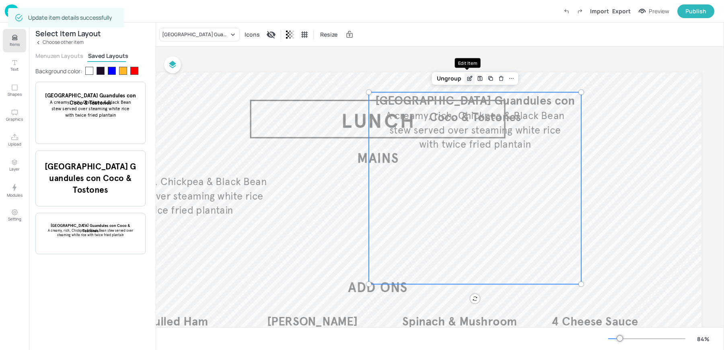
click at [470, 79] on icon "Edit Item" at bounding box center [469, 78] width 7 height 6
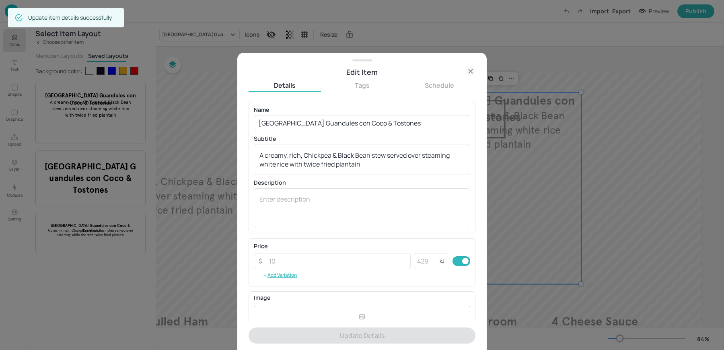
click at [469, 74] on icon at bounding box center [471, 71] width 10 height 10
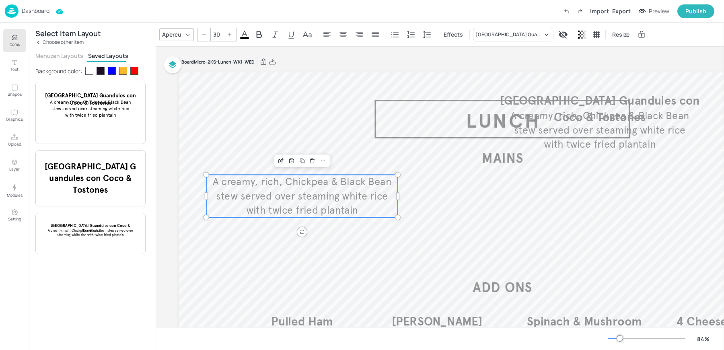
click at [276, 196] on span "A creamy, rich, Chickpea & Black Bean stew served over steaming white rice with…" at bounding box center [302, 195] width 179 height 41
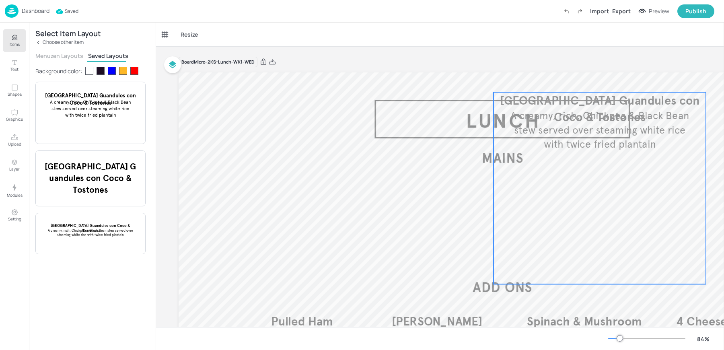
click at [646, 181] on div "A creamy, rich, Chickpea & Black Bean stew served over steaming white rice with…" at bounding box center [600, 188] width 212 height 192
click at [571, 79] on div "Ungroup" at bounding box center [573, 78] width 31 height 10
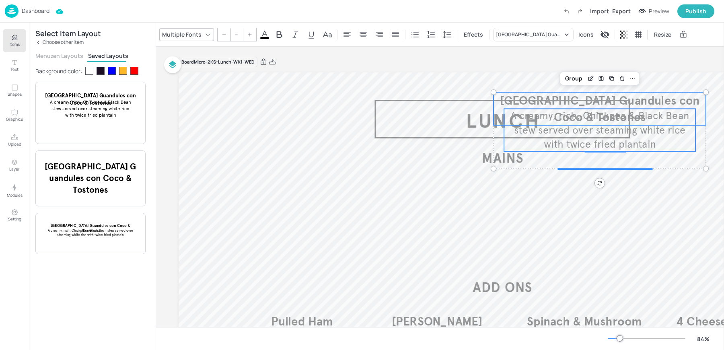
click at [571, 79] on div "Group" at bounding box center [574, 78] width 24 height 10
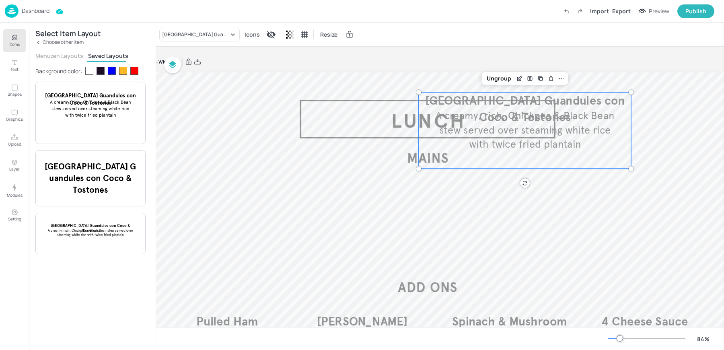
scroll to position [0, 91]
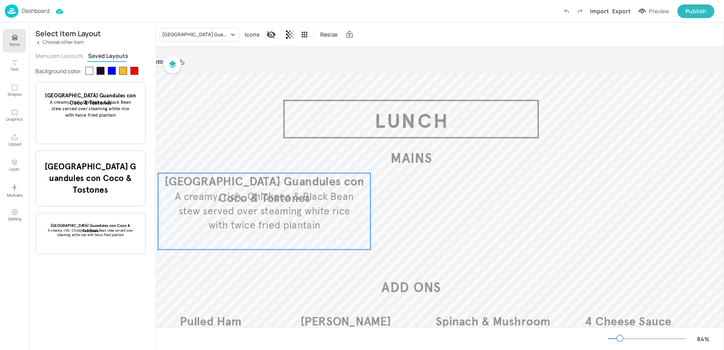
drag, startPoint x: 520, startPoint y: 122, endPoint x: 253, endPoint y: 205, distance: 279.2
click at [253, 205] on span "[GEOGRAPHIC_DATA] Guandules con Coco & Tostones" at bounding box center [265, 189] width 200 height 31
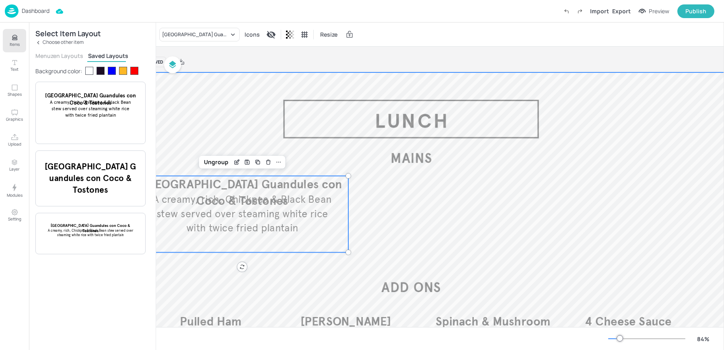
scroll to position [0, 0]
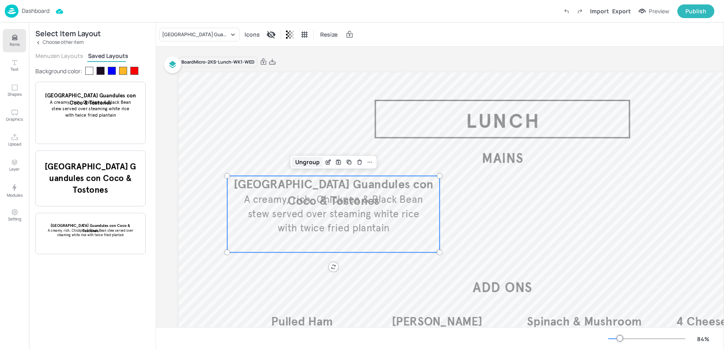
click at [304, 164] on div "Ungroup" at bounding box center [307, 162] width 31 height 10
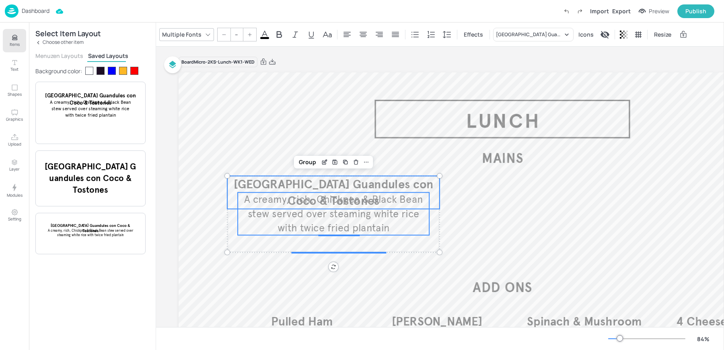
click at [255, 185] on span "[GEOGRAPHIC_DATA] Guandules con Coco & Tostones" at bounding box center [334, 192] width 200 height 31
type input "35"
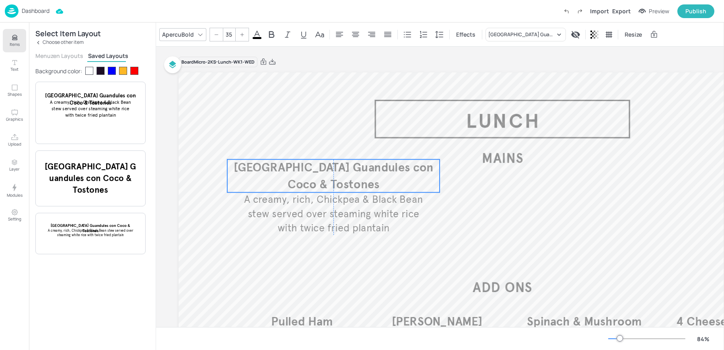
drag, startPoint x: 271, startPoint y: 185, endPoint x: 271, endPoint y: 169, distance: 16.1
click at [271, 169] on span "[GEOGRAPHIC_DATA] Guandules con Coco & Tostones" at bounding box center [334, 175] width 200 height 31
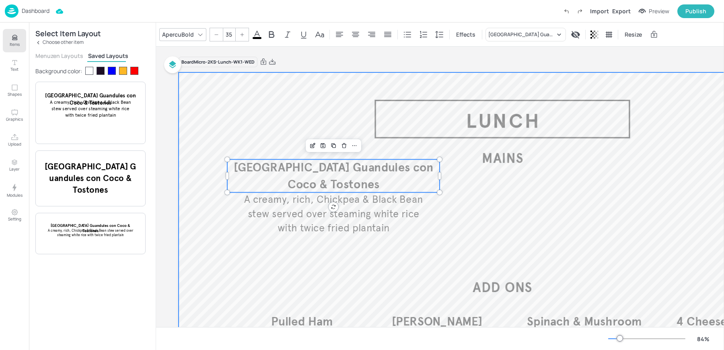
click at [288, 130] on div at bounding box center [503, 254] width 648 height 365
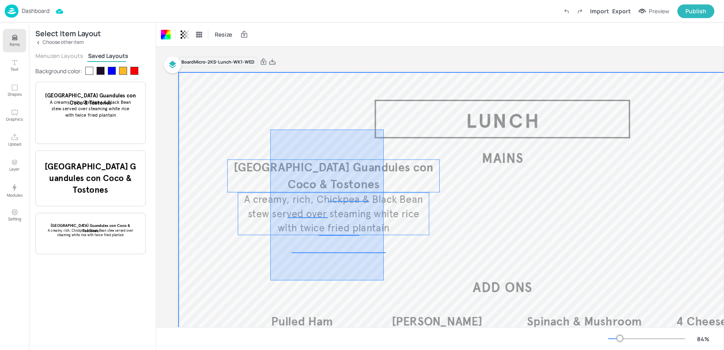
drag, startPoint x: 270, startPoint y: 130, endPoint x: 384, endPoint y: 281, distance: 189.1
click at [384, 281] on div at bounding box center [503, 254] width 648 height 365
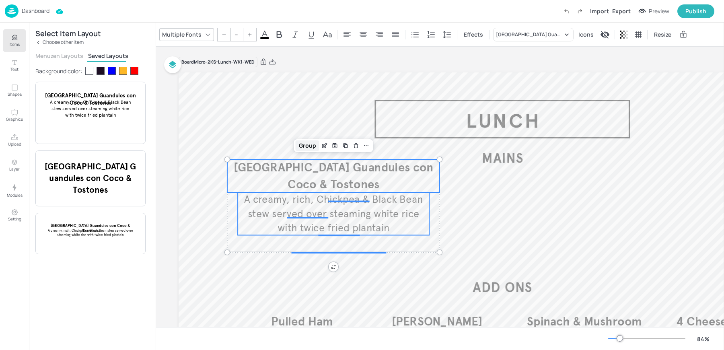
click at [303, 144] on div "Group" at bounding box center [308, 145] width 24 height 10
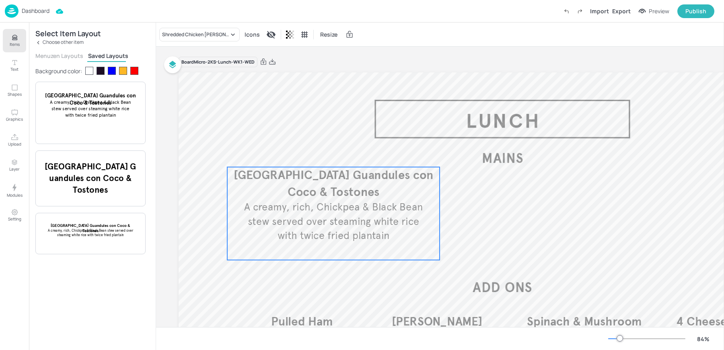
drag, startPoint x: 300, startPoint y: 179, endPoint x: 300, endPoint y: 186, distance: 7.6
click at [300, 186] on span "[GEOGRAPHIC_DATA] Guandules con Coco & Tostones" at bounding box center [334, 183] width 200 height 31
click at [348, 155] on icon "Duplicate" at bounding box center [349, 153] width 6 height 6
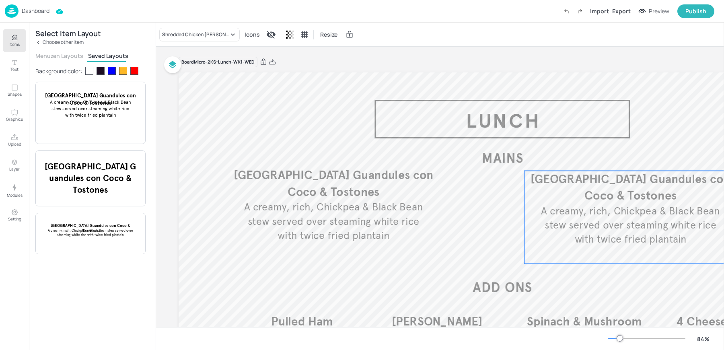
drag, startPoint x: 348, startPoint y: 161, endPoint x: 652, endPoint y: 221, distance: 309.7
click at [652, 221] on span "A creamy, rich, Chickpea & Black Bean stew served over steaming white rice with…" at bounding box center [630, 224] width 179 height 41
click at [182, 33] on div "Shredded Chicken [PERSON_NAME]" at bounding box center [195, 34] width 67 height 7
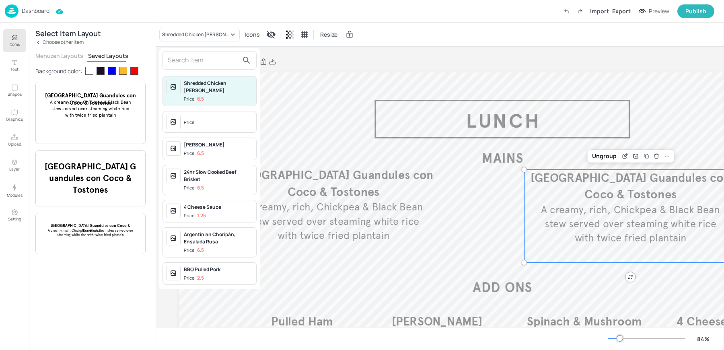
click at [188, 58] on input "text" at bounding box center [203, 60] width 71 height 13
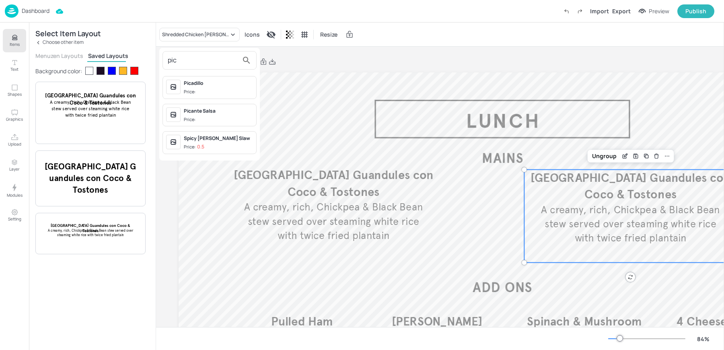
type input "pic"
click at [211, 89] on span "Price:" at bounding box center [218, 92] width 69 height 7
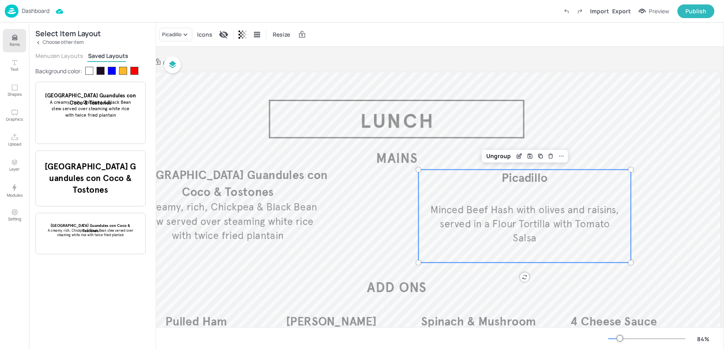
scroll to position [0, 118]
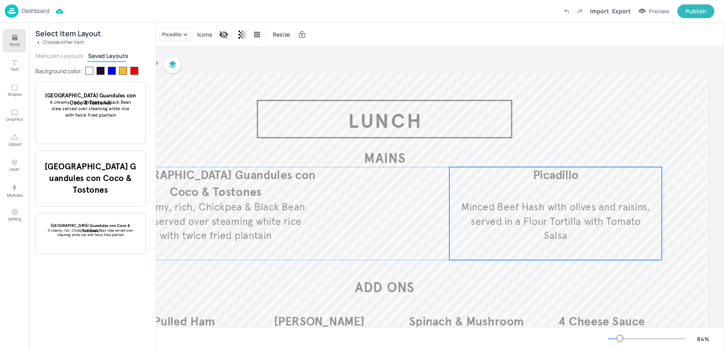
drag, startPoint x: 524, startPoint y: 205, endPoint x: 567, endPoint y: 202, distance: 43.1
click at [567, 202] on span "Minced Beef Hash with olives and raisins, served in a Flour Tortilla with Tomat…" at bounding box center [556, 221] width 189 height 41
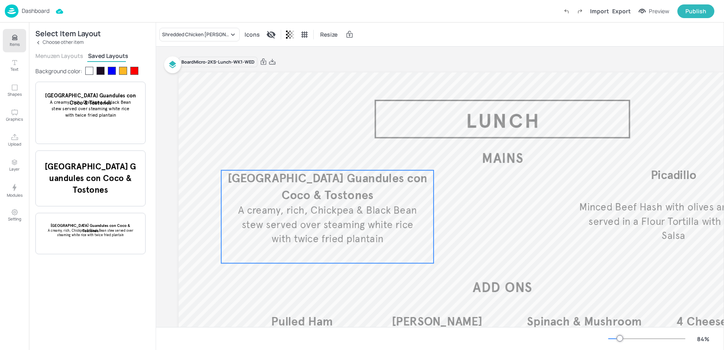
drag, startPoint x: 392, startPoint y: 202, endPoint x: 386, endPoint y: 206, distance: 6.8
click at [386, 206] on span "A creamy, rich, Chickpea & Black Bean stew served over steaming white rice with…" at bounding box center [327, 224] width 179 height 41
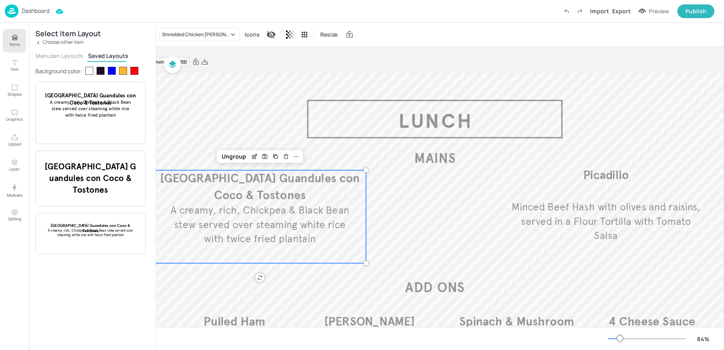
scroll to position [0, 89]
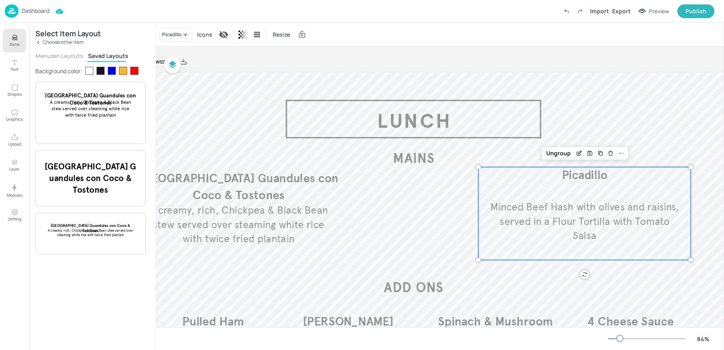
click at [672, 206] on span "Minced Beef Hash with olives and raisins, served in a Flour Tortilla with Tomat…" at bounding box center [584, 221] width 189 height 41
click at [290, 209] on span "A creamy, rich, Chickpea & Black Bean stew served over steaming white rice with…" at bounding box center [238, 224] width 179 height 41
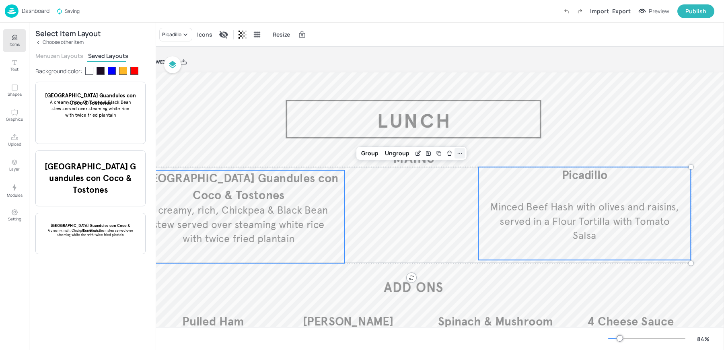
click at [464, 153] on div at bounding box center [460, 153] width 10 height 10
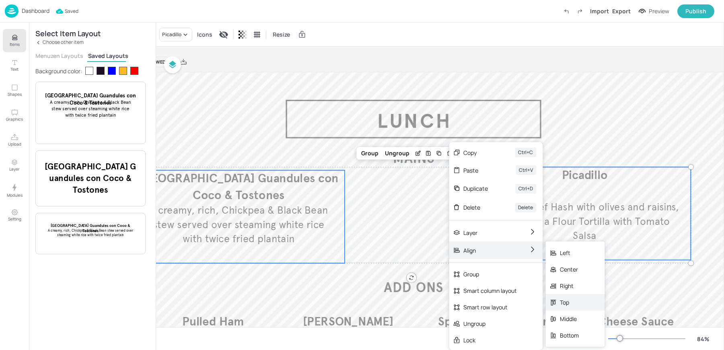
click at [565, 300] on div "Top" at bounding box center [569, 302] width 19 height 8
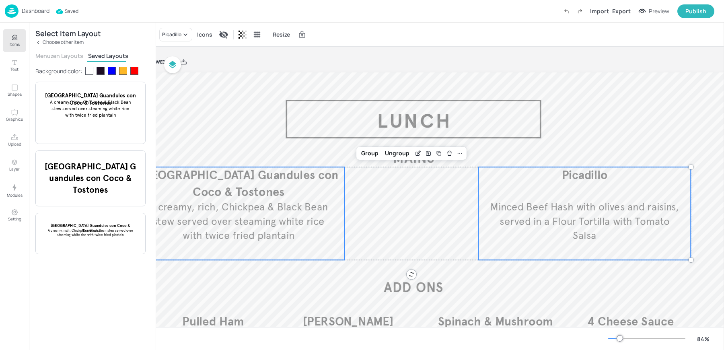
click at [612, 230] on p "Minced Beef Hash with olives and raisins, served in a Flour Tortilla with Tomat…" at bounding box center [585, 221] width 192 height 43
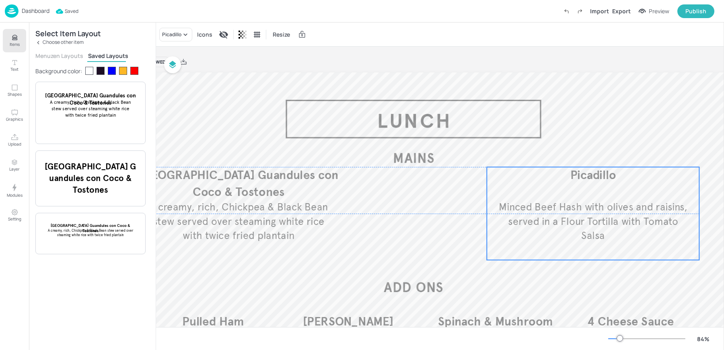
drag, startPoint x: 589, startPoint y: 223, endPoint x: 598, endPoint y: 223, distance: 8.5
click at [598, 223] on span "Minced Beef Hash with olives and raisins, served in a Flour Tortilla with Tomat…" at bounding box center [593, 221] width 189 height 41
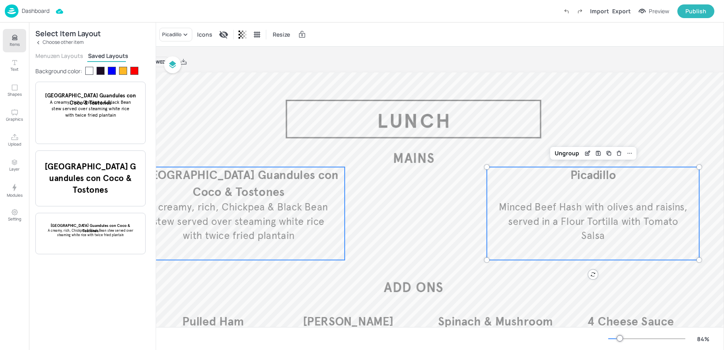
click at [324, 219] on p "A creamy, rich, Chickpea & Black Bean stew served over steaming white rice with…" at bounding box center [239, 221] width 192 height 43
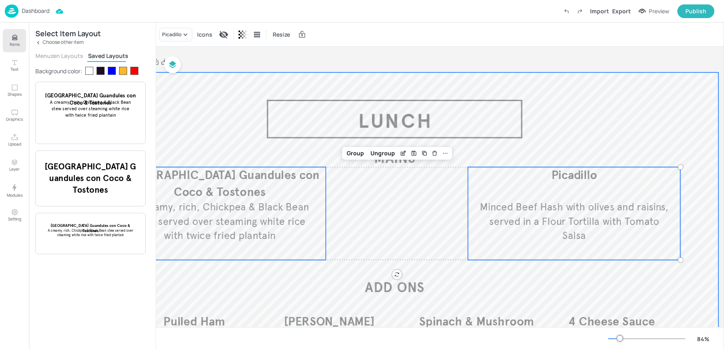
scroll to position [0, 0]
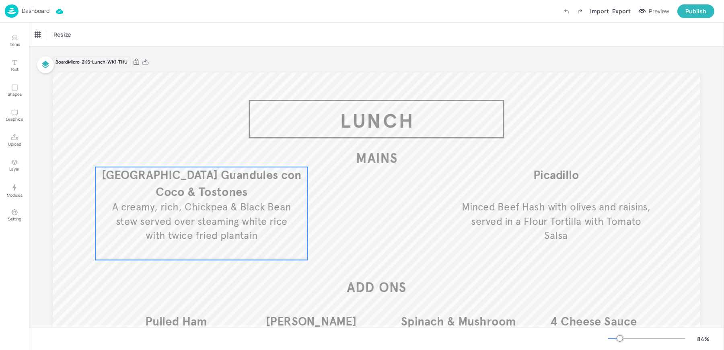
click at [170, 230] on span "A creamy, rich, Chickpea & Black Bean stew served over steaming white rice with…" at bounding box center [201, 221] width 179 height 41
click at [63, 36] on div "Shredded Chicken [PERSON_NAME]" at bounding box center [68, 34] width 67 height 7
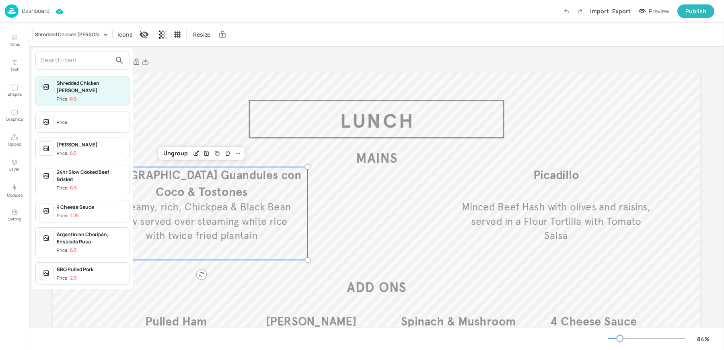
click at [87, 61] on input "text" at bounding box center [76, 60] width 71 height 13
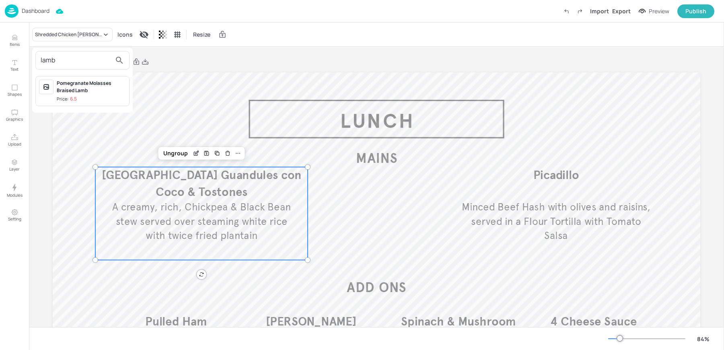
type input "lamb"
click at [244, 58] on div at bounding box center [362, 175] width 724 height 350
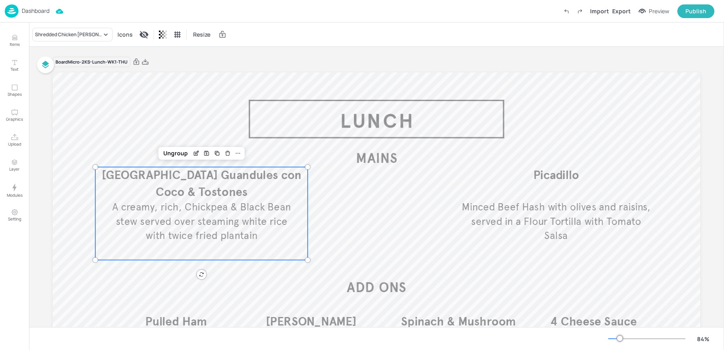
click at [38, 21] on div "Dashboard Import Export Preview Publish" at bounding box center [360, 11] width 710 height 22
click at [31, 15] on div "Dashboard" at bounding box center [27, 10] width 45 height 13
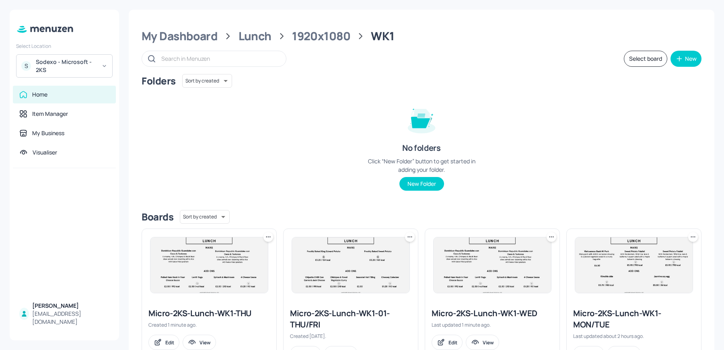
scroll to position [37, 0]
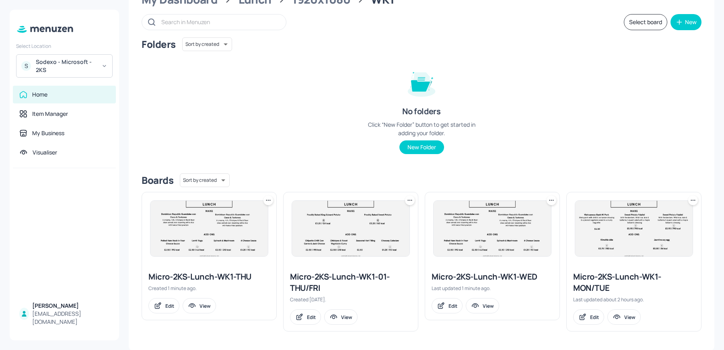
click at [477, 235] on img at bounding box center [492, 229] width 117 height 56
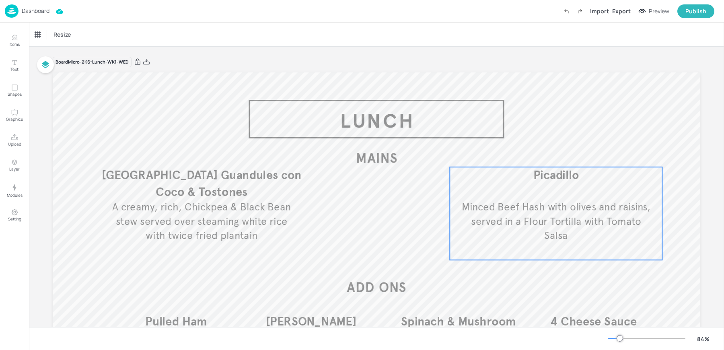
scroll to position [129, 0]
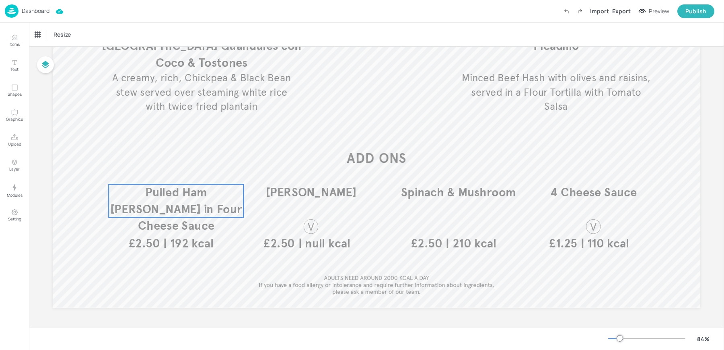
click at [204, 211] on span "Pulled Ham [PERSON_NAME] in Four Cheese Sauce" at bounding box center [176, 209] width 132 height 48
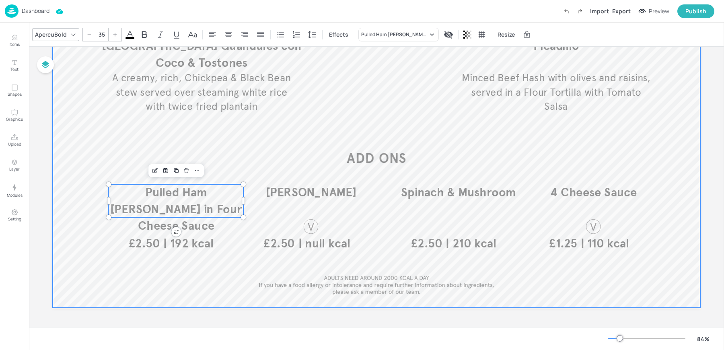
click at [171, 284] on div at bounding box center [377, 125] width 648 height 365
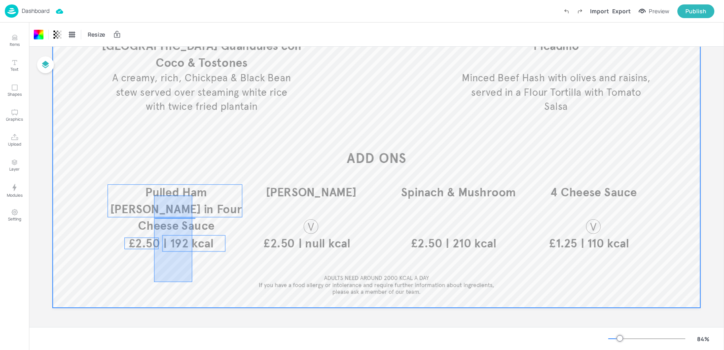
drag, startPoint x: 192, startPoint y: 282, endPoint x: 150, endPoint y: 190, distance: 100.5
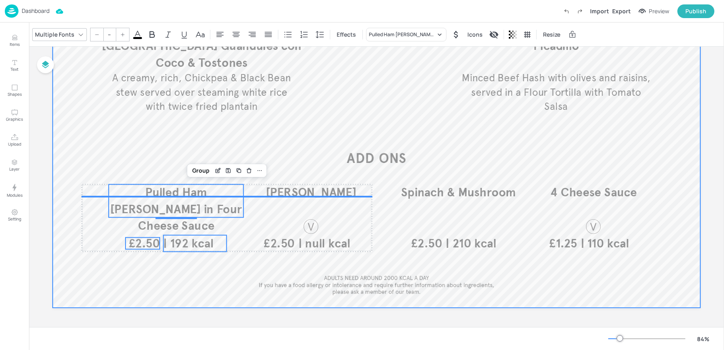
click at [229, 136] on div at bounding box center [377, 125] width 648 height 365
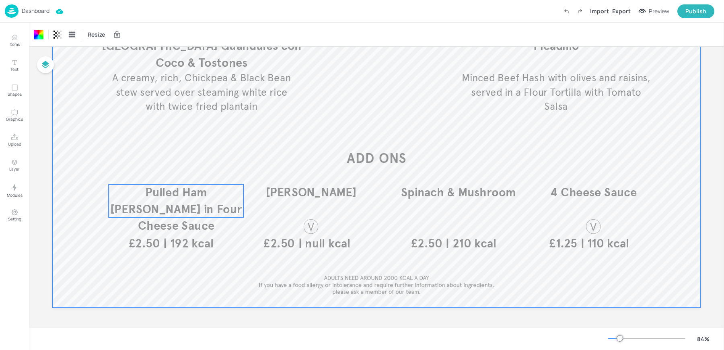
click at [148, 192] on span "Pulled Ham [PERSON_NAME] in Four Cheese Sauce" at bounding box center [176, 209] width 132 height 48
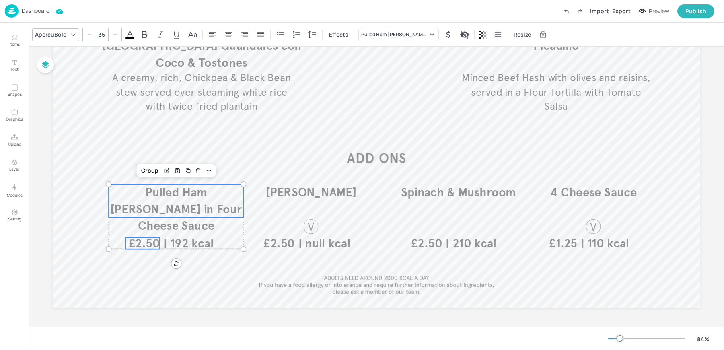
click at [139, 243] on span "£2.50" at bounding box center [144, 243] width 31 height 12
click at [185, 244] on span "| 192 kcal" at bounding box center [188, 243] width 50 height 15
click at [149, 170] on div "Group" at bounding box center [150, 170] width 24 height 10
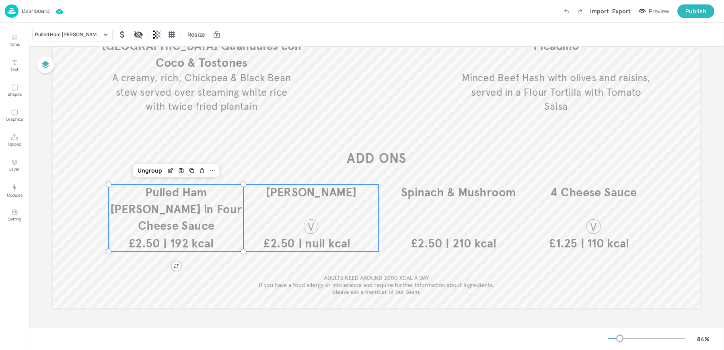
click at [302, 206] on div "Lentil Ragu | null kcal £2.50" at bounding box center [311, 217] width 135 height 67
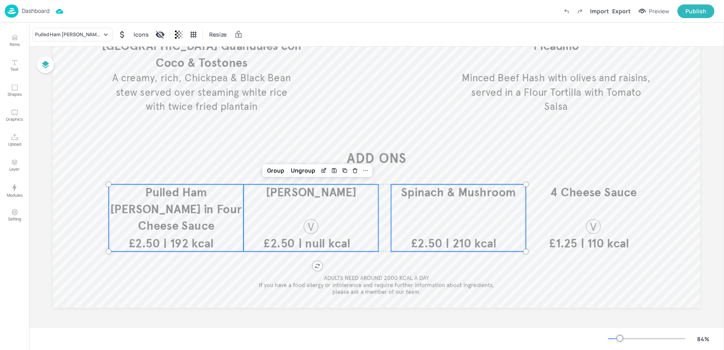
click at [421, 215] on div "Spinach & Mushroom | 210 kcal £2.50" at bounding box center [458, 217] width 135 height 67
click at [577, 214] on div "4 Cheese Sauce | 110 kcal £1.25" at bounding box center [593, 217] width 135 height 67
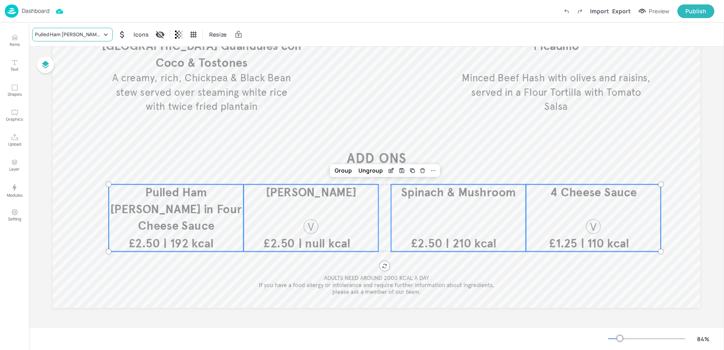
click at [75, 41] on div "Pulled Ham [PERSON_NAME] in Four Cheese Sauce" at bounding box center [72, 35] width 80 height 14
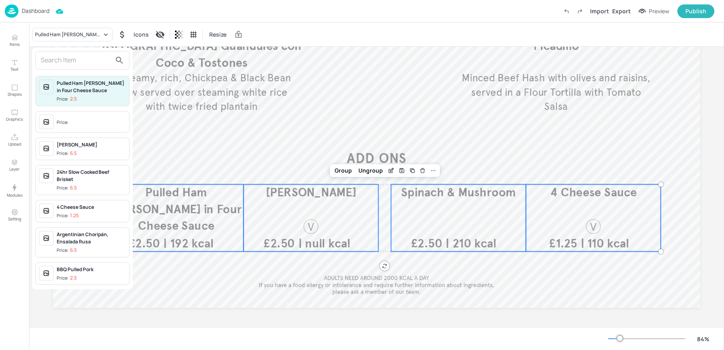
click at [66, 116] on span "Price:" at bounding box center [91, 122] width 69 height 13
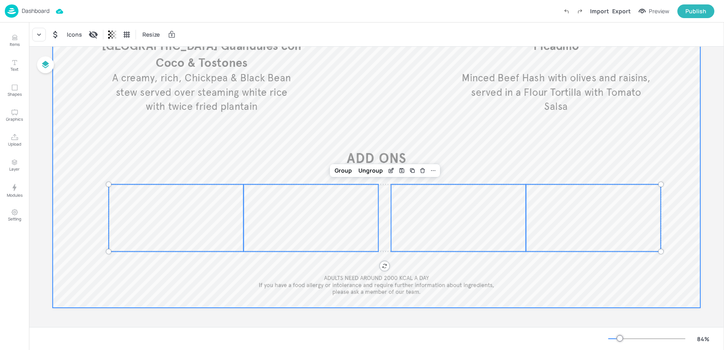
scroll to position [0, 0]
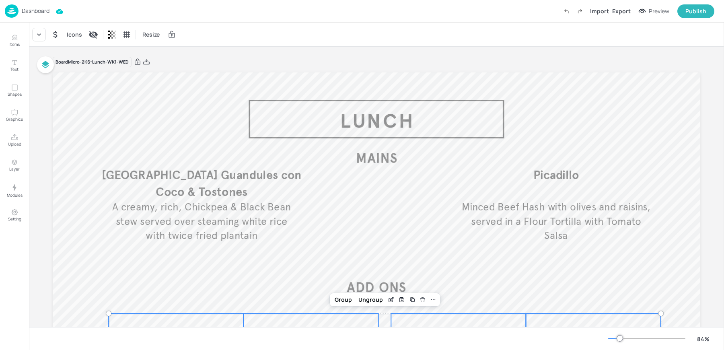
click at [313, 43] on div "Icons Resize" at bounding box center [376, 35] width 695 height 24
click at [143, 62] on icon at bounding box center [146, 62] width 7 height 8
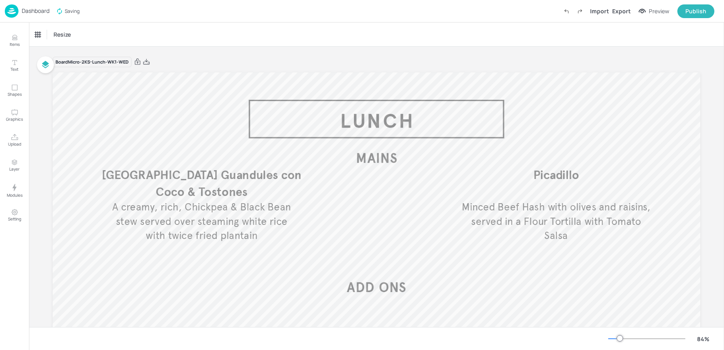
click at [232, 24] on div "Resize" at bounding box center [376, 35] width 695 height 24
click at [24, 12] on p "Dashboard" at bounding box center [36, 11] width 28 height 6
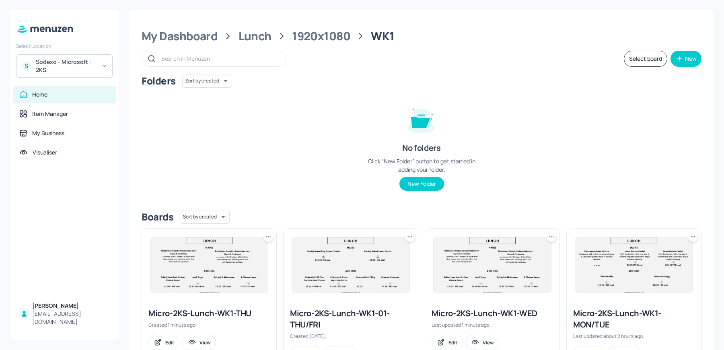
scroll to position [37, 0]
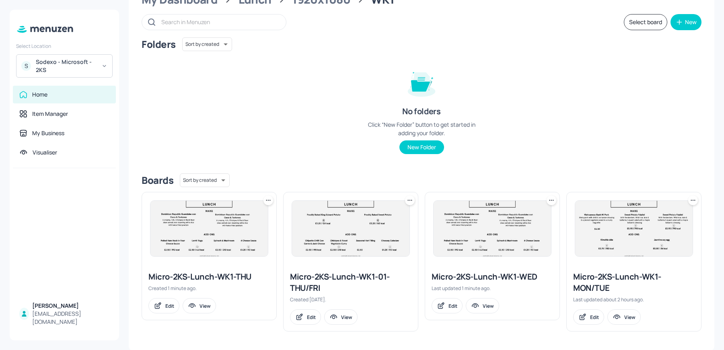
click at [227, 226] on img at bounding box center [208, 229] width 117 height 56
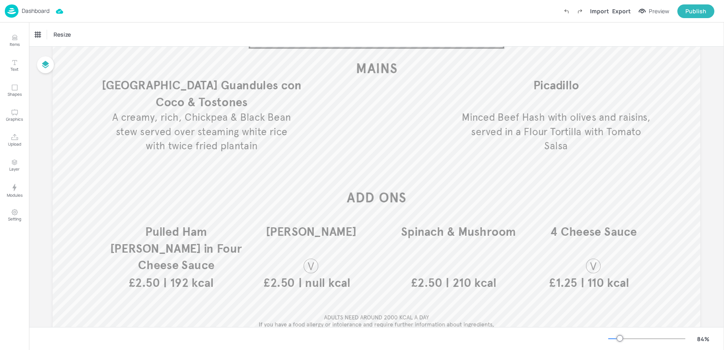
scroll to position [101, 0]
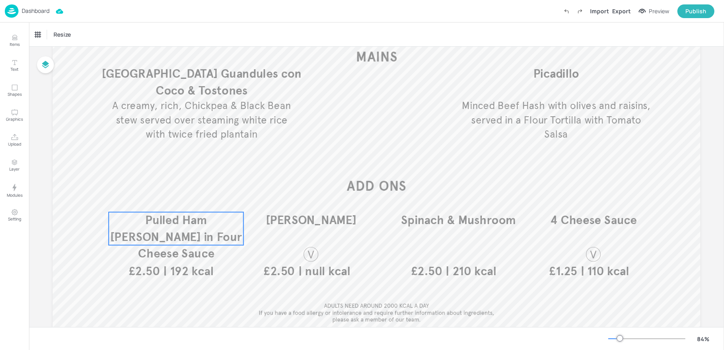
click at [180, 227] on p "Pulled Ham [PERSON_NAME] in Four Cheese Sauce" at bounding box center [176, 236] width 135 height 49
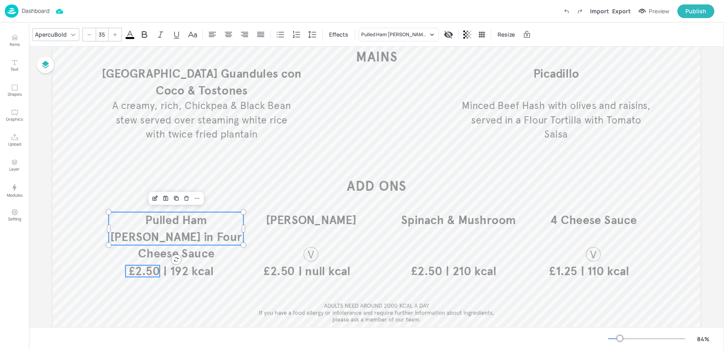
click at [149, 271] on span "£2.50" at bounding box center [144, 271] width 31 height 12
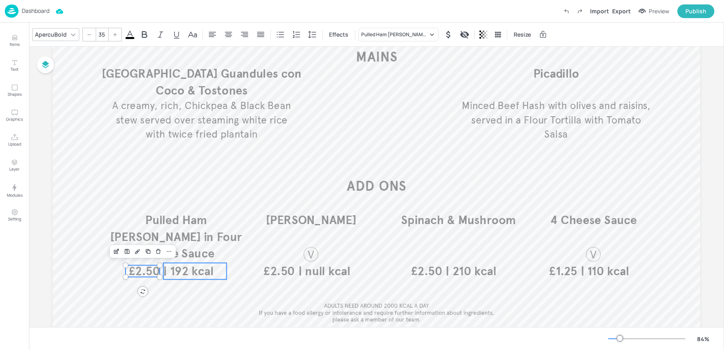
type input "35"
click at [185, 272] on span "| 192 kcal" at bounding box center [188, 271] width 50 height 15
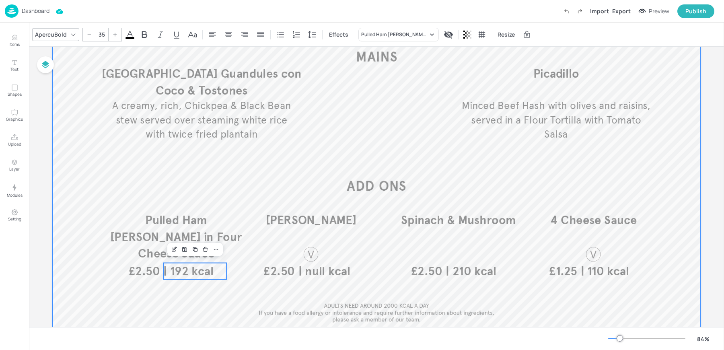
click at [185, 293] on div at bounding box center [377, 153] width 648 height 365
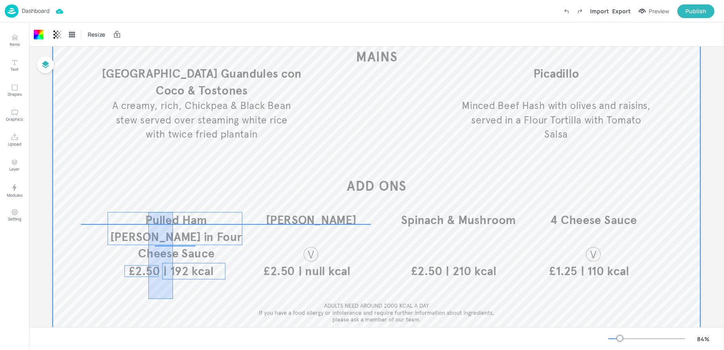
drag, startPoint x: 173, startPoint y: 299, endPoint x: 148, endPoint y: 211, distance: 90.8
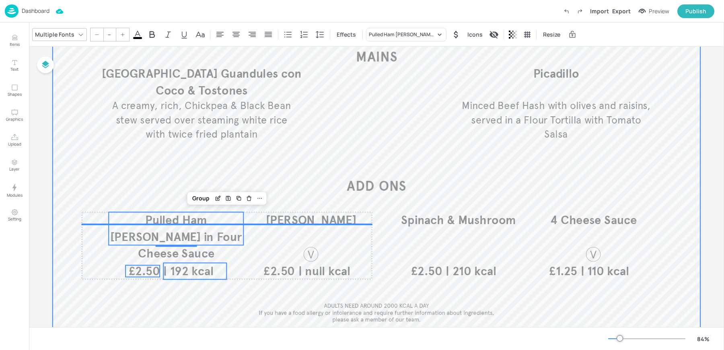
click at [163, 182] on div at bounding box center [377, 153] width 648 height 365
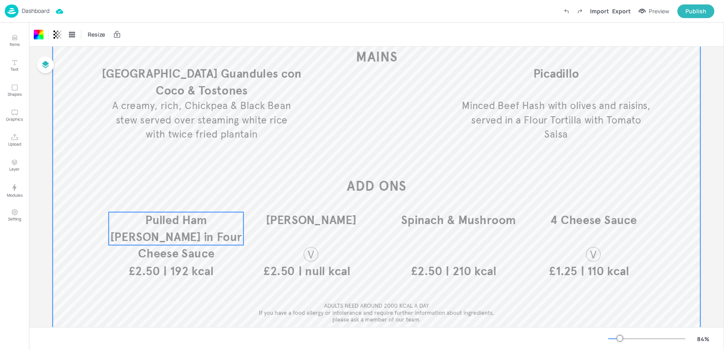
click at [154, 233] on span "Pulled Ham [PERSON_NAME] in Four Cheese Sauce" at bounding box center [176, 237] width 132 height 48
click at [142, 279] on div at bounding box center [377, 153] width 648 height 365
click at [142, 277] on span "£2.50" at bounding box center [144, 271] width 31 height 12
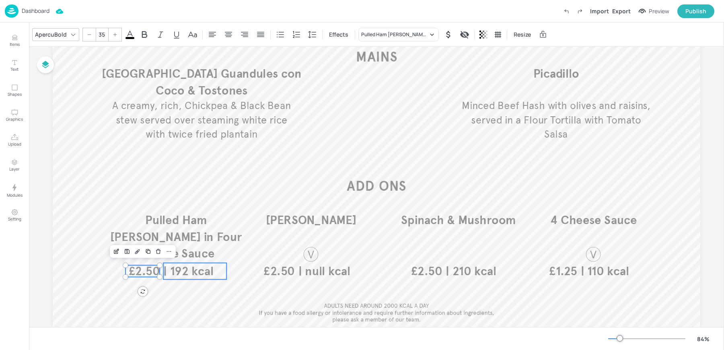
click at [184, 274] on span "| 192 kcal" at bounding box center [188, 271] width 50 height 15
click at [156, 227] on span "Pulled Ham [PERSON_NAME] in Four Cheese Sauce" at bounding box center [176, 237] width 132 height 48
click at [148, 199] on div "Group" at bounding box center [150, 198] width 24 height 10
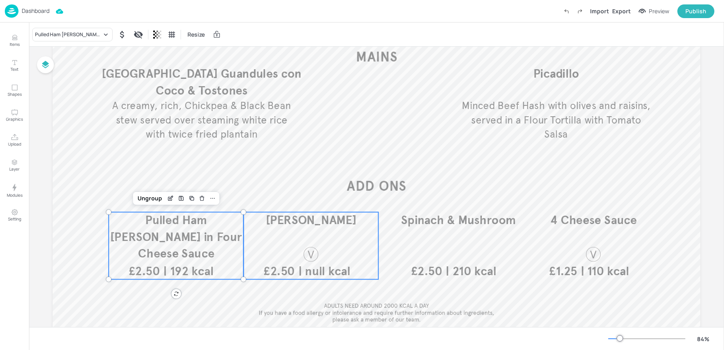
click at [336, 231] on div "Lentil Ragu | null kcal £2.50" at bounding box center [311, 245] width 135 height 67
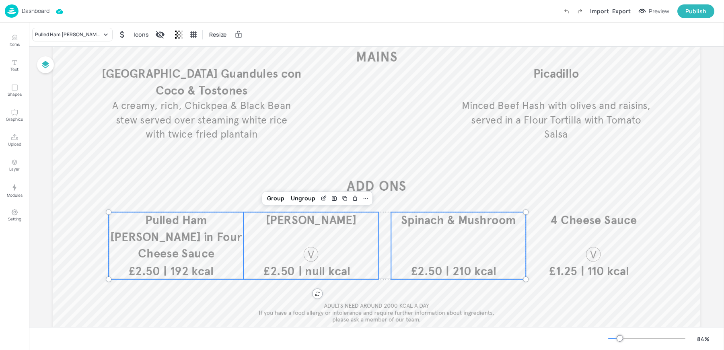
click at [436, 227] on span "Spinach & Mushroom" at bounding box center [458, 220] width 115 height 15
click at [581, 220] on span "4 Cheese Sauce" at bounding box center [593, 220] width 87 height 15
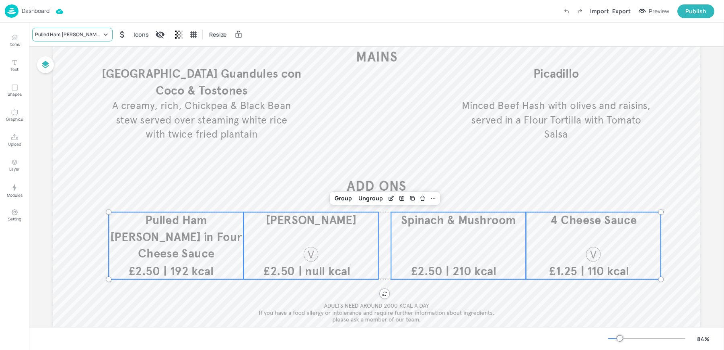
click at [61, 31] on div "Pulled Ham [PERSON_NAME] in Four Cheese Sauce" at bounding box center [68, 34] width 67 height 7
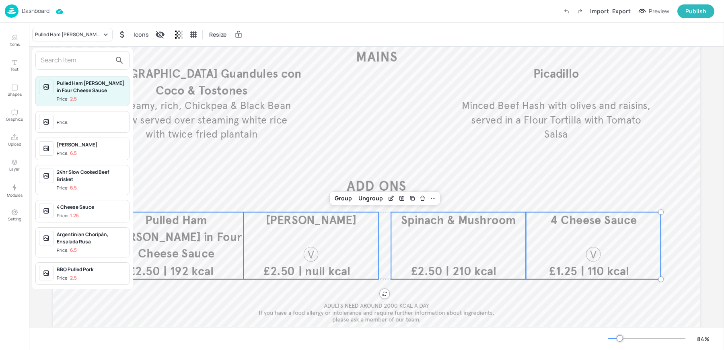
click at [62, 117] on span "Price:" at bounding box center [91, 122] width 69 height 13
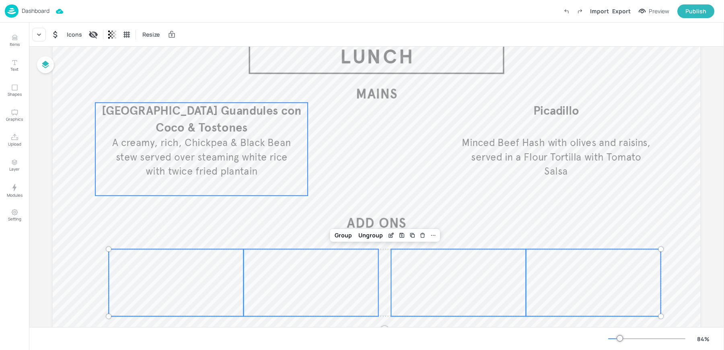
scroll to position [33, 0]
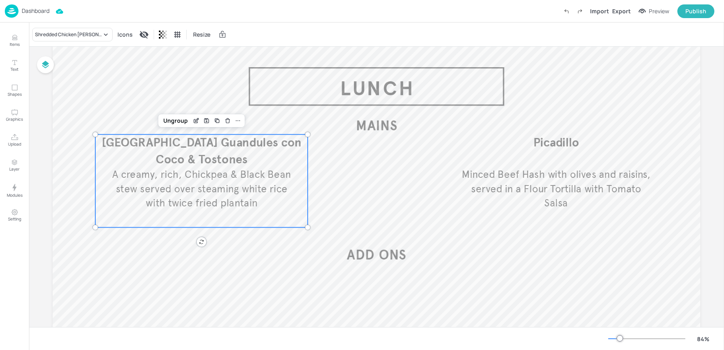
click at [196, 175] on span "A creamy, rich, Chickpea & Black Bean stew served over steaming white rice with…" at bounding box center [201, 188] width 179 height 41
click at [51, 38] on div "Shredded Chicken [PERSON_NAME]" at bounding box center [68, 34] width 67 height 7
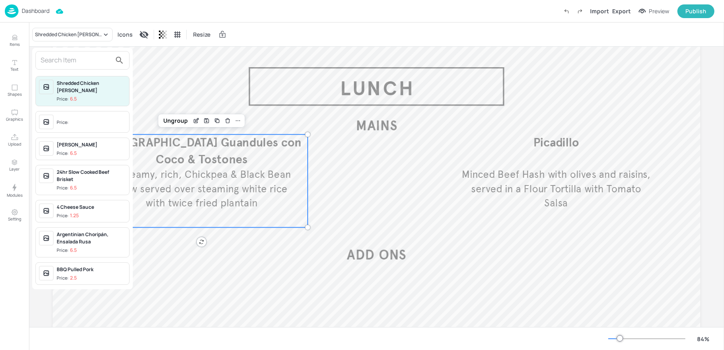
click at [76, 56] on input "text" at bounding box center [76, 60] width 71 height 13
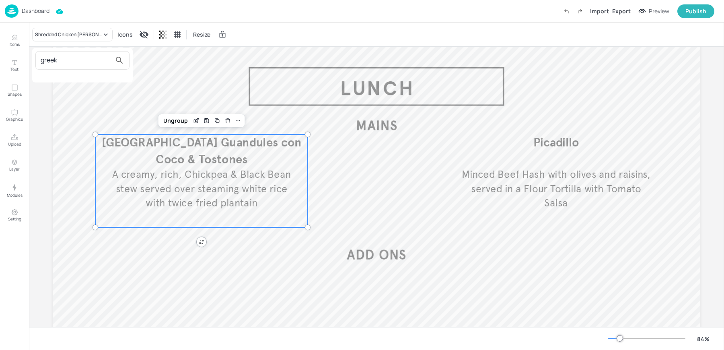
type input "greek"
click at [11, 41] on div at bounding box center [362, 175] width 724 height 350
click at [18, 40] on button "Items" at bounding box center [14, 40] width 23 height 23
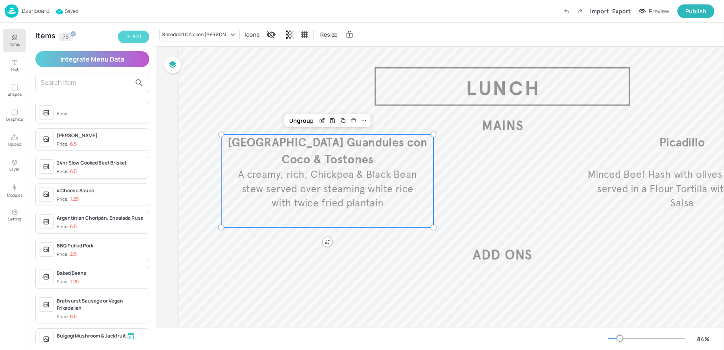
click at [128, 36] on icon "button" at bounding box center [128, 36] width 5 height 5
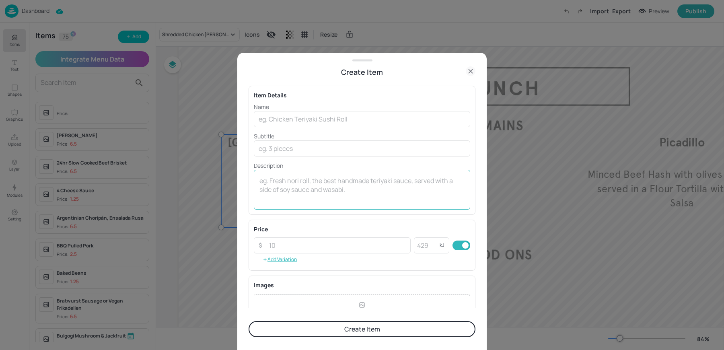
click at [338, 177] on textarea at bounding box center [362, 189] width 205 height 27
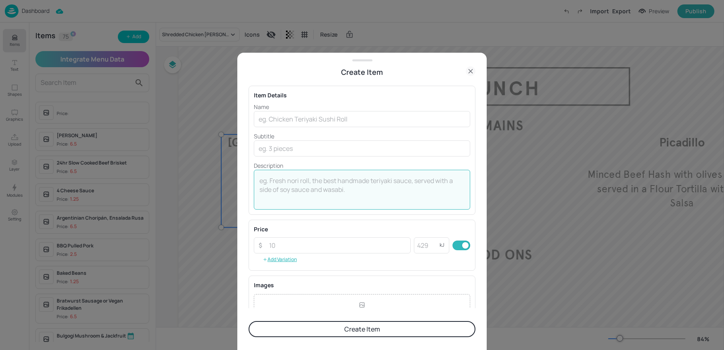
paste textarea "Greek Lamb Flatbread Slow cooked spiced lamb, aubergine puree & tomato flat bre…"
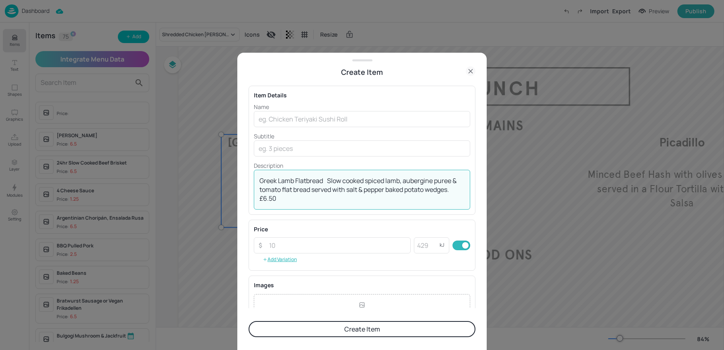
drag, startPoint x: 323, startPoint y: 181, endPoint x: 238, endPoint y: 173, distance: 85.8
click at [247, 173] on div "Create Item Item Details Name ​ Subtitle ​ Description Greek Lamb Flatbread Slo…" at bounding box center [361, 202] width 249 height 298
type textarea "Slow cooked spiced lamb, aubergine puree & tomato flat bread served with salt &…"
click at [283, 112] on input "text" at bounding box center [362, 119] width 216 height 16
paste input "Greek Lamb Flatbread"
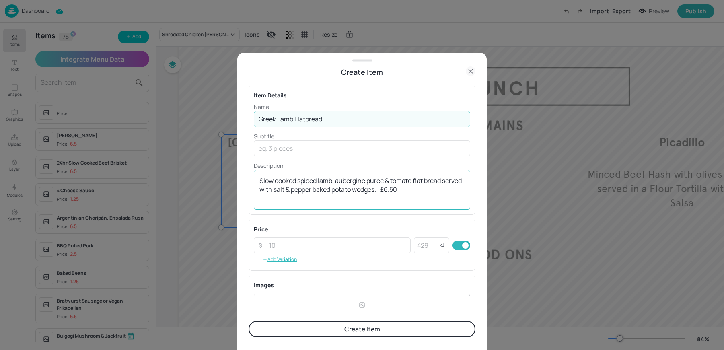
type input "Greek Lamb Flatbread"
drag, startPoint x: 265, startPoint y: 181, endPoint x: 228, endPoint y: 179, distance: 36.7
click at [233, 179] on div "Create Item Item Details Name Greek Lamb Flatbread ​ Subtitle ​ Description Slo…" at bounding box center [362, 175] width 724 height 350
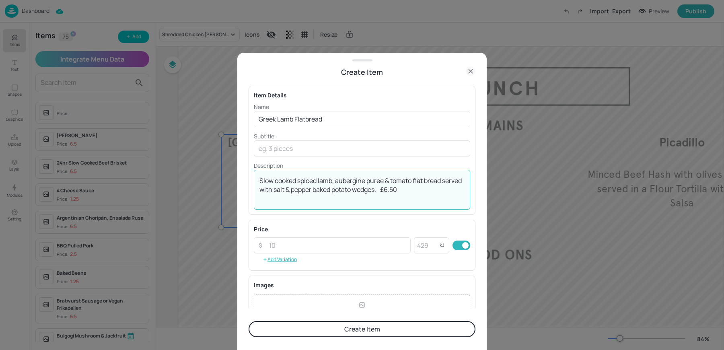
click at [400, 192] on textarea "Slow cooked spiced lamb, aubergine puree & tomato flat bread served with salt &…" at bounding box center [362, 189] width 205 height 27
click at [260, 181] on textarea "Slow cooked spiced lamb, aubergine puree & tomato flat bread served with salt &…" at bounding box center [362, 189] width 205 height 27
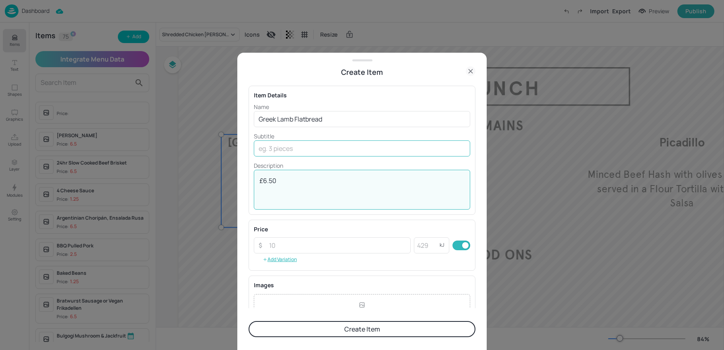
type textarea "£6.50"
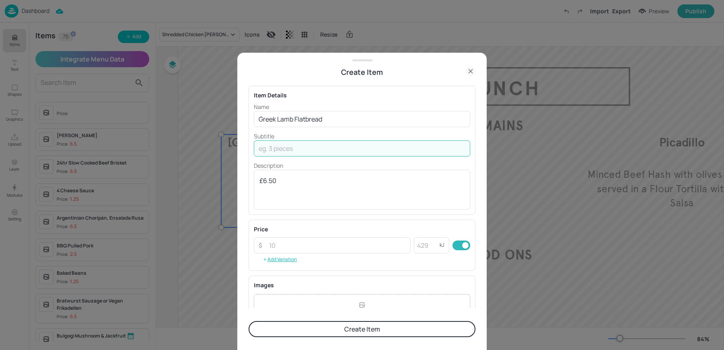
click at [274, 143] on input "text" at bounding box center [362, 148] width 216 height 16
paste input "Slow cooked spiced lamb, aubergine puree & tomato flat bread served with salt &…"
type input "Slow cooked spiced lamb, aubergine puree & tomato flat bread served with salt &…"
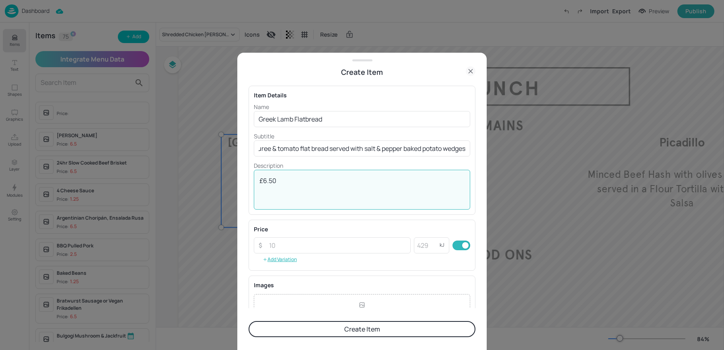
scroll to position [0, 0]
click at [289, 176] on textarea "£6.50" at bounding box center [362, 189] width 205 height 27
click at [277, 243] on input "number" at bounding box center [337, 245] width 146 height 16
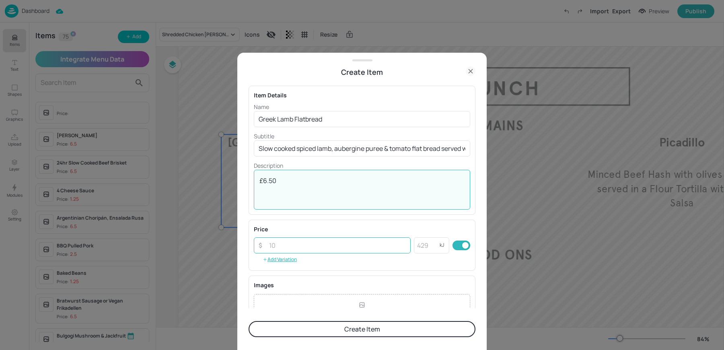
paste input "6.50"
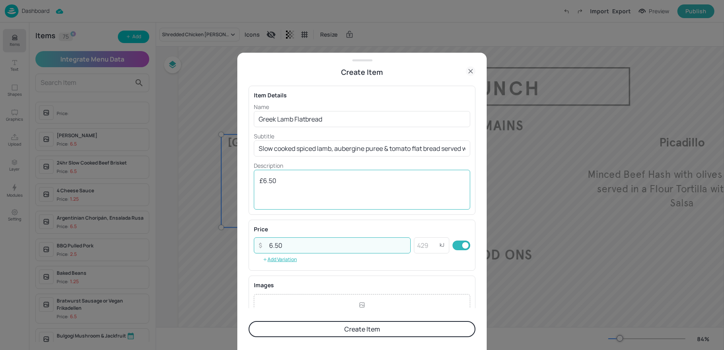
type input "6.50"
click at [284, 189] on textarea "£6.50" at bounding box center [362, 189] width 205 height 27
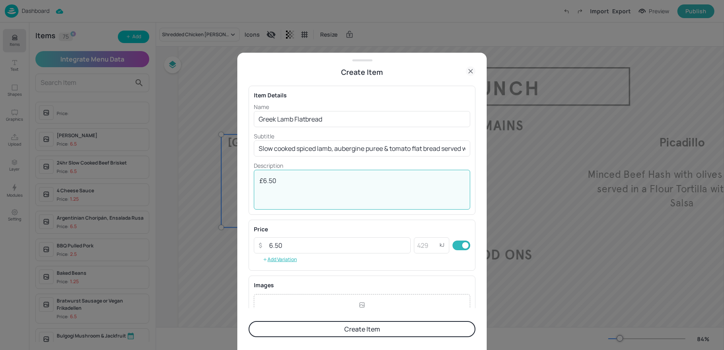
click at [284, 189] on textarea "£6.50" at bounding box center [362, 189] width 205 height 27
click at [260, 176] on textarea "£6.50" at bounding box center [362, 189] width 205 height 27
drag, startPoint x: 265, startPoint y: 181, endPoint x: 249, endPoint y: 181, distance: 15.7
click at [249, 181] on div "Item Details Name Greek Lamb Flatbread ​ Subtitle Slow cooked spiced lamb, aube…" at bounding box center [362, 150] width 227 height 129
click at [298, 183] on textarea "£6.50" at bounding box center [362, 189] width 205 height 27
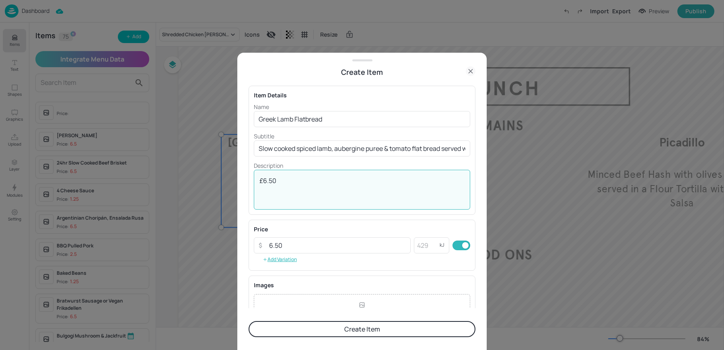
click at [298, 183] on textarea "£6.50" at bounding box center [362, 189] width 205 height 27
click at [305, 335] on button "Create Item" at bounding box center [362, 329] width 227 height 16
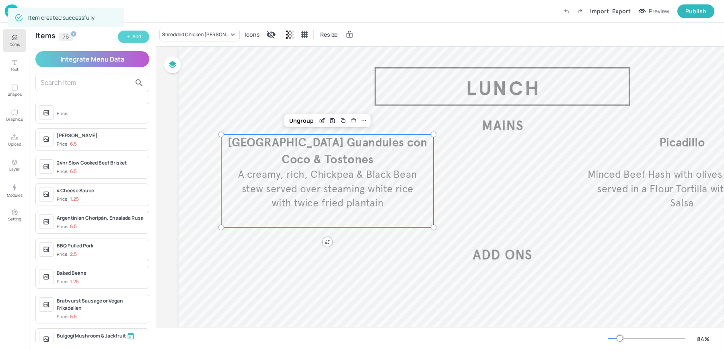
click at [129, 37] on icon "button" at bounding box center [128, 37] width 3 height 0
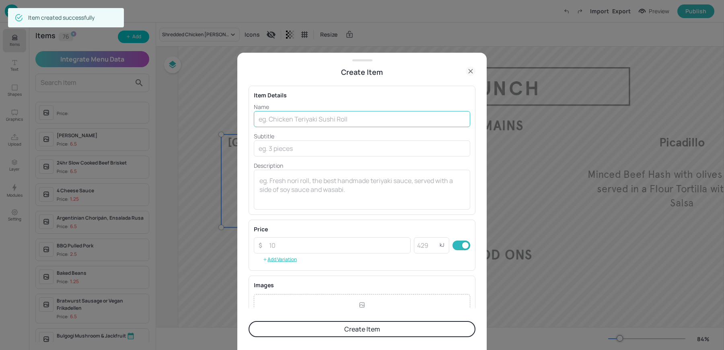
click at [297, 122] on input "text" at bounding box center [362, 119] width 216 height 16
type input "v"
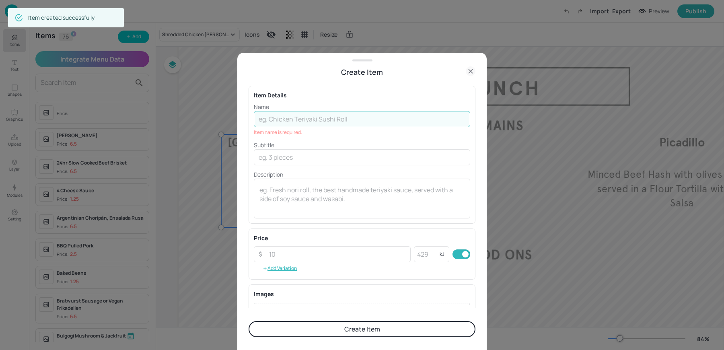
paste input "Tandoori Chicken Tandoori Chicken & Fresh Mint Salsa with Bombay Aloo Potatoes,…"
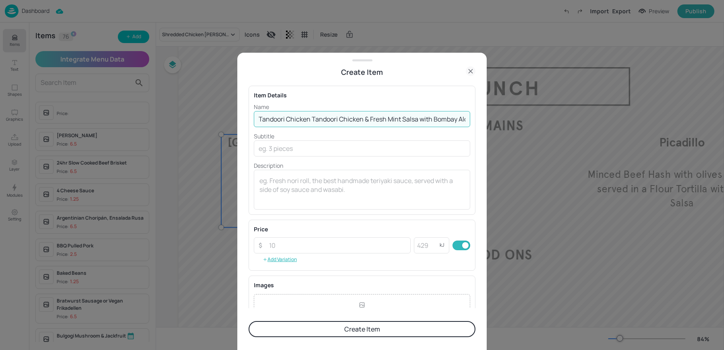
scroll to position [0, 157]
drag, startPoint x: 447, startPoint y: 119, endPoint x: 526, endPoint y: 120, distance: 78.9
click at [526, 120] on div "Create Item Item Details Name Tandoori Chicken Tandoori Chicken & Fresh Mint Sa…" at bounding box center [362, 175] width 724 height 350
type input "Tandoori Chicken Tandoori Chicken & Fresh Mint Salsa with Bombay Aloo Potatoes,…"
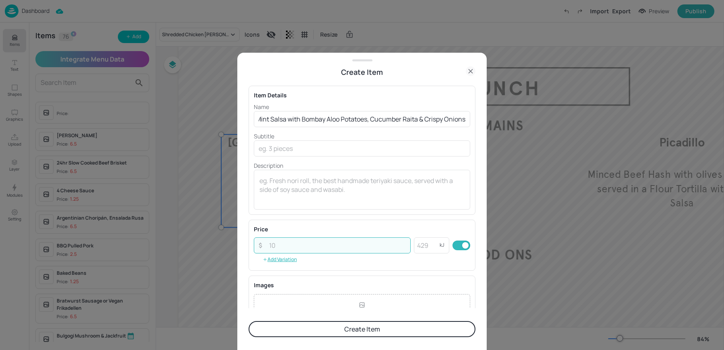
click at [281, 243] on input "number" at bounding box center [337, 245] width 146 height 16
paste input "6.50"
type input "6.50"
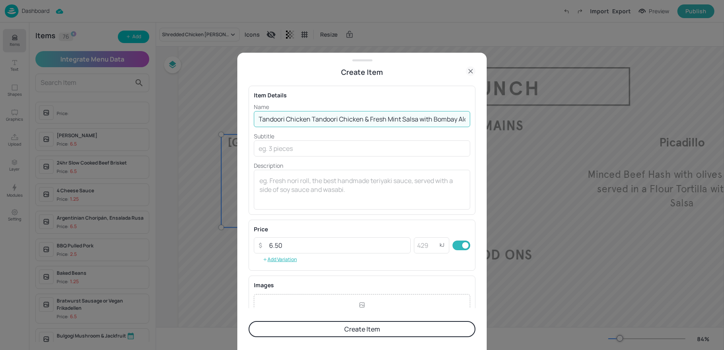
drag, startPoint x: 317, startPoint y: 118, endPoint x: 593, endPoint y: 128, distance: 276.6
click at [593, 128] on div "Create Item Item Details Name Tandoori Chicken Tandoori Chicken & Fresh Mint Sa…" at bounding box center [362, 175] width 724 height 350
drag, startPoint x: 317, startPoint y: 120, endPoint x: 593, endPoint y: 117, distance: 276.0
click at [593, 117] on div "Create Item Item Details Name Tandoori Chicken Tandoori Chicken & Fresh Mint Sa…" at bounding box center [362, 175] width 724 height 350
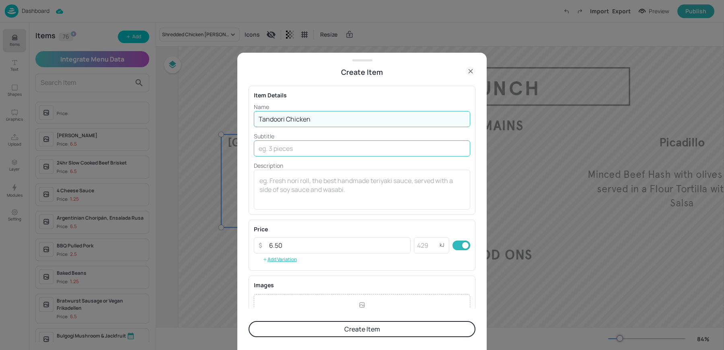
scroll to position [0, 0]
type input "Tandoori Chicken"
click at [312, 149] on input "text" at bounding box center [362, 148] width 216 height 16
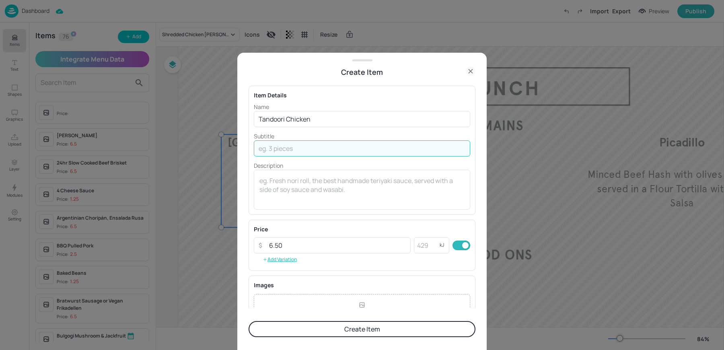
paste input "Tandoori Chicken & Fresh Mint Salsa with Bombay Aloo Potatoes, Cucumber Raita &…"
type input "Tandoori Chicken & Fresh Mint Salsa with Bombay Aloo Potatoes, Cucumber Raita &…"
click at [315, 328] on button "Create Item" at bounding box center [362, 329] width 227 height 16
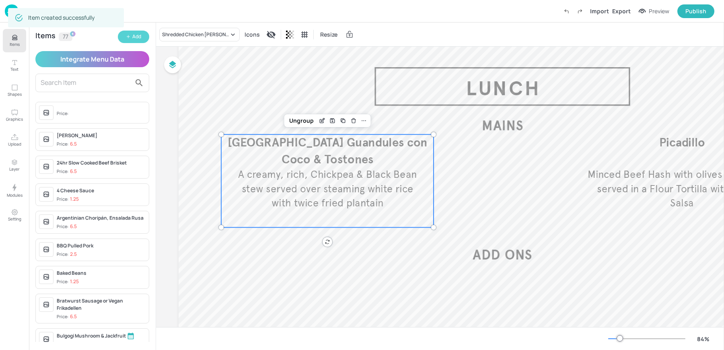
click at [132, 38] on button "Add" at bounding box center [133, 37] width 31 height 12
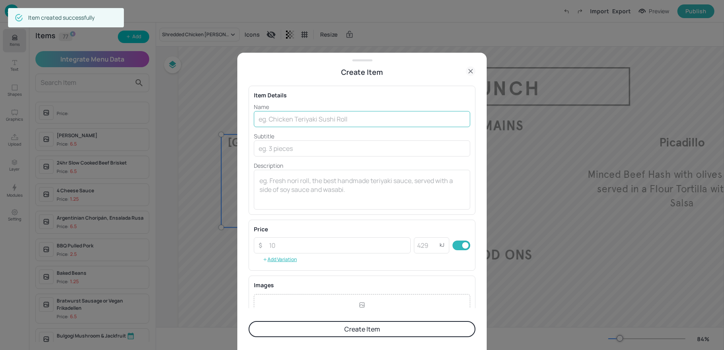
click at [285, 120] on input "text" at bounding box center [362, 119] width 216 height 16
paste input "[MEDICAL_DATA] Bean & Red Quinoa Quesadilla [MEDICAL_DATA] Bean & Red Quinoa Qu…"
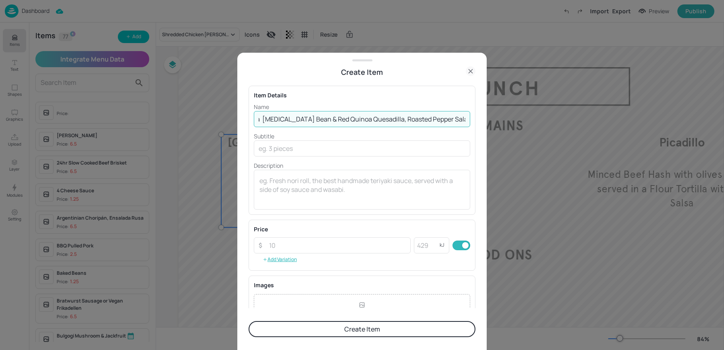
scroll to position [0, 125]
type input "[MEDICAL_DATA] Bean & Red Quinoa Quesadilla [MEDICAL_DATA] Bean & Red Quinoa Qu…"
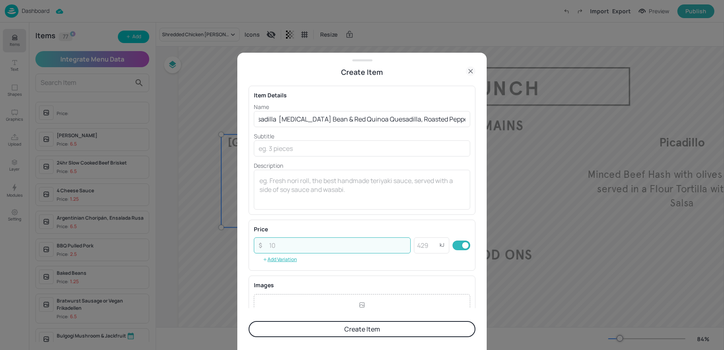
scroll to position [0, 0]
click at [279, 250] on input "number" at bounding box center [337, 245] width 146 height 16
paste input "6.50"
type input "6.50"
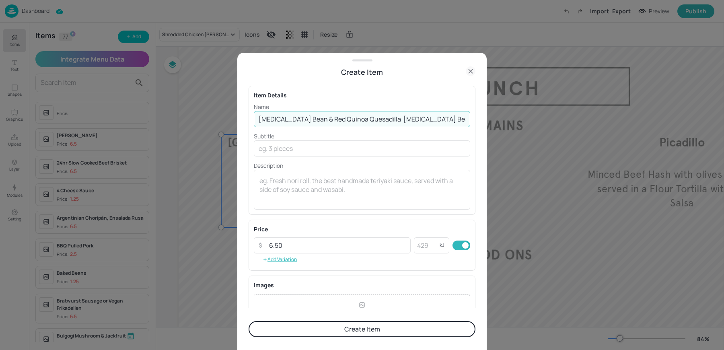
scroll to position [0, 125]
drag, startPoint x: 378, startPoint y: 119, endPoint x: 600, endPoint y: 120, distance: 222.5
click at [600, 120] on div "Create Item Item Details Name [MEDICAL_DATA] Bean & Red Quinoa Quesadilla [MEDI…" at bounding box center [362, 175] width 724 height 350
type input "[MEDICAL_DATA] Bean & Red Quinoa Quesadilla"
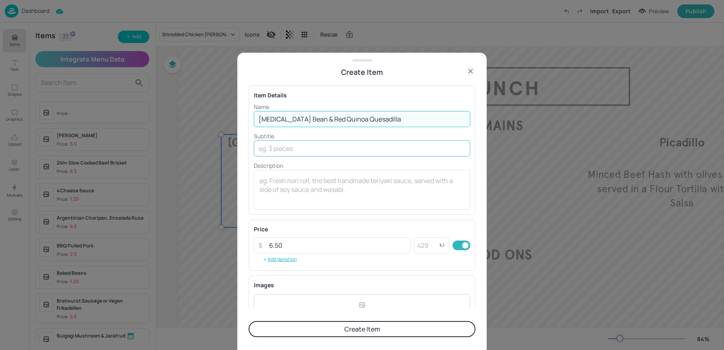
click at [330, 144] on input "text" at bounding box center [362, 148] width 216 height 16
paste input "[MEDICAL_DATA] Bean & Red Quinoa Quesadilla, Roasted Pepper Salad & Elote"
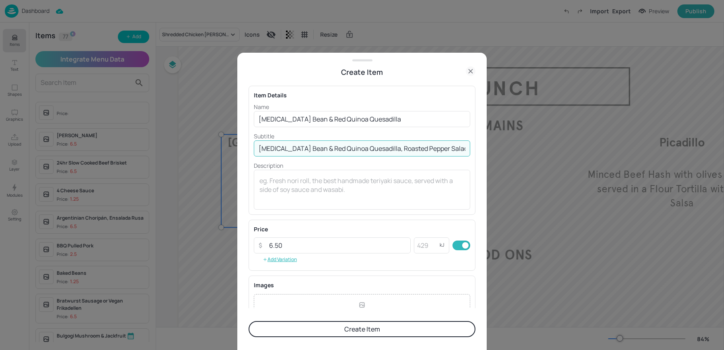
scroll to position [0, 6]
type input "[MEDICAL_DATA] Bean & Red Quinoa Quesadilla, Roasted Pepper Salad & Elote"
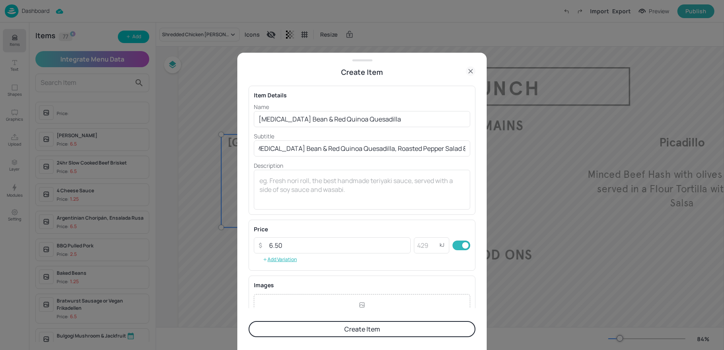
scroll to position [0, 0]
click at [307, 329] on button "Create Item" at bounding box center [362, 329] width 227 height 16
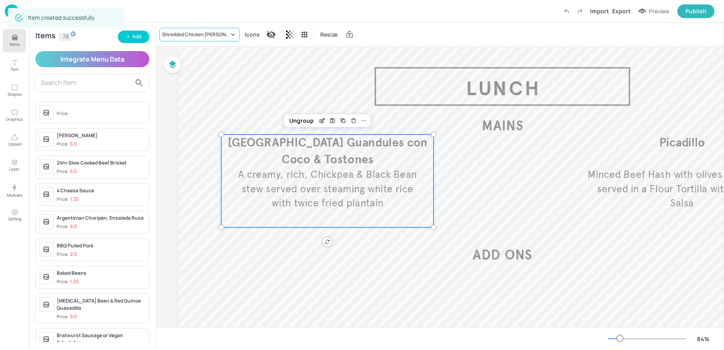
click at [169, 32] on div "Shredded Chicken [PERSON_NAME]" at bounding box center [195, 34] width 67 height 7
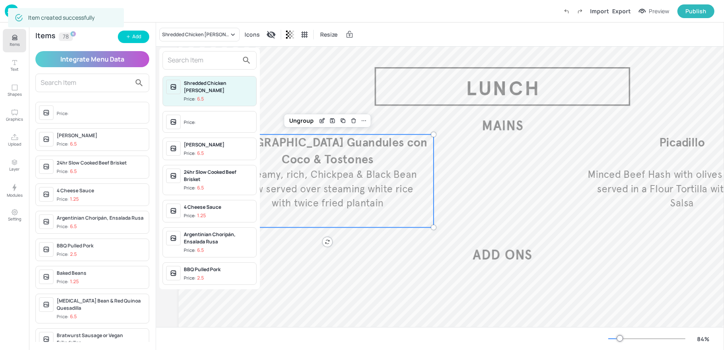
click at [194, 65] on input "text" at bounding box center [203, 60] width 71 height 13
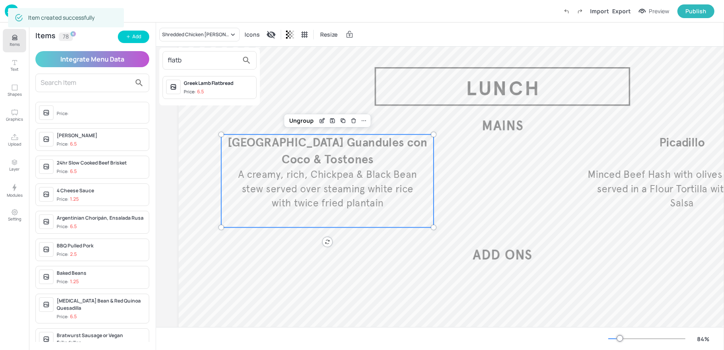
type input "flatb"
click at [203, 89] on p "6.5" at bounding box center [200, 92] width 7 height 6
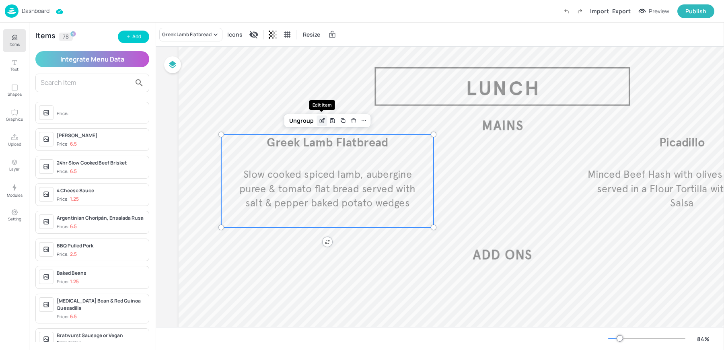
click at [322, 123] on icon "Edit Item" at bounding box center [322, 122] width 4 height 4
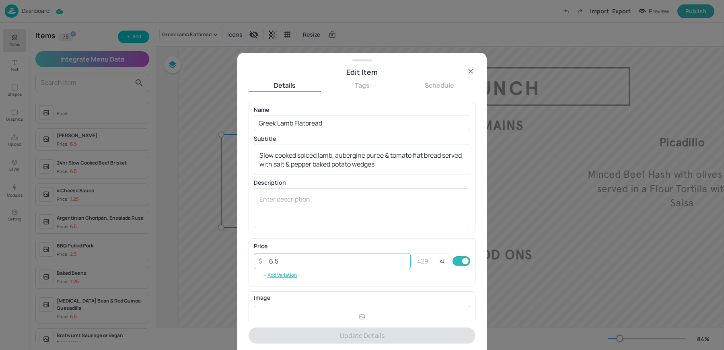
click at [290, 259] on input "6.5" at bounding box center [337, 261] width 146 height 16
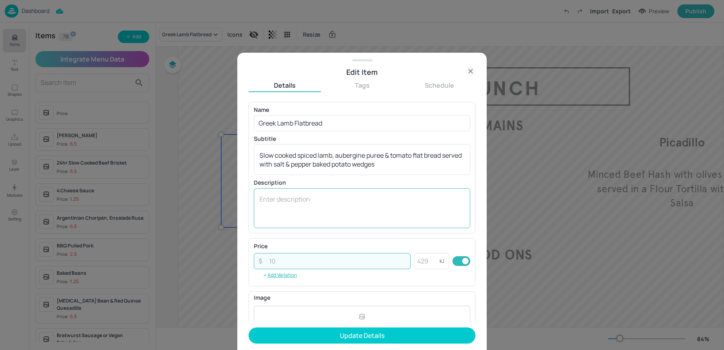
click at [292, 213] on textarea at bounding box center [362, 208] width 205 height 27
paste textarea "6.5"
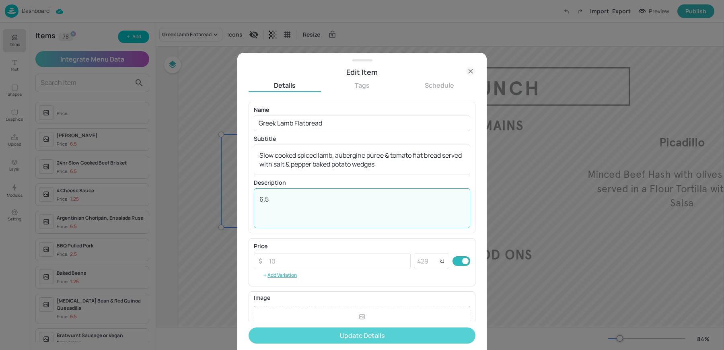
type textarea "6.5"
click at [292, 335] on button "Update Details" at bounding box center [362, 336] width 227 height 16
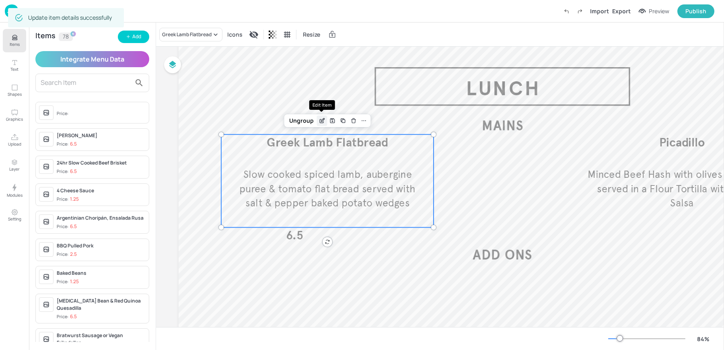
click at [321, 119] on icon "Edit Item" at bounding box center [322, 120] width 7 height 6
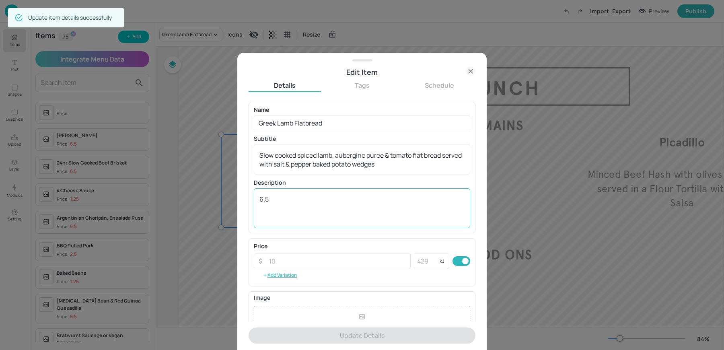
click at [260, 198] on textarea "6.5" at bounding box center [362, 208] width 205 height 27
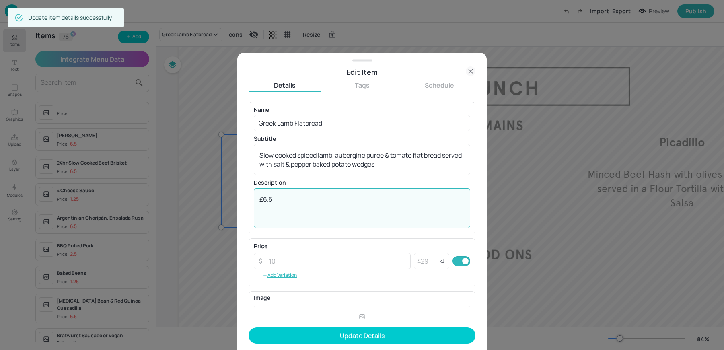
click at [279, 198] on textarea "£6.5" at bounding box center [362, 208] width 205 height 27
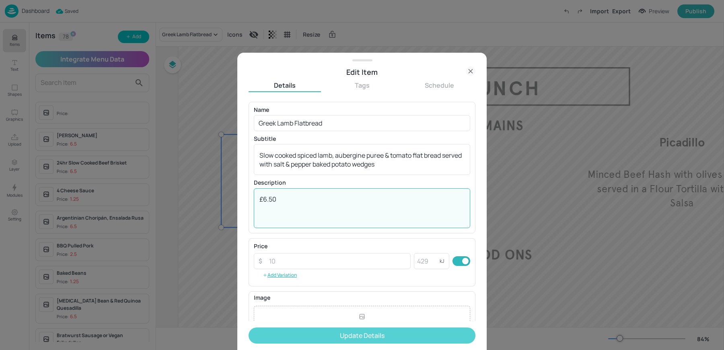
type textarea "£6.50"
click at [297, 336] on button "Update Details" at bounding box center [362, 336] width 227 height 16
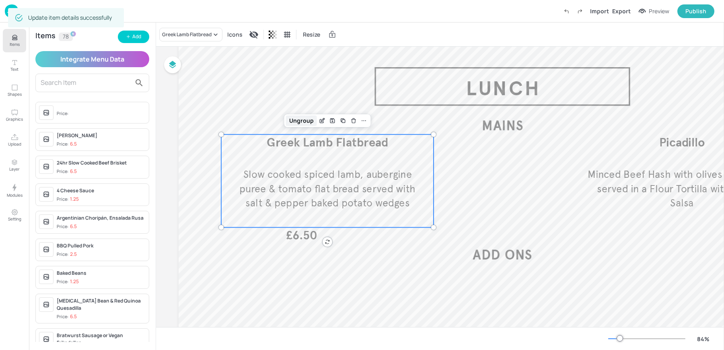
click at [307, 122] on div "Ungroup" at bounding box center [301, 120] width 31 height 10
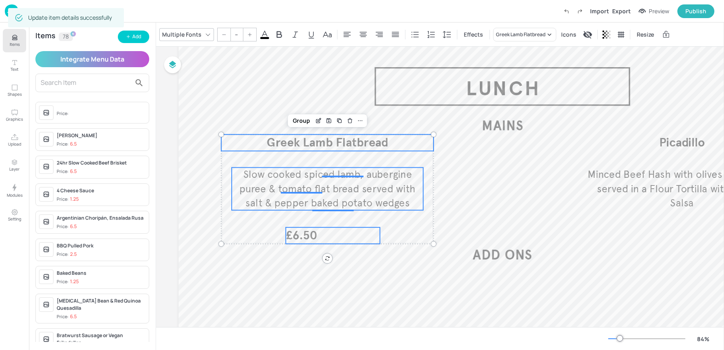
click at [299, 233] on span "£6.50" at bounding box center [301, 235] width 31 height 15
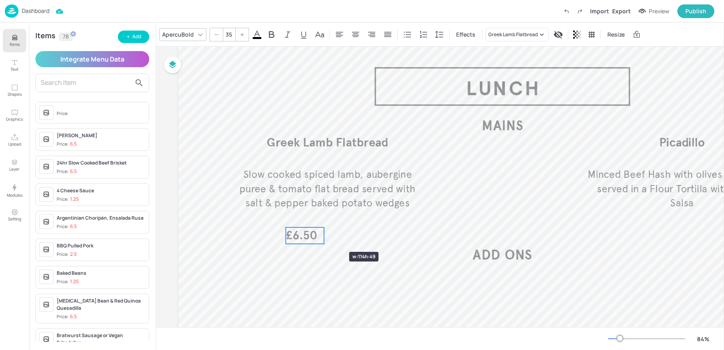
drag, startPoint x: 381, startPoint y: 235, endPoint x: 325, endPoint y: 237, distance: 56.0
click at [325, 237] on div at bounding box center [324, 235] width 6 height 16
click at [354, 32] on icon at bounding box center [355, 34] width 7 height 5
drag, startPoint x: 305, startPoint y: 231, endPoint x: 328, endPoint y: 229, distance: 22.7
click at [328, 229] on span "£6.50" at bounding box center [327, 232] width 31 height 15
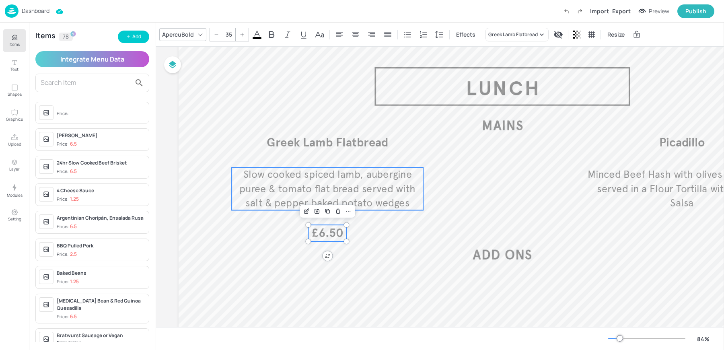
type input "--"
click at [274, 196] on p "Slow cooked spiced lamb, aubergine puree & tomato flat bread served with salt &…" at bounding box center [328, 188] width 192 height 43
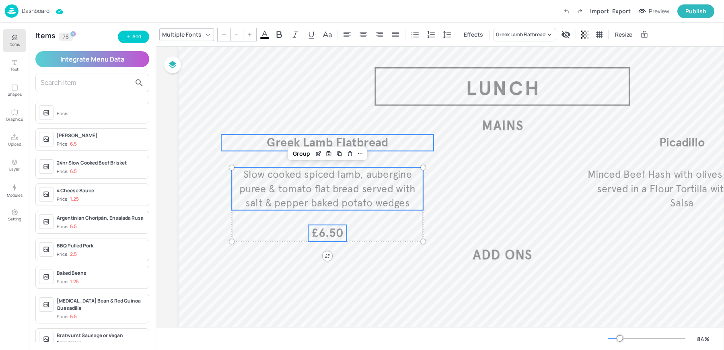
click at [273, 140] on span "Greek Lamb Flatbread" at bounding box center [328, 142] width 122 height 15
click at [361, 121] on icon at bounding box center [360, 120] width 6 height 6
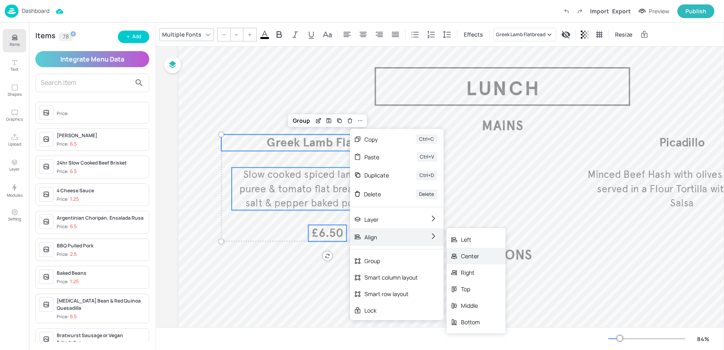
click at [488, 256] on div "Center" at bounding box center [476, 256] width 59 height 16
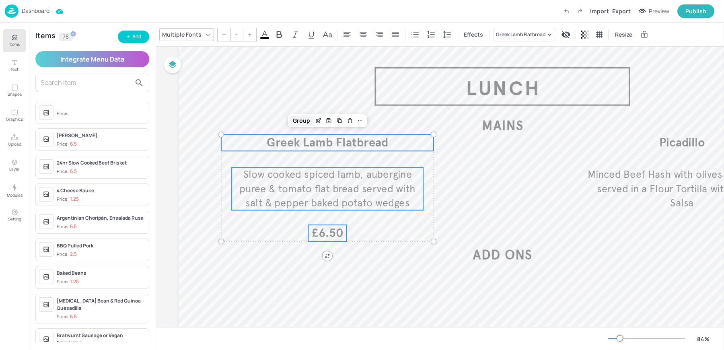
click at [301, 121] on div "Group" at bounding box center [302, 120] width 24 height 10
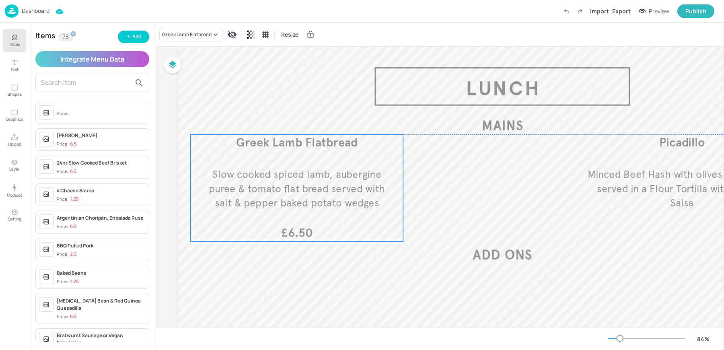
drag, startPoint x: 299, startPoint y: 132, endPoint x: 258, endPoint y: 170, distance: 56.1
click at [258, 170] on span "Slow cooked spiced lamb, aubergine puree & tomato flat bread served with salt &…" at bounding box center [297, 188] width 176 height 41
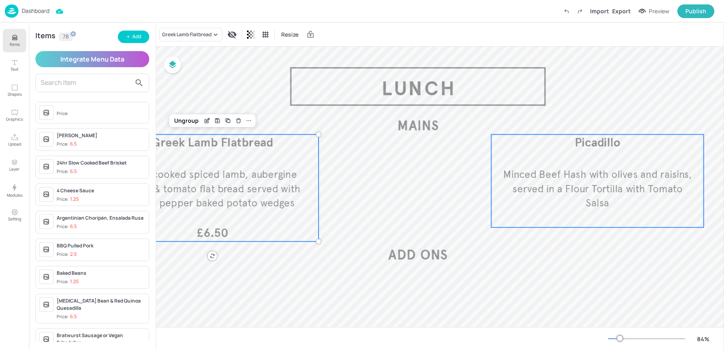
scroll to position [33, 101]
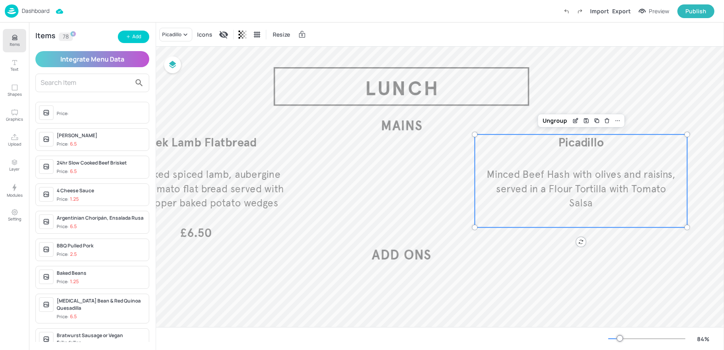
click at [587, 173] on span "Minced Beef Hash with olives and raisins, served in a Flour Tortilla with Tomat…" at bounding box center [581, 188] width 189 height 41
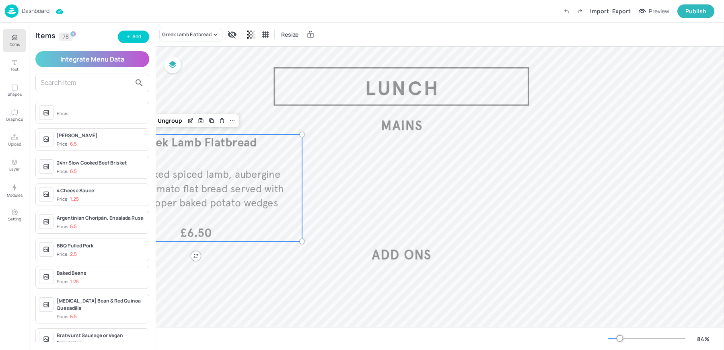
click at [214, 196] on p "Slow cooked spiced lamb, aubergine puree & tomato flat bread served with salt &…" at bounding box center [196, 188] width 192 height 43
click at [210, 120] on icon "Duplicate" at bounding box center [211, 120] width 6 height 6
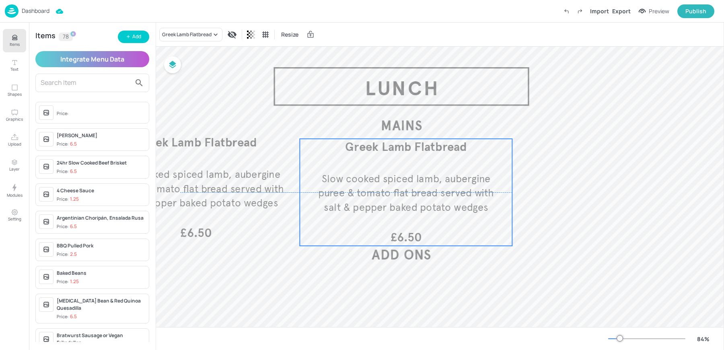
drag, startPoint x: 224, startPoint y: 183, endPoint x: 431, endPoint y: 185, distance: 207.2
click at [431, 185] on p "Slow cooked spiced lamb, aubergine puree & tomato flat bread served with salt &…" at bounding box center [406, 193] width 192 height 43
click at [422, 124] on icon "Duplicate" at bounding box center [422, 125] width 6 height 6
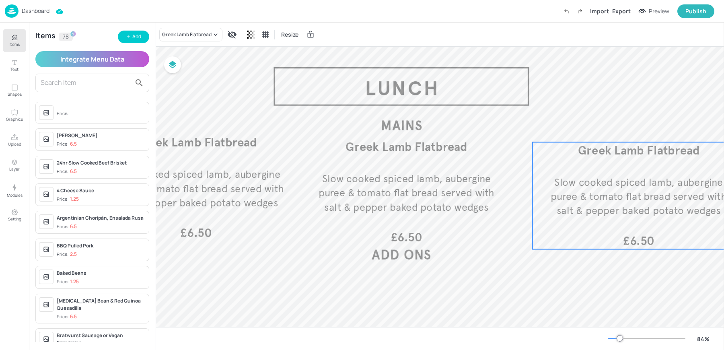
drag, startPoint x: 407, startPoint y: 177, endPoint x: 636, endPoint y: 177, distance: 228.9
click at [636, 177] on span "Slow cooked spiced lamb, aubergine puree & tomato flat bread served with salt &…" at bounding box center [639, 196] width 176 height 41
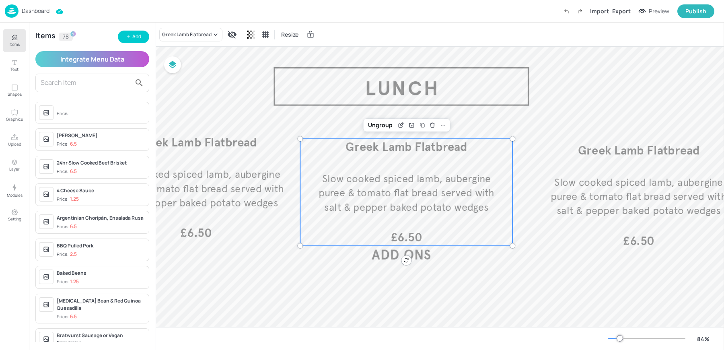
click at [379, 158] on div "Slow cooked spiced lamb, aubergine puree & tomato flat bread served with salt &…" at bounding box center [406, 192] width 212 height 107
click at [444, 124] on icon at bounding box center [443, 125] width 6 height 6
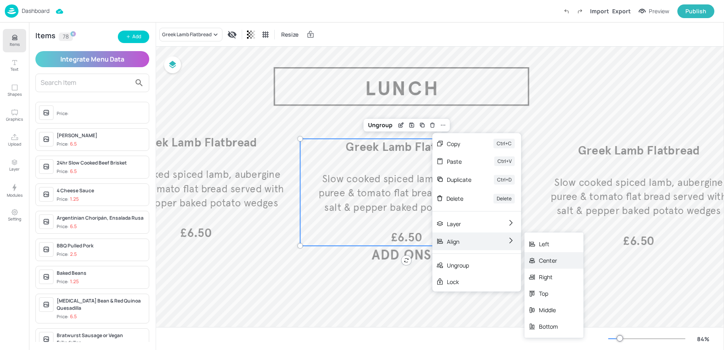
click at [537, 261] on div "Center" at bounding box center [554, 260] width 59 height 16
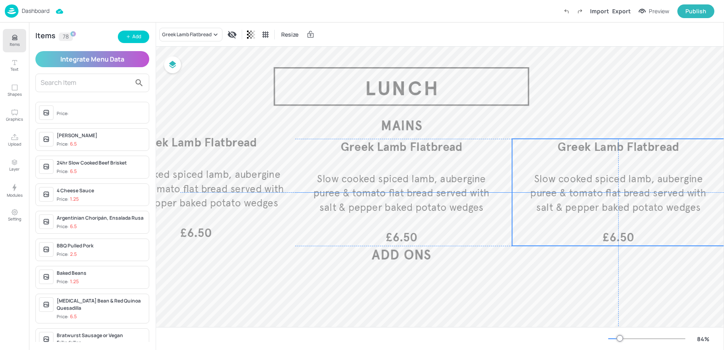
drag, startPoint x: 600, startPoint y: 202, endPoint x: 581, endPoint y: 200, distance: 19.5
click at [581, 200] on p "Slow cooked spiced lamb, aubergine puree & tomato flat bread served with salt &…" at bounding box center [619, 193] width 192 height 43
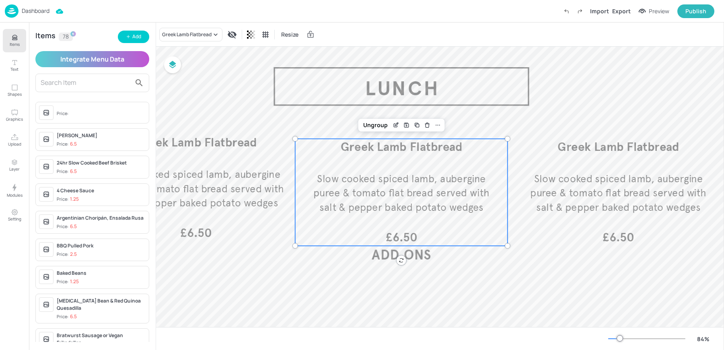
click at [383, 194] on span "Slow cooked spiced lamb, aubergine puree & tomato flat bread served with salt &…" at bounding box center [401, 193] width 176 height 41
click at [138, 40] on div "Add" at bounding box center [136, 37] width 9 height 8
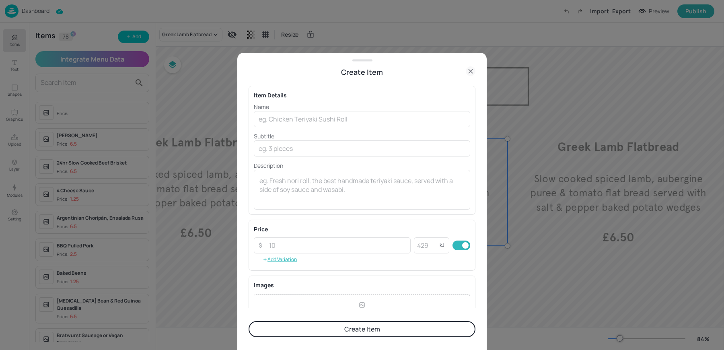
click at [326, 108] on p "Name" at bounding box center [362, 107] width 216 height 8
click at [311, 120] on input "t" at bounding box center [362, 119] width 216 height 16
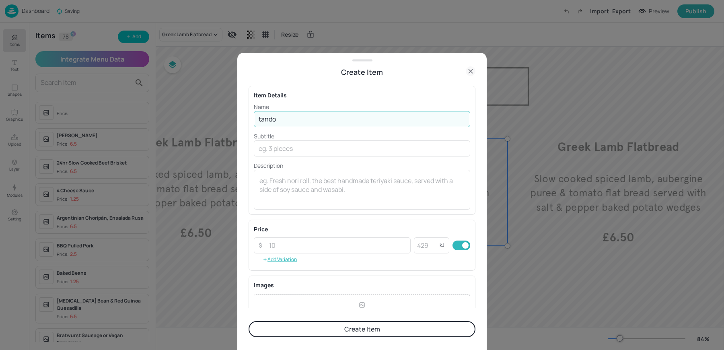
type input "tando"
click at [468, 67] on icon at bounding box center [471, 71] width 10 height 10
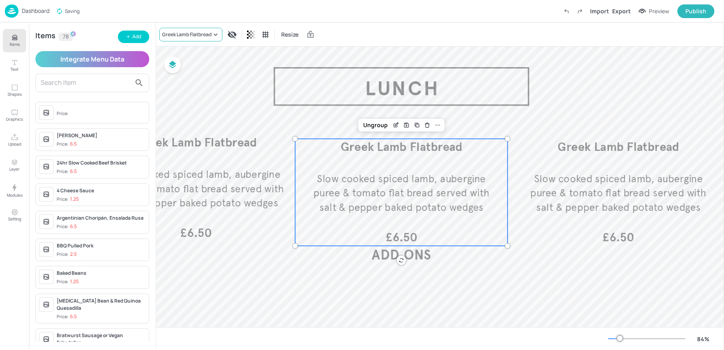
click at [175, 32] on div "Greek Lamb Flatbread" at bounding box center [186, 34] width 49 height 7
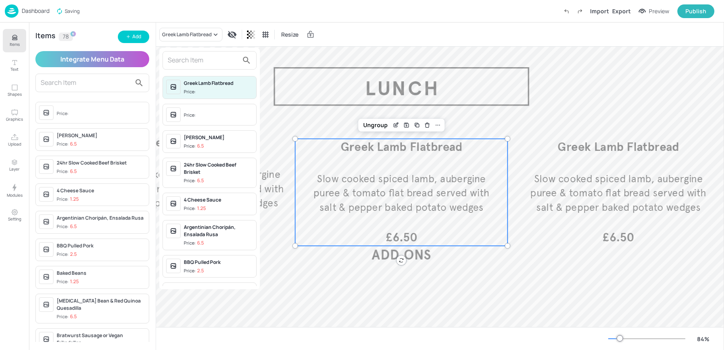
click at [188, 62] on input "text" at bounding box center [203, 60] width 71 height 13
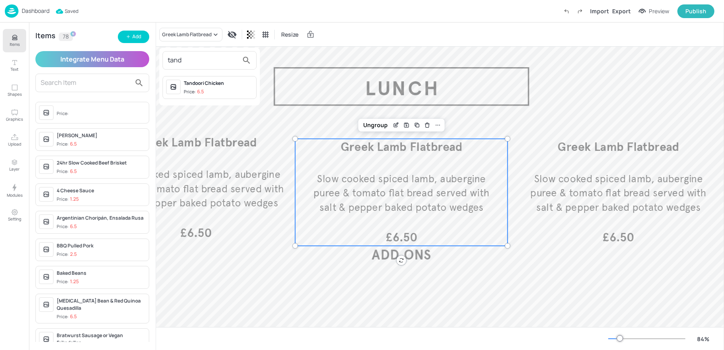
type input "tand"
click at [206, 84] on div "Tandoori Chicken" at bounding box center [218, 83] width 69 height 7
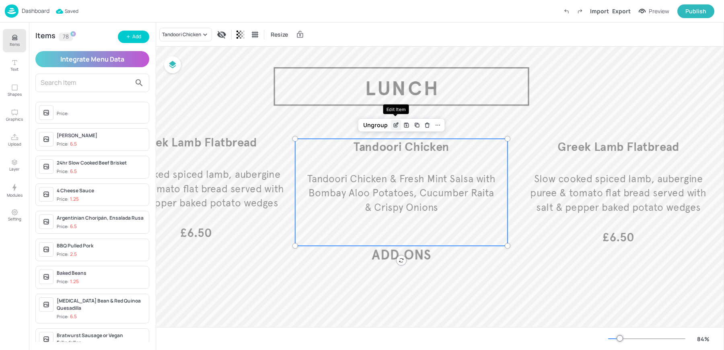
click at [398, 124] on icon "Edit Item" at bounding box center [396, 125] width 7 height 6
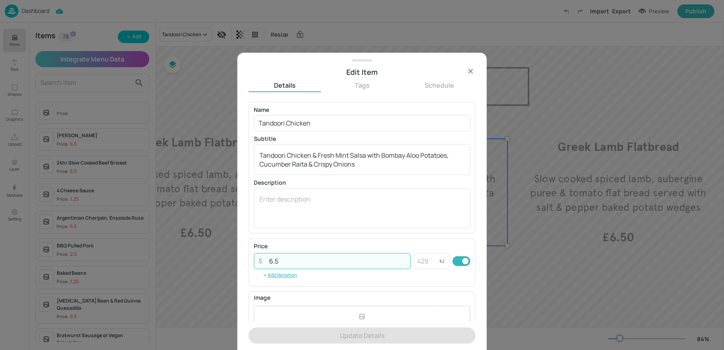
click at [286, 258] on input "6.5" at bounding box center [337, 261] width 146 height 16
click at [280, 197] on textarea at bounding box center [362, 208] width 205 height 27
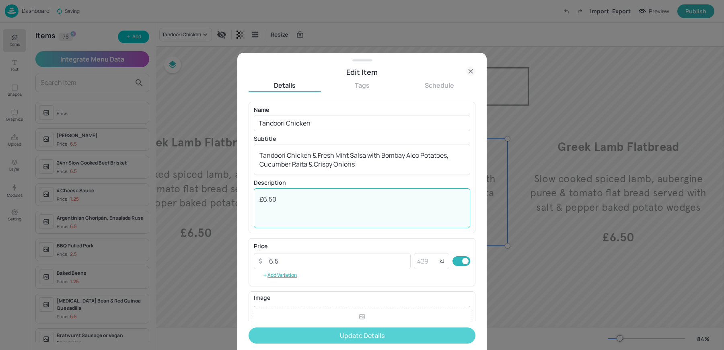
type textarea "£6.50"
click at [320, 337] on button "Update Details" at bounding box center [362, 336] width 227 height 16
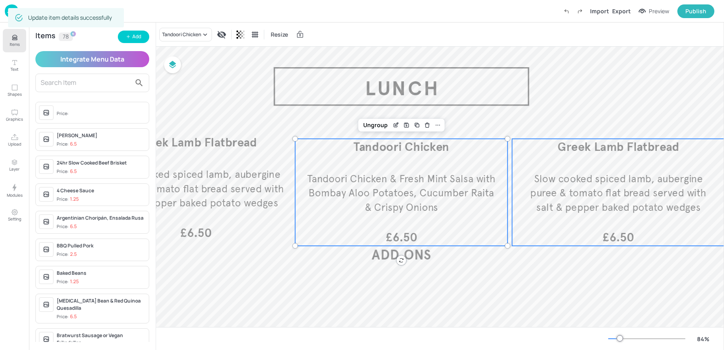
click at [589, 218] on div "Slow cooked spiced lamb, aubergine puree & tomato flat bread served with salt &…" at bounding box center [618, 192] width 212 height 107
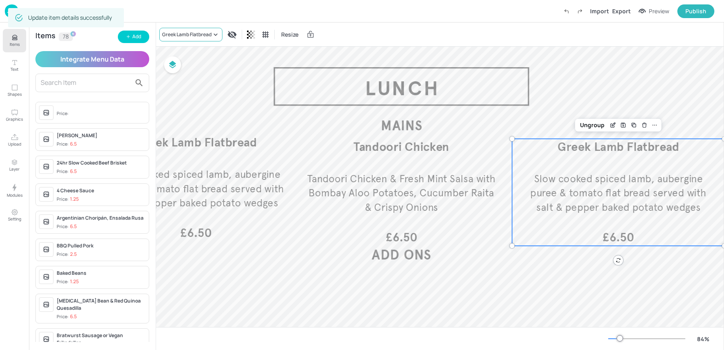
click at [173, 29] on div "Greek Lamb Flatbread" at bounding box center [190, 35] width 63 height 14
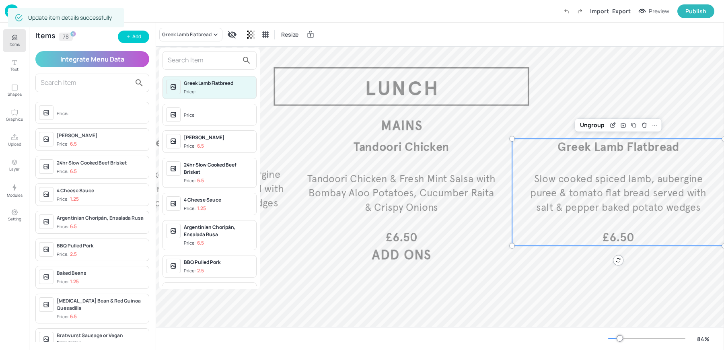
click at [188, 61] on input "text" at bounding box center [203, 60] width 71 height 13
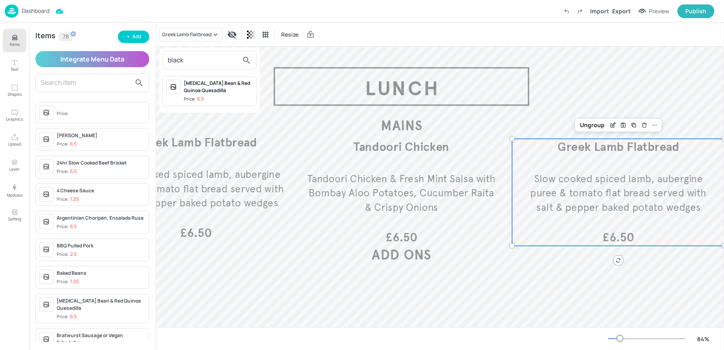
type input "black"
click at [203, 91] on div "[MEDICAL_DATA] Bean & Red Quinoa Quesadilla" at bounding box center [218, 87] width 69 height 14
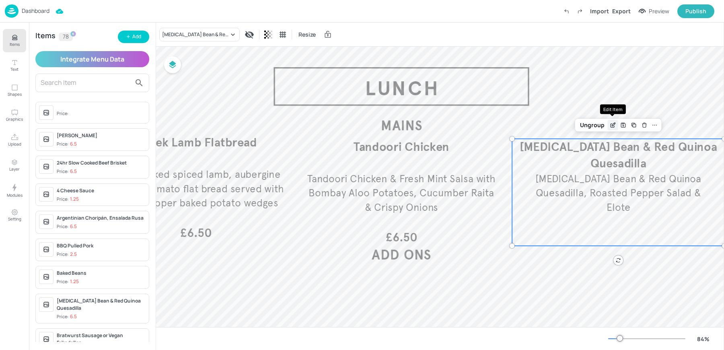
click at [611, 124] on icon "Edit Item" at bounding box center [613, 126] width 4 height 4
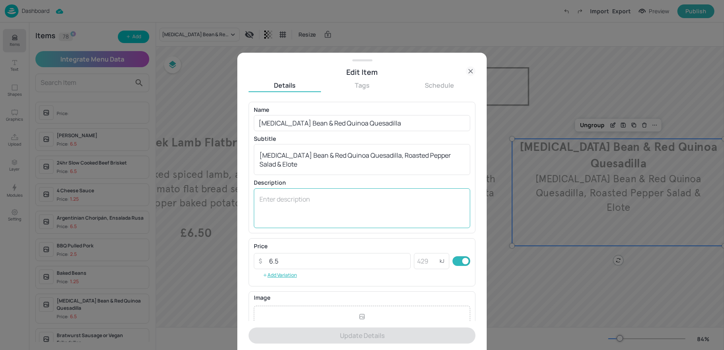
click at [306, 213] on textarea at bounding box center [362, 208] width 205 height 27
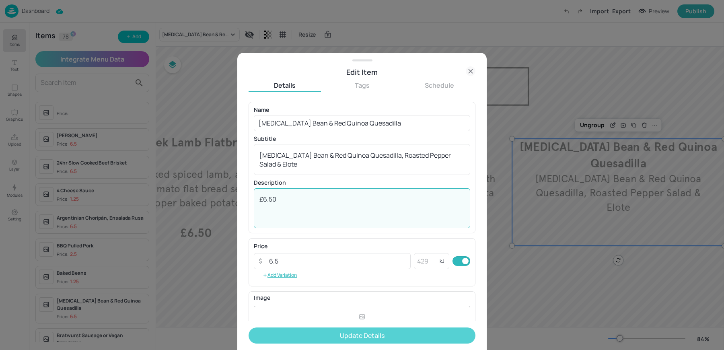
type textarea "£6.50"
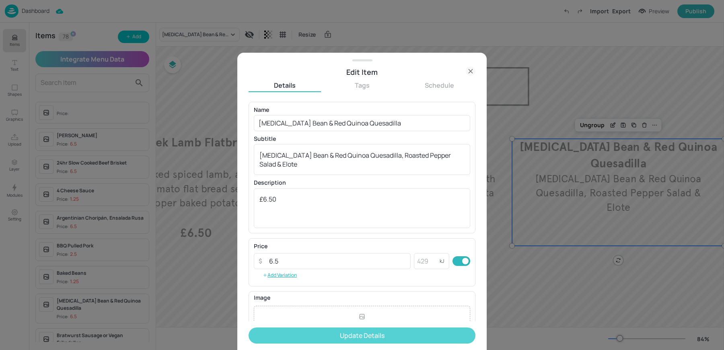
click at [317, 335] on button "Update Details" at bounding box center [362, 336] width 227 height 16
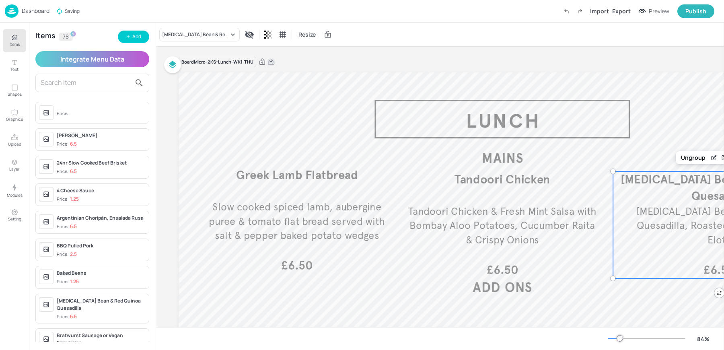
click at [271, 62] on icon at bounding box center [271, 62] width 6 height 6
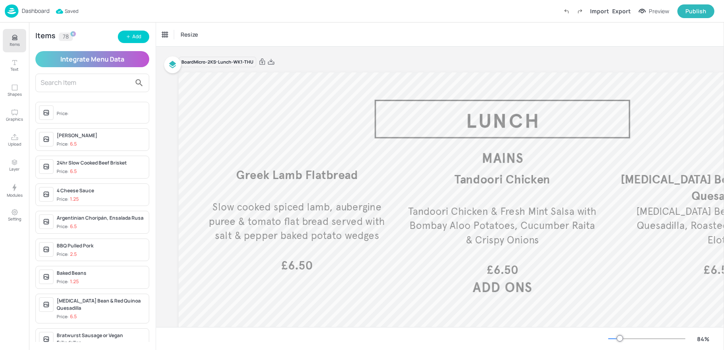
click at [249, 26] on div "Resize" at bounding box center [440, 35] width 568 height 24
click at [36, 8] on p "Dashboard" at bounding box center [36, 11] width 28 height 6
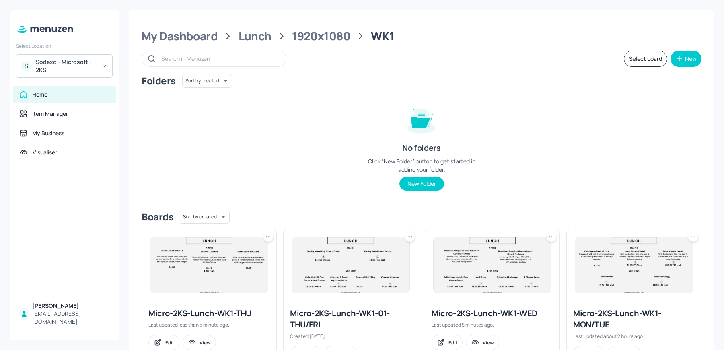
click at [408, 237] on icon at bounding box center [410, 237] width 8 height 8
click at [366, 251] on p "Rename" at bounding box center [368, 252] width 19 height 7
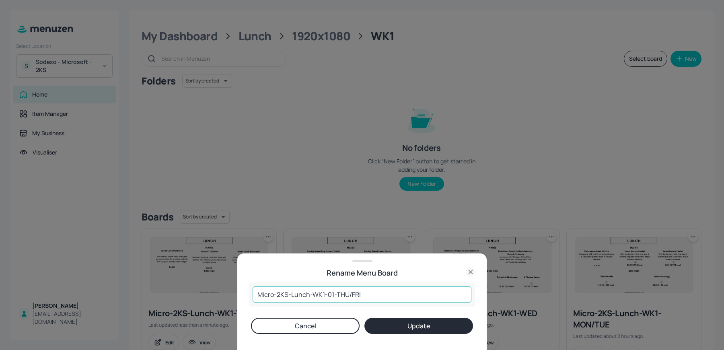
click at [350, 296] on input "Micro-2KS-Lunch-WK1-01-THU/FRI" at bounding box center [362, 294] width 219 height 16
type input "Micro-2KS-Lunch-WK1-01-FRI"
click at [365, 318] on button "Update" at bounding box center [419, 326] width 109 height 16
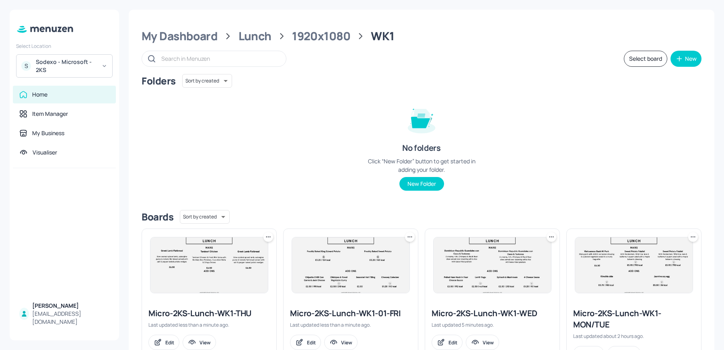
scroll to position [37, 0]
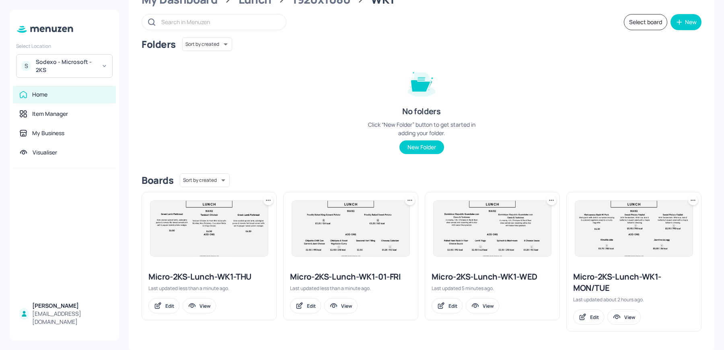
click at [312, 230] on img at bounding box center [350, 229] width 117 height 56
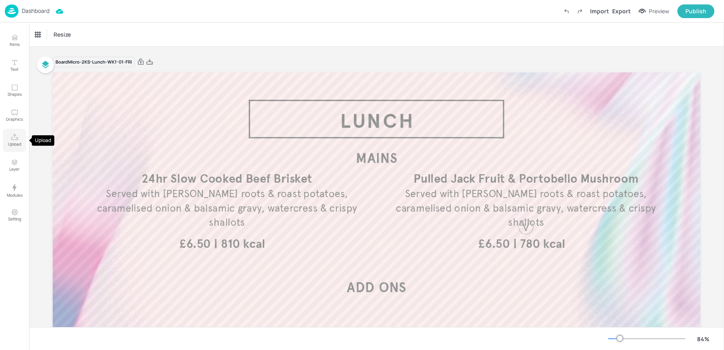
click at [16, 140] on icon "Upload" at bounding box center [14, 137] width 7 height 6
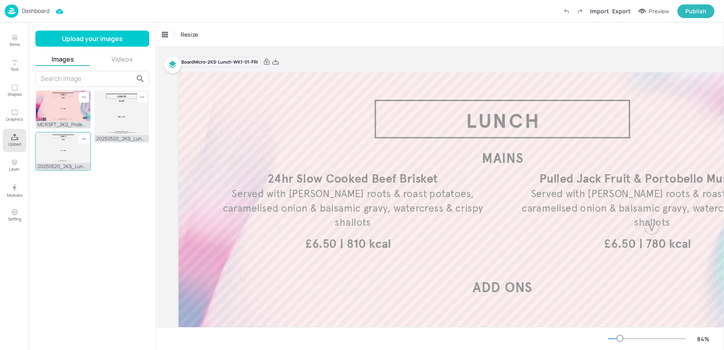
click at [66, 149] on img at bounding box center [63, 147] width 55 height 31
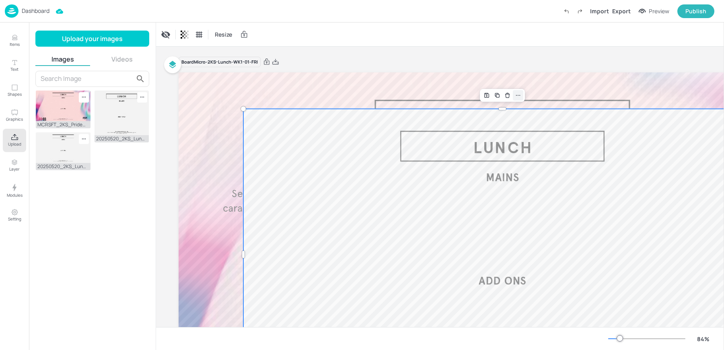
click at [515, 98] on icon at bounding box center [518, 95] width 6 height 6
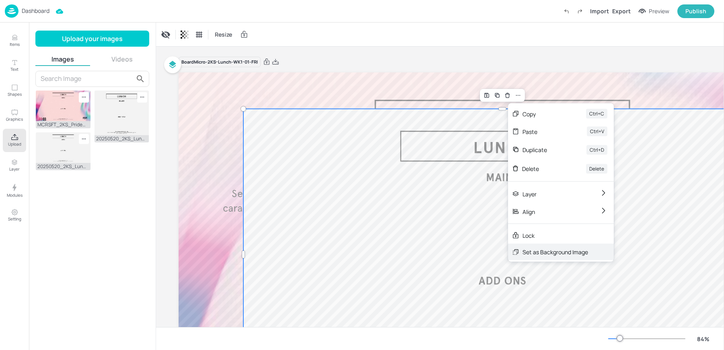
click at [549, 253] on div "Set as Background Image" at bounding box center [556, 252] width 66 height 8
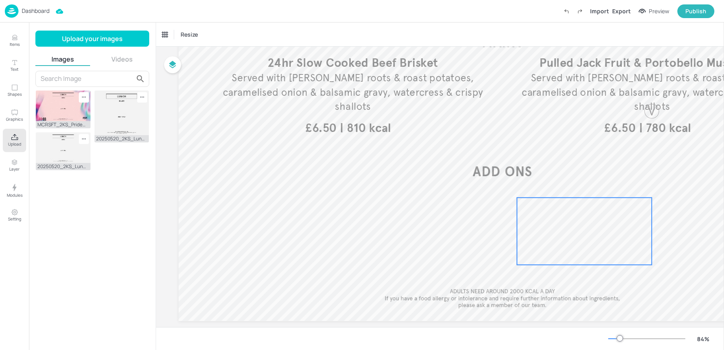
scroll to position [132, 0]
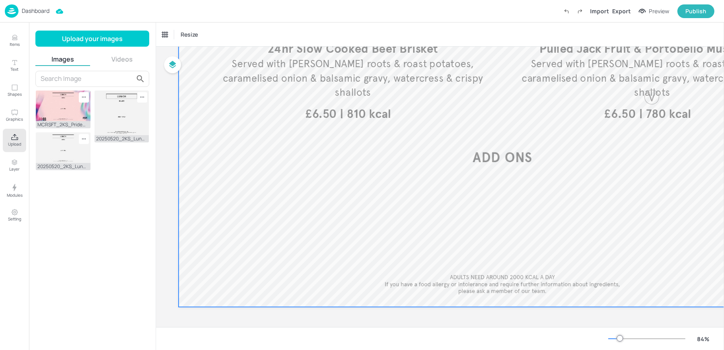
click at [352, 179] on div at bounding box center [503, 124] width 648 height 365
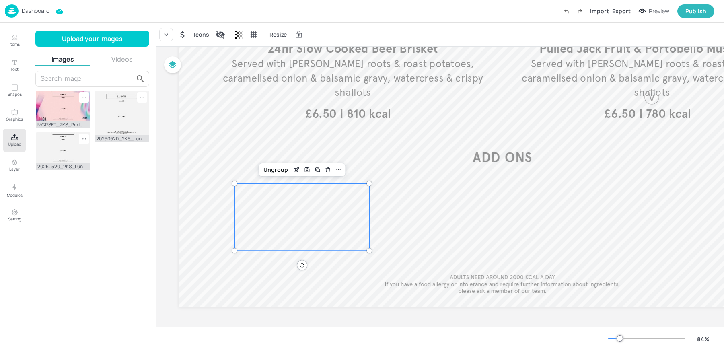
click at [327, 208] on div at bounding box center [302, 216] width 135 height 67
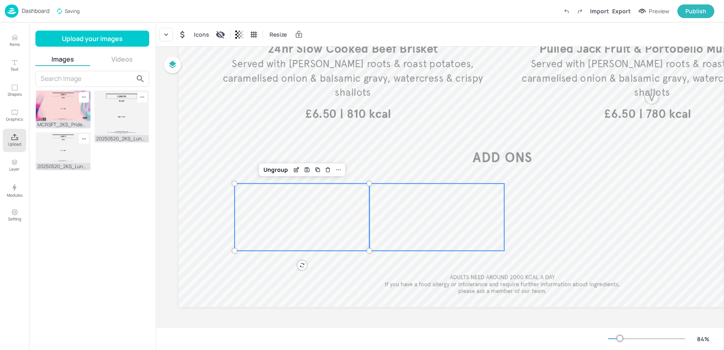
click at [474, 213] on div at bounding box center [437, 216] width 135 height 67
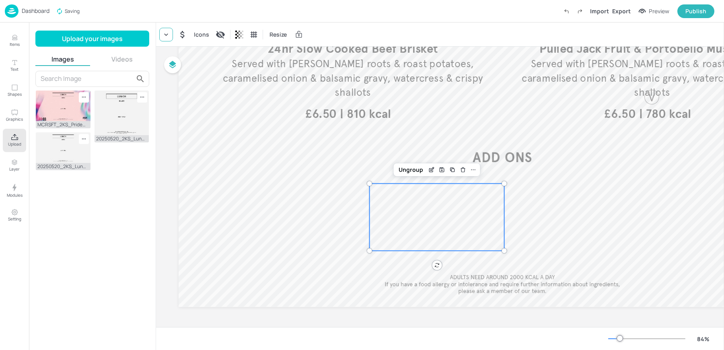
click at [166, 36] on icon at bounding box center [166, 35] width 8 height 8
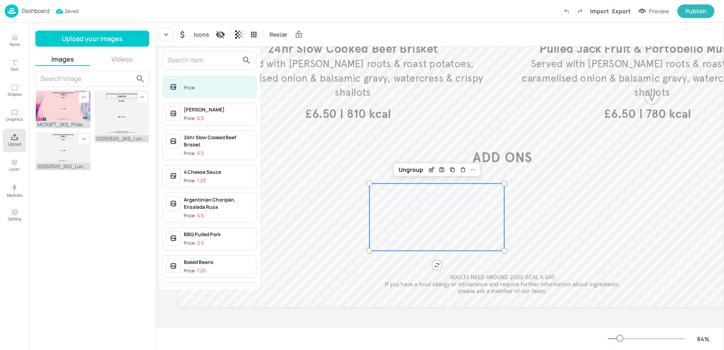
click at [177, 57] on input "text" at bounding box center [203, 60] width 71 height 13
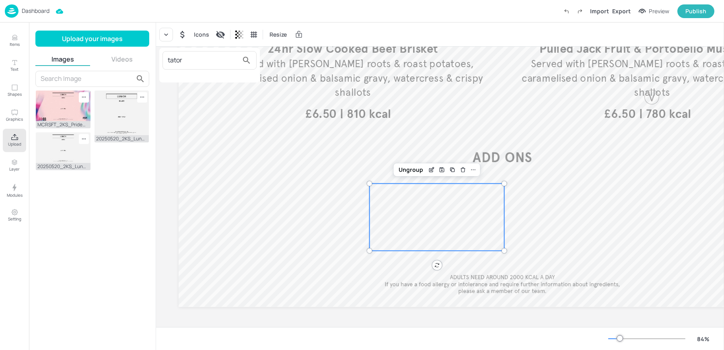
type input "tator"
click at [12, 38] on div at bounding box center [362, 175] width 724 height 350
click at [12, 43] on p "Items" at bounding box center [15, 44] width 10 height 6
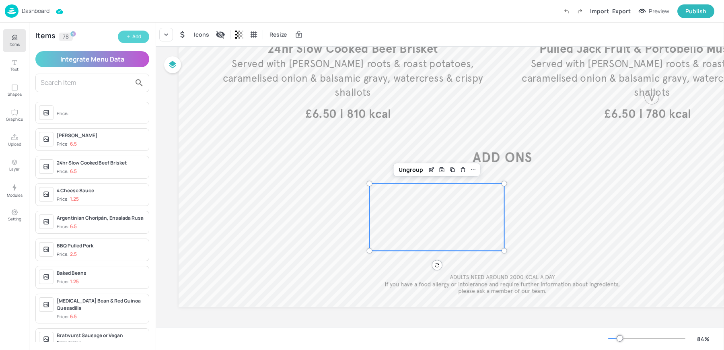
click at [129, 36] on icon "button" at bounding box center [128, 36] width 5 height 5
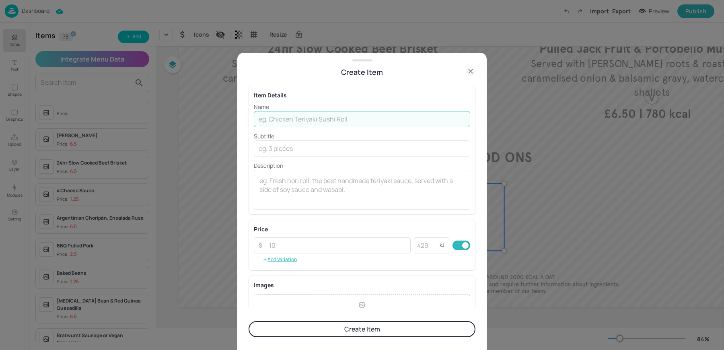
click at [319, 120] on input "text" at bounding box center [362, 119] width 216 height 16
type input "Hot Tater Tots"
click at [278, 181] on textarea at bounding box center [362, 189] width 205 height 27
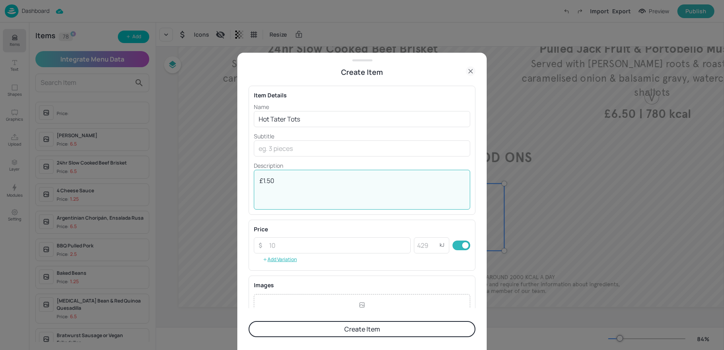
type textarea "£1.50"
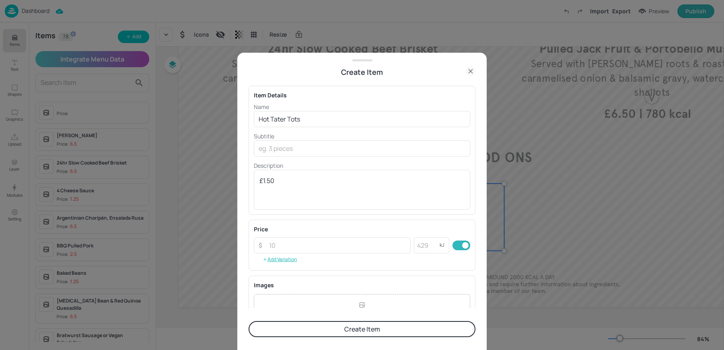
click at [330, 329] on button "Create Item" at bounding box center [362, 329] width 227 height 16
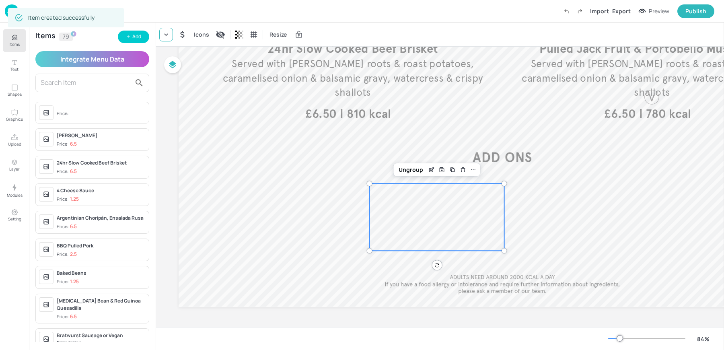
click at [171, 37] on div at bounding box center [166, 35] width 14 height 14
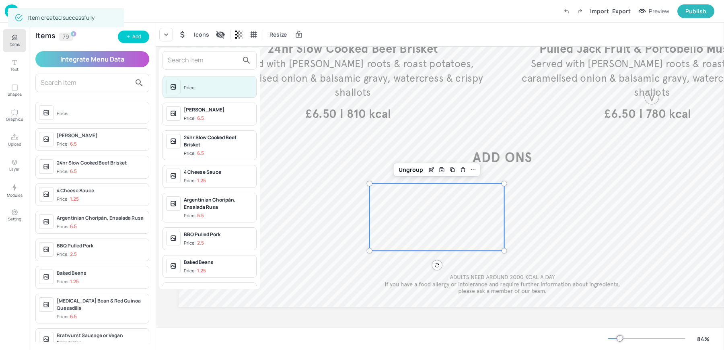
click at [185, 66] on input "text" at bounding box center [203, 60] width 71 height 13
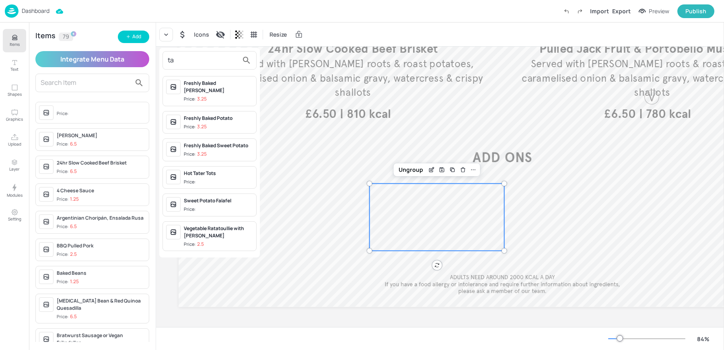
type input "t"
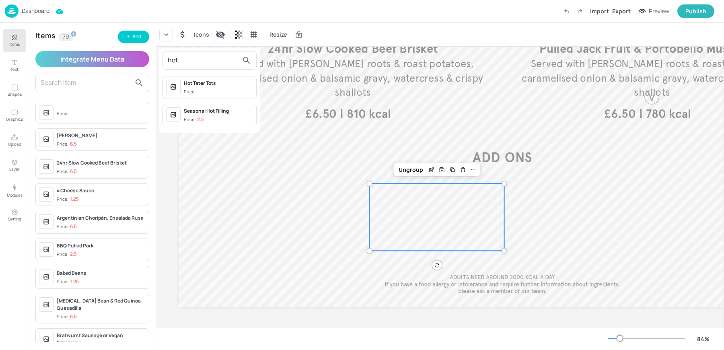
type input "hot"
click at [206, 89] on span "Price:" at bounding box center [218, 92] width 69 height 7
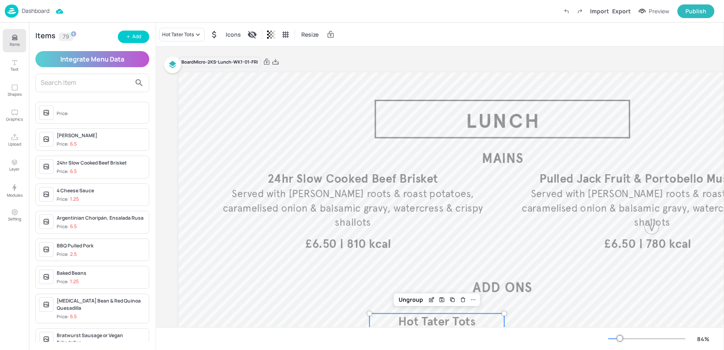
click at [330, 56] on div "Board Micro-2KS-Lunch-WK1-01-FRI" at bounding box center [503, 61] width 648 height 11
click at [38, 16] on div "Dashboard" at bounding box center [27, 10] width 45 height 13
click at [33, 9] on p "Dashboard" at bounding box center [36, 11] width 28 height 6
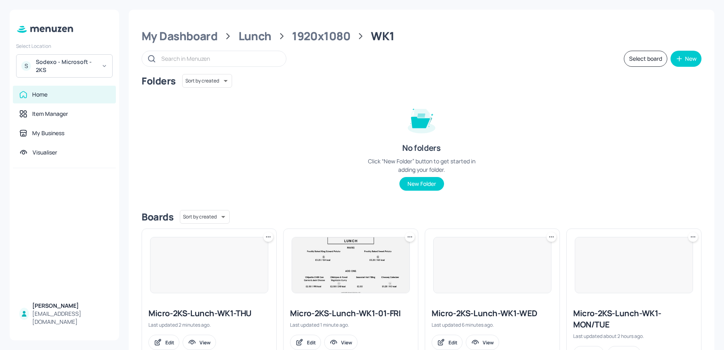
scroll to position [36, 0]
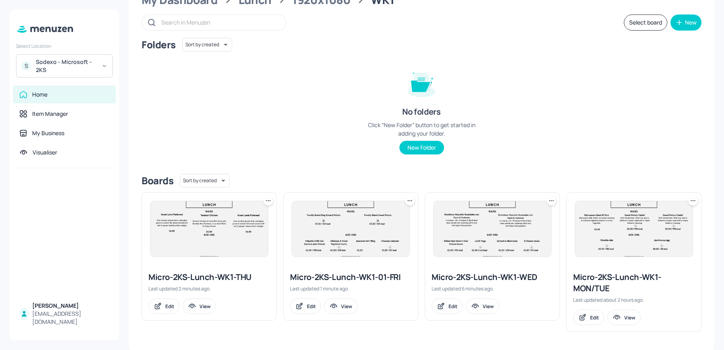
click at [240, 223] on img at bounding box center [208, 229] width 117 height 56
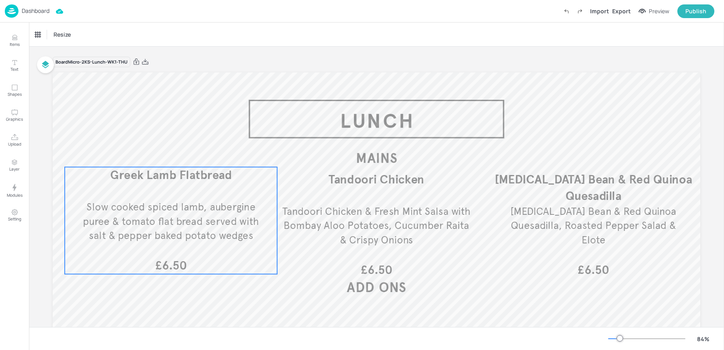
click at [202, 231] on span "Slow cooked spiced lamb, aubergine puree & tomato flat bread served with salt &…" at bounding box center [171, 221] width 176 height 41
click at [176, 151] on icon "Save Layout" at bounding box center [176, 153] width 6 height 6
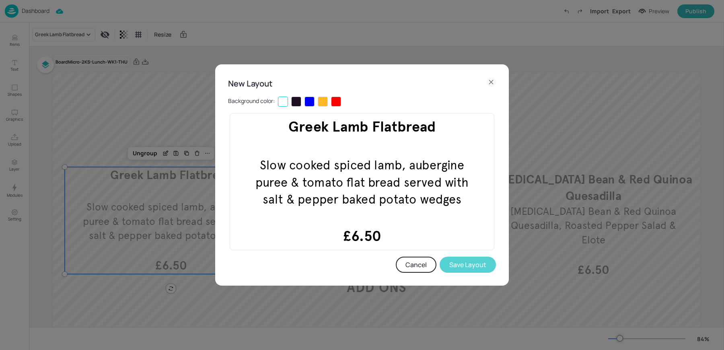
click at [480, 262] on button "Save Layout" at bounding box center [468, 265] width 56 height 16
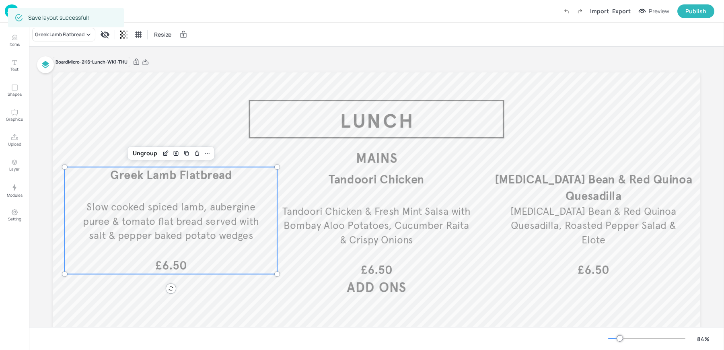
click at [326, 28] on div "Greek Lamb Flatbread Resize" at bounding box center [376, 35] width 695 height 24
click at [7, 14] on img at bounding box center [12, 10] width 14 height 13
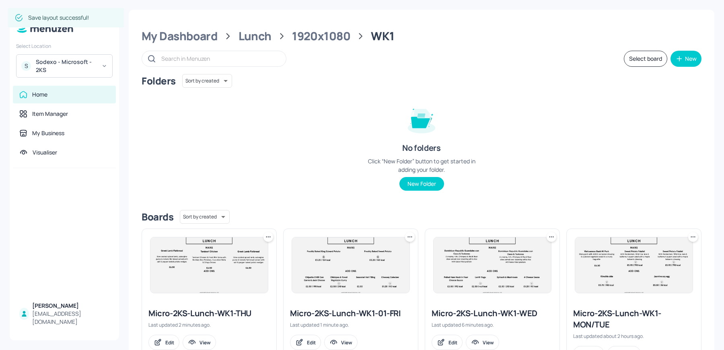
click at [375, 294] on div at bounding box center [351, 265] width 134 height 72
click at [372, 288] on img at bounding box center [350, 265] width 117 height 56
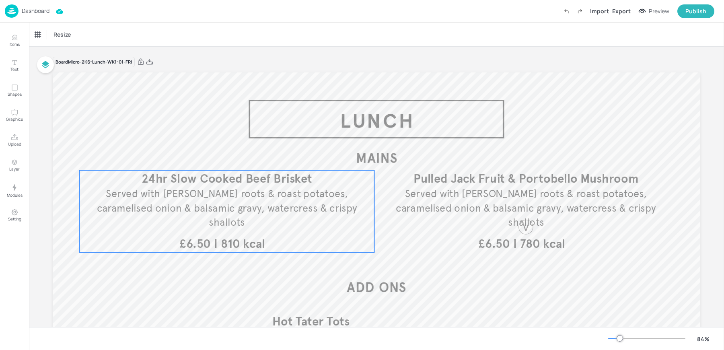
click at [240, 202] on span "Served with [PERSON_NAME] roots & roast potatoes, caramelised onion & balsamic …" at bounding box center [227, 208] width 260 height 41
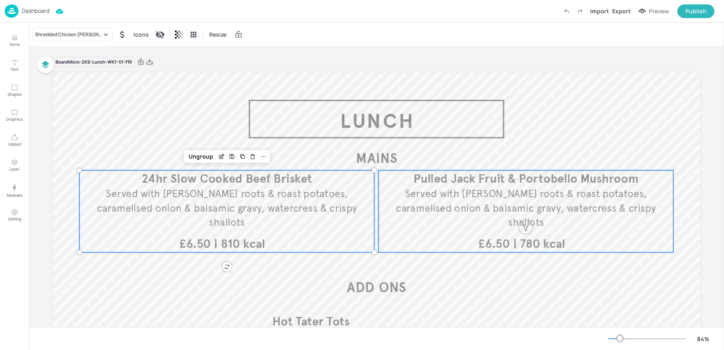
click at [474, 204] on span "Served with [PERSON_NAME] roots & roast potatoes, caramelised onion & balsamic …" at bounding box center [526, 208] width 260 height 41
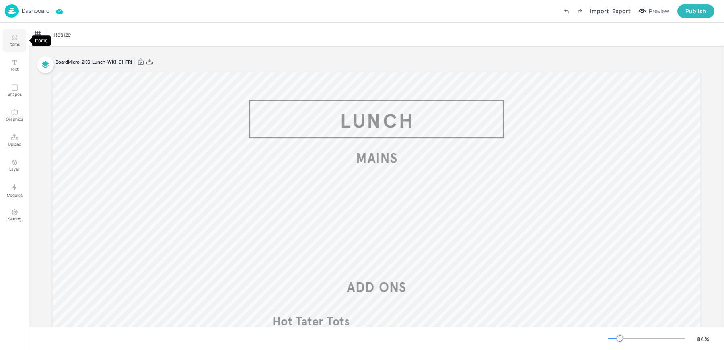
click at [18, 37] on button "Items" at bounding box center [14, 40] width 23 height 23
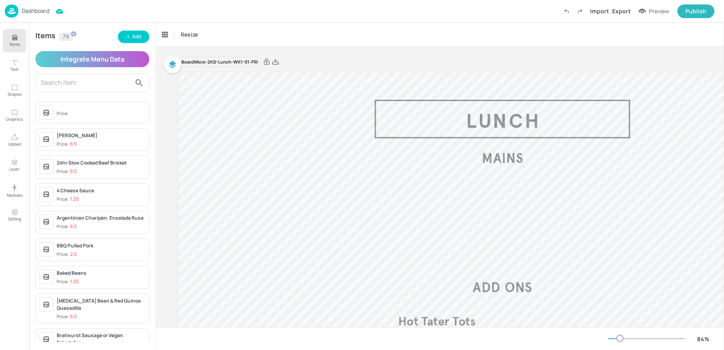
click at [60, 79] on input "text" at bounding box center [86, 82] width 91 height 13
click at [132, 41] on button "Add" at bounding box center [133, 37] width 31 height 12
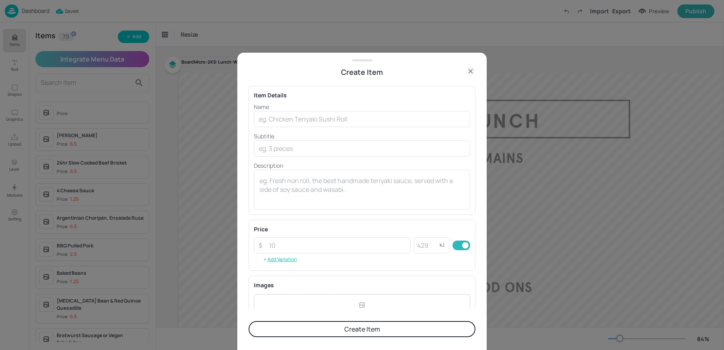
click at [471, 73] on icon at bounding box center [471, 71] width 10 height 10
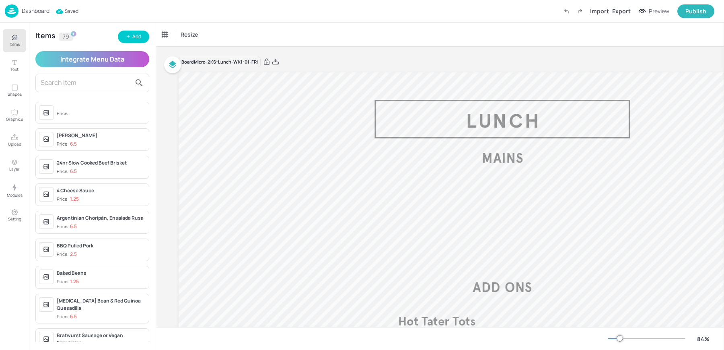
click at [63, 80] on input "text" at bounding box center [86, 82] width 91 height 13
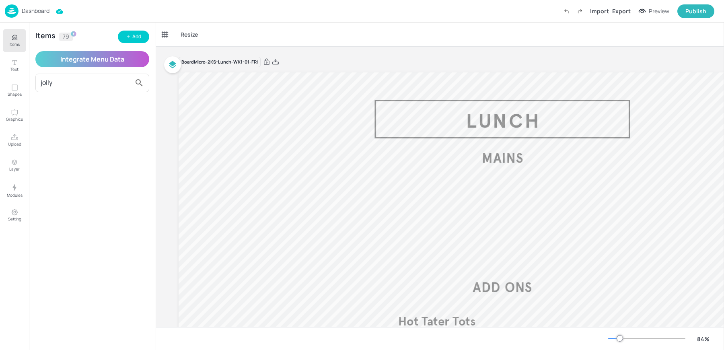
click at [63, 80] on input "jolly" at bounding box center [86, 82] width 91 height 13
type input "j"
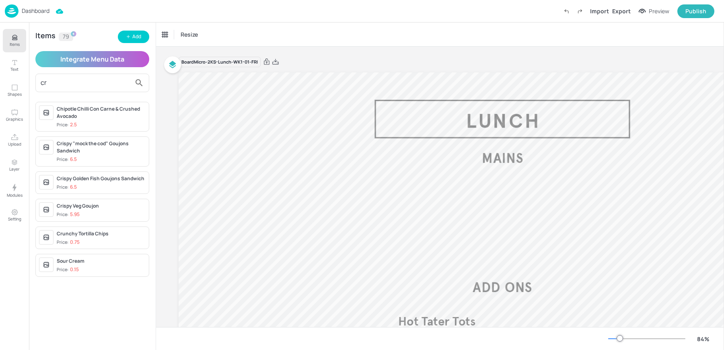
type input "c"
type input "car"
click at [139, 39] on div "Add" at bounding box center [136, 37] width 9 height 8
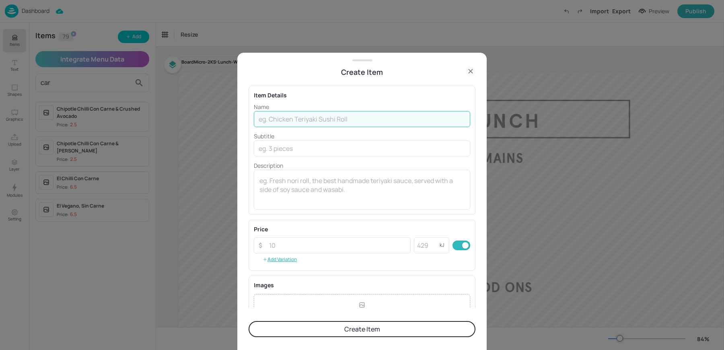
click at [296, 115] on input "text" at bounding box center [362, 119] width 216 height 16
paste input "Jolly Hog Dog Jolly Hog Proper Porker hot dog topped with caramelised onions, s…"
click at [447, 119] on input "Jolly Hog Dog Jolly Hog Proper Porker hot dog topped with caramelised onions, s…" at bounding box center [362, 119] width 216 height 16
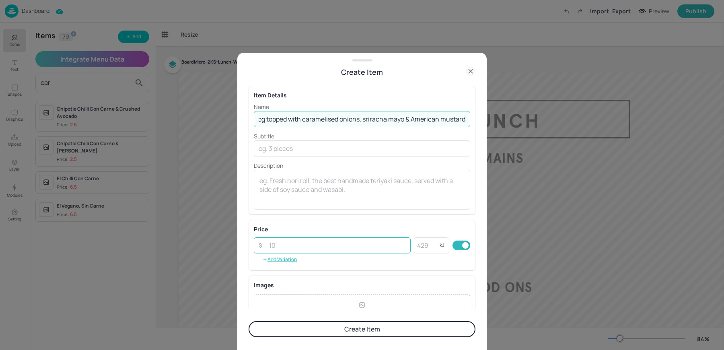
type input "Jolly Hog Dog Jolly Hog Proper Porker hot dog topped with caramelised onions, s…"
click at [287, 241] on input "number" at bounding box center [337, 245] width 146 height 16
paste input "6.50"
type input "6.50"
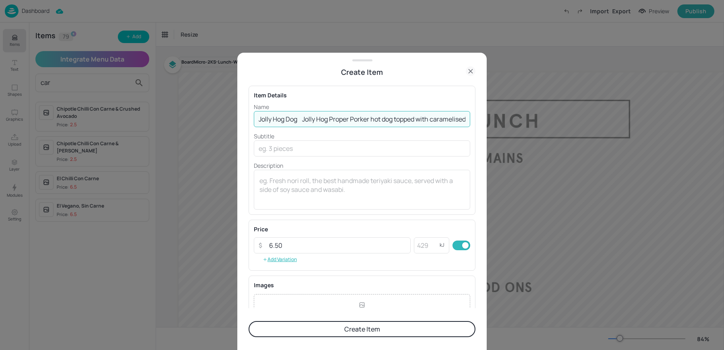
scroll to position [0, 135]
drag, startPoint x: 300, startPoint y: 120, endPoint x: 581, endPoint y: 120, distance: 280.9
click at [581, 120] on div "Create Item Item Details Name Jolly Hog Dog Jolly Hog Proper Porker hot dog top…" at bounding box center [362, 175] width 724 height 350
type input "Jolly Hog Dog"
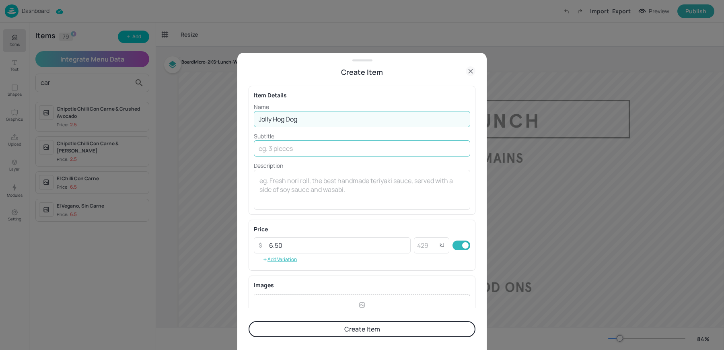
click at [300, 151] on input "text" at bounding box center [362, 148] width 216 height 16
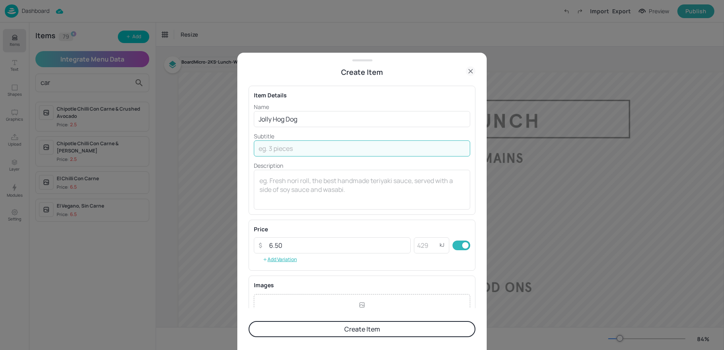
paste input "Jolly Hog Proper Porker hot dog topped with caramelised onions, sriracha mayo &…"
type input "Jolly Hog Proper Porker hot dog topped with caramelised onions, sriracha mayo &…"
click at [292, 328] on button "Create Item" at bounding box center [362, 329] width 227 height 16
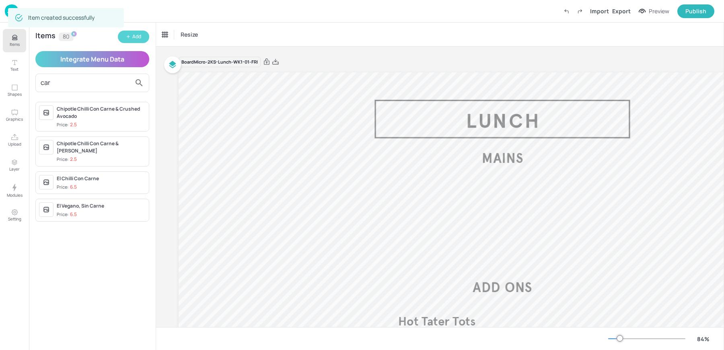
click at [137, 39] on div "Add" at bounding box center [136, 37] width 9 height 8
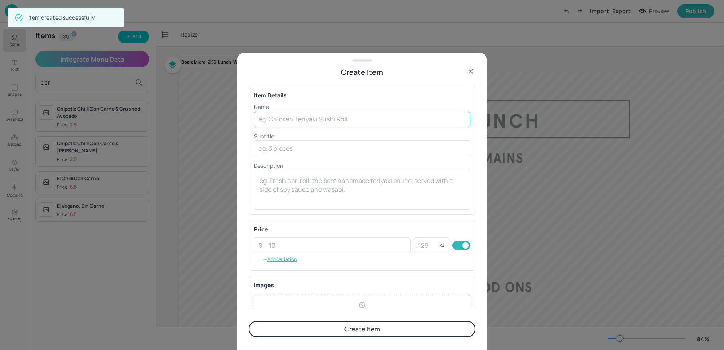
click at [347, 112] on input "text" at bounding box center [362, 119] width 216 height 16
paste input "Crispy Fried Chilli Beef Crispy Chilli Beef with Asian Vegetable Egg Noodles, F…"
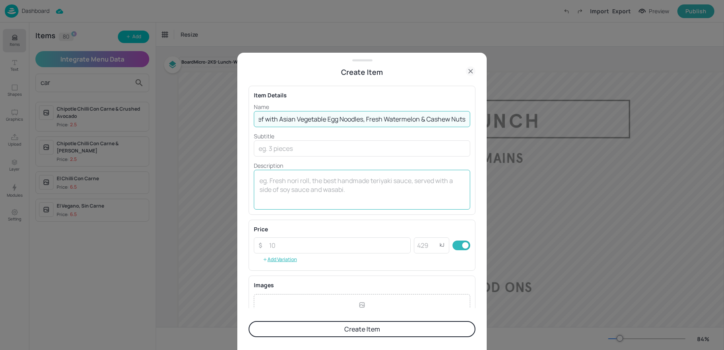
scroll to position [0, 119]
type input "Crispy Fried Chilli Beef Crispy Chilli Beef with Asian Vegetable Egg Noodles, F…"
click at [299, 197] on textarea at bounding box center [362, 189] width 205 height 27
paste textarea "£6.50"
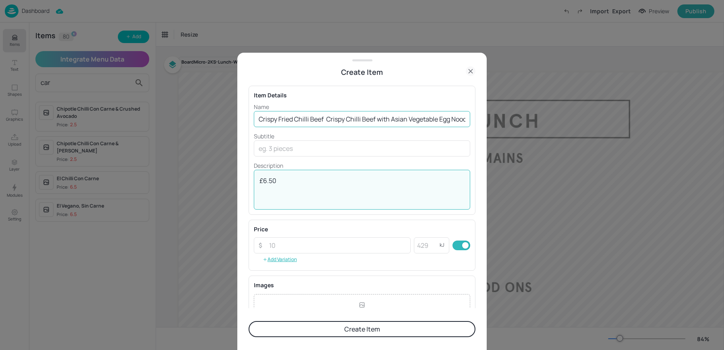
type textarea "£6.50"
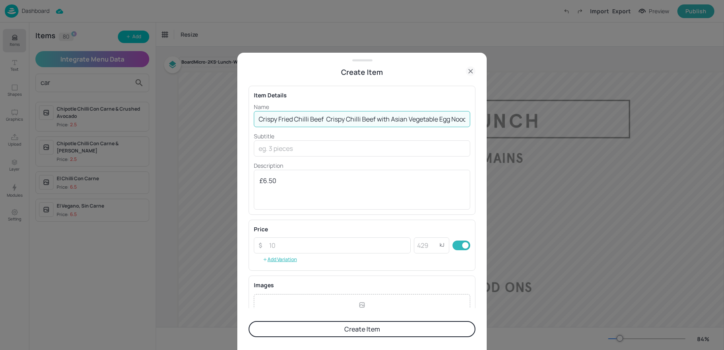
scroll to position [0, 119]
drag, startPoint x: 326, startPoint y: 119, endPoint x: 582, endPoint y: 128, distance: 256.5
click at [582, 128] on div "Create Item Item Details Name Crispy Fried Chilli Beef Crispy Chilli Beef with …" at bounding box center [362, 175] width 724 height 350
type input "Crispy Fried Chilli Beef"
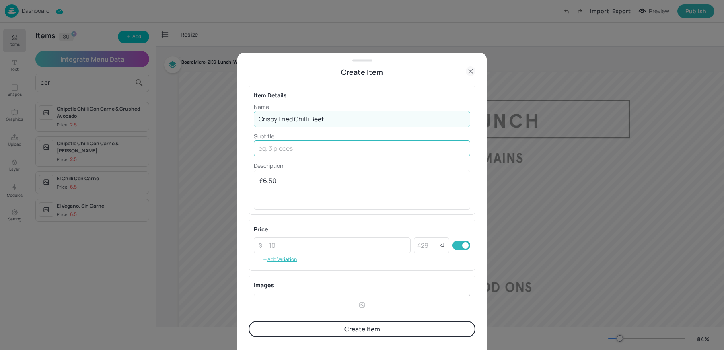
click at [326, 155] on input "text" at bounding box center [362, 148] width 216 height 16
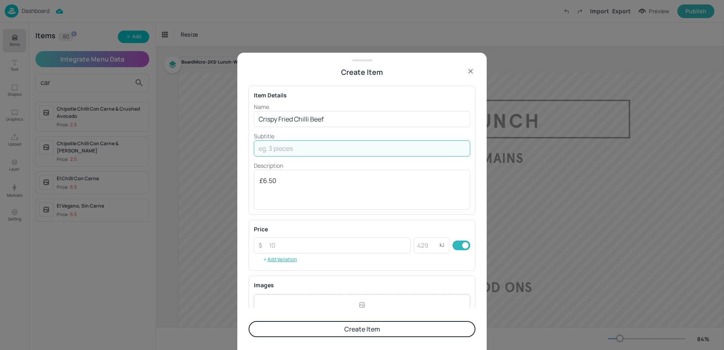
paste input "Crispy Chilli Beef with Asian Vegetable Egg Noodles, Fresh Watermelon & Cashew …"
type input "Crispy Chilli Beef with Asian Vegetable Egg Noodles, Fresh Watermelon & Cashew …"
click at [301, 328] on button "Create Item" at bounding box center [362, 329] width 227 height 16
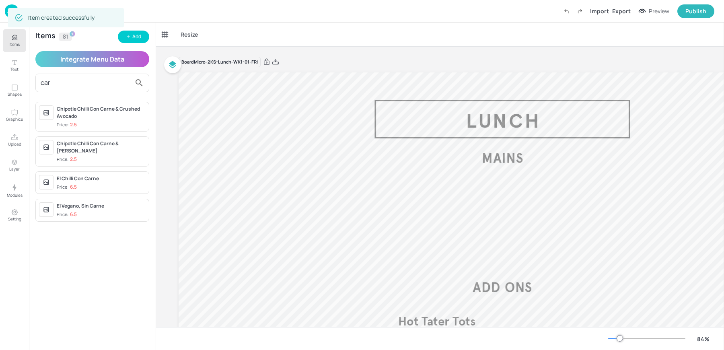
click at [150, 36] on div "Items 81 Add Integrate Menu Data car Chipotle Chilli Con Carne & Crushed Avocad…" at bounding box center [92, 187] width 127 height 328
click at [134, 38] on div "Add" at bounding box center [136, 37] width 9 height 8
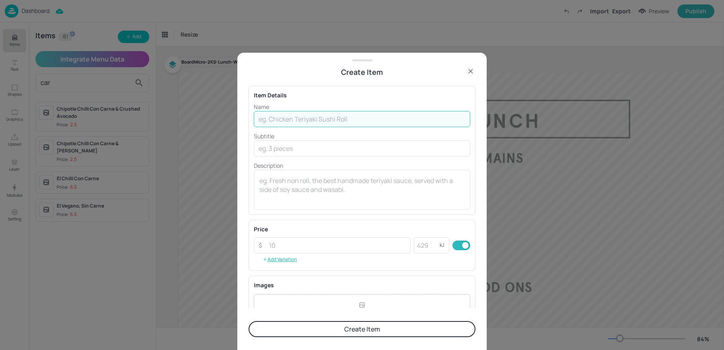
click at [302, 111] on input "text" at bounding box center [362, 119] width 216 height 16
paste input "Carbono Cero Fusion Fillet & Tabbouleh Spiced Quorn Fillet, Tabbouleh grain & C…"
type input "Carbono Cero Fusion Fillet & Tabbouleh Spiced Quorn Fillet, Tabbouleh grain & C…"
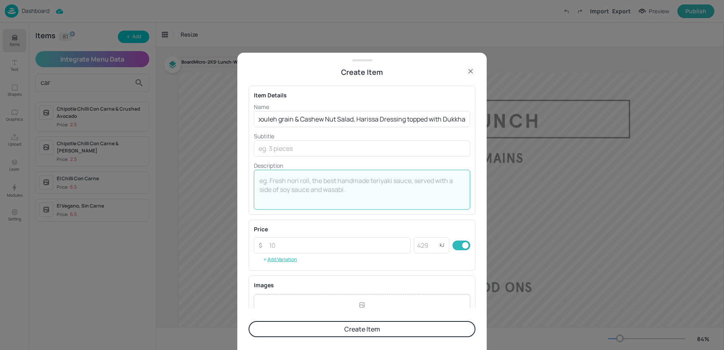
scroll to position [0, 0]
click at [283, 199] on textarea at bounding box center [362, 189] width 205 height 27
paste textarea "£6.50"
type textarea "£6.50"
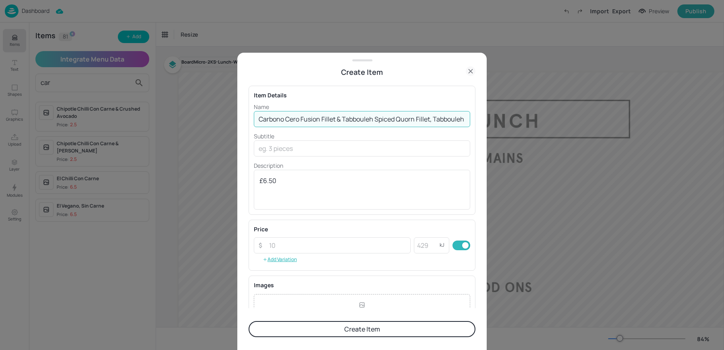
scroll to position [0, 196]
drag, startPoint x: 379, startPoint y: 119, endPoint x: 638, endPoint y: 117, distance: 259.5
click at [638, 117] on div "Create Item Item Details Name Carbono Cero Fusion Fillet & Tabbouleh Spiced Quo…" at bounding box center [362, 175] width 724 height 350
type input "Carbono Cero Fusion Fillet & Tabbouleh"
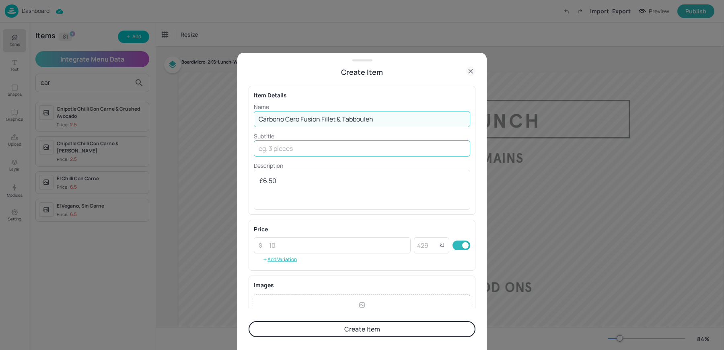
click at [308, 150] on input "text" at bounding box center [362, 148] width 216 height 16
paste input "Spiced Quorn Fillet, Tabbouleh grain & Cashew Nut Salad, Harissa Dressing toppe…"
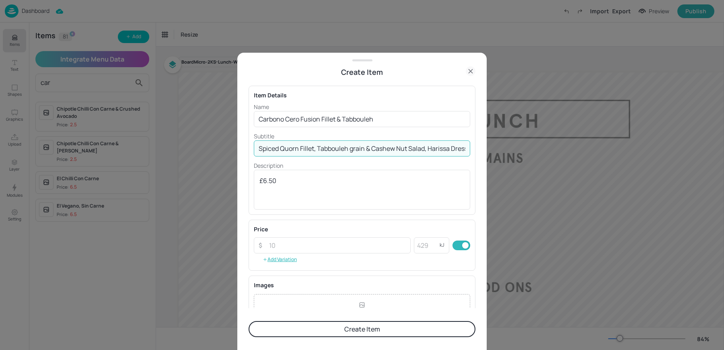
scroll to position [0, 78]
type input "Spiced Quorn Fillet, Tabbouleh grain & Cashew Nut Salad, Harissa Dressing toppe…"
click at [297, 327] on button "Create Item" at bounding box center [362, 329] width 227 height 16
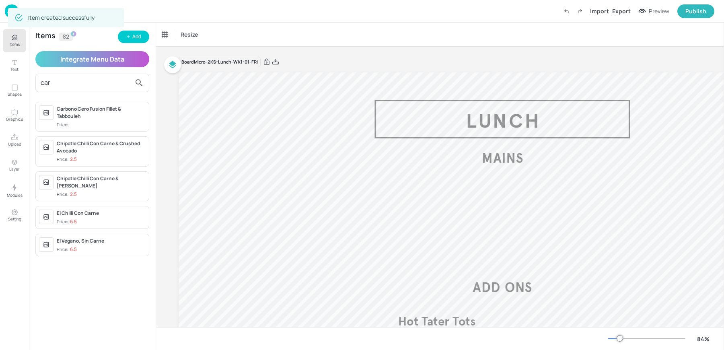
click at [84, 89] on div "car" at bounding box center [92, 83] width 114 height 19
click at [73, 86] on input "car" at bounding box center [86, 82] width 91 height 13
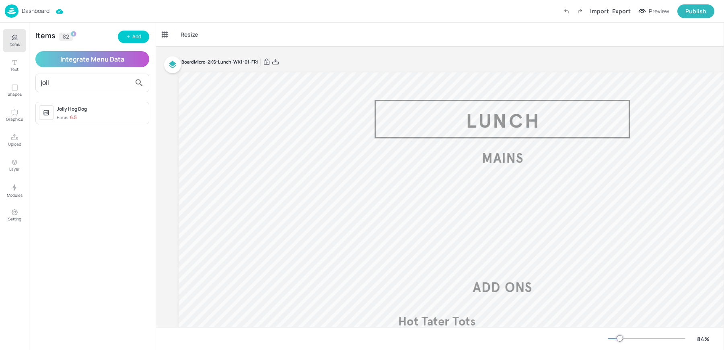
type input "joll"
click at [97, 119] on span "Price: 6.5" at bounding box center [101, 117] width 89 height 7
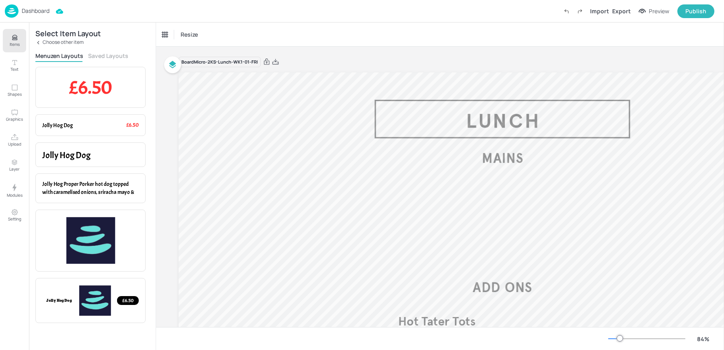
click at [102, 59] on button "Saved Layouts" at bounding box center [108, 56] width 40 height 8
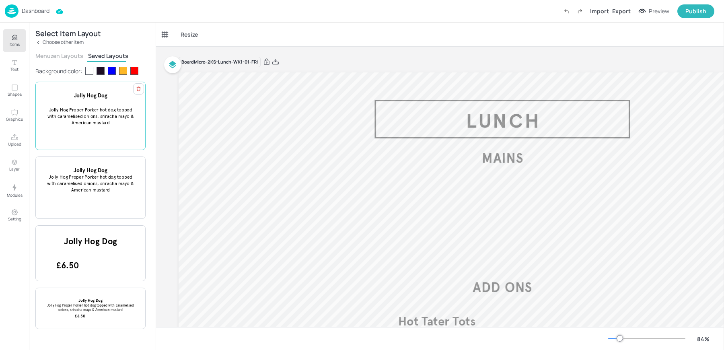
click at [93, 124] on span "Jolly Hog Proper Porker hot dog topped with caramelised onions, sriracha mayo &…" at bounding box center [90, 116] width 86 height 19
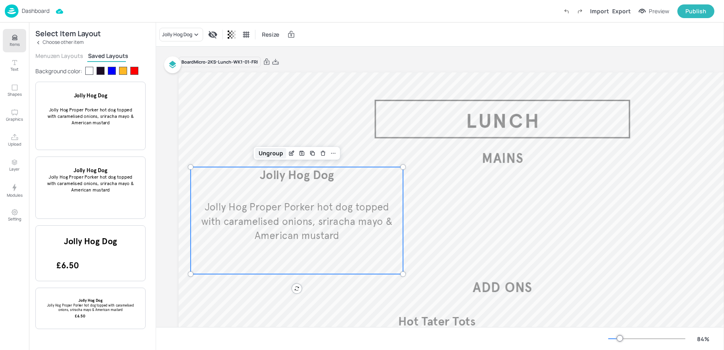
click at [285, 153] on div "Ungroup" at bounding box center [271, 153] width 31 height 10
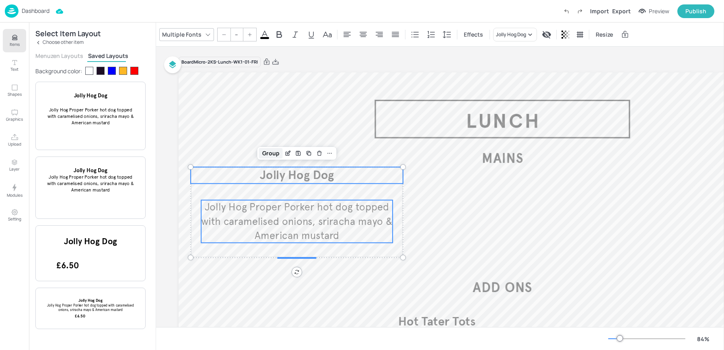
click at [274, 153] on div "Group" at bounding box center [271, 153] width 24 height 10
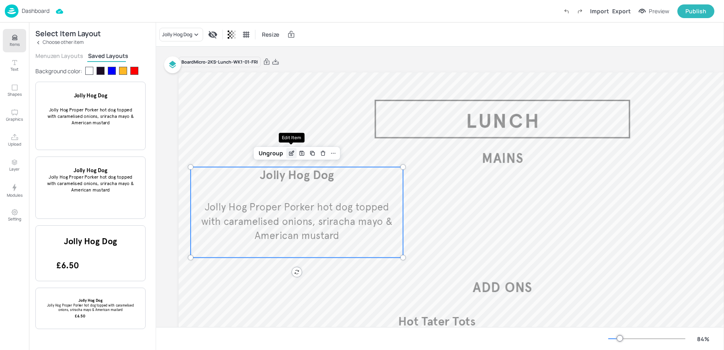
click at [290, 152] on icon "Edit Item" at bounding box center [291, 154] width 4 height 4
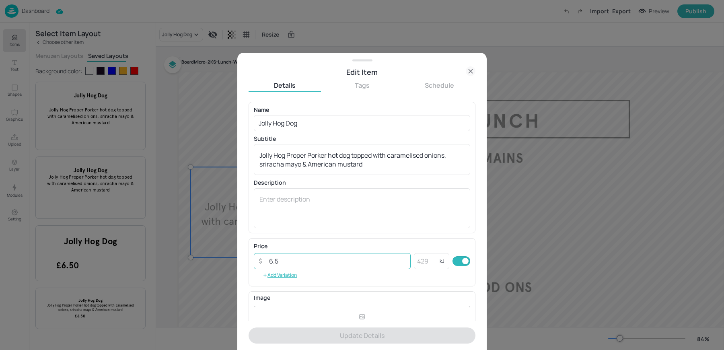
click at [291, 258] on input "6.5" at bounding box center [337, 261] width 146 height 16
click at [273, 208] on textarea at bounding box center [362, 208] width 205 height 27
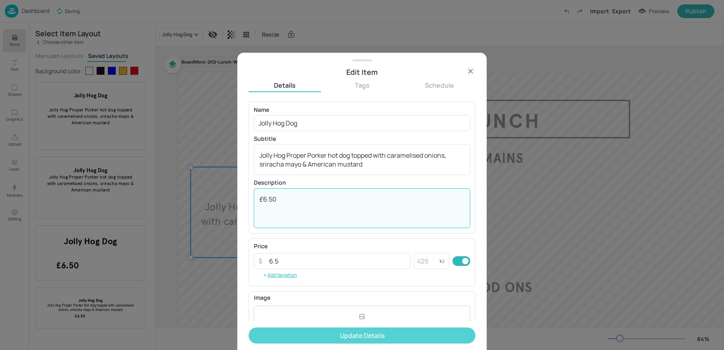
type textarea "£6.50"
click at [304, 333] on button "Update Details" at bounding box center [362, 336] width 227 height 16
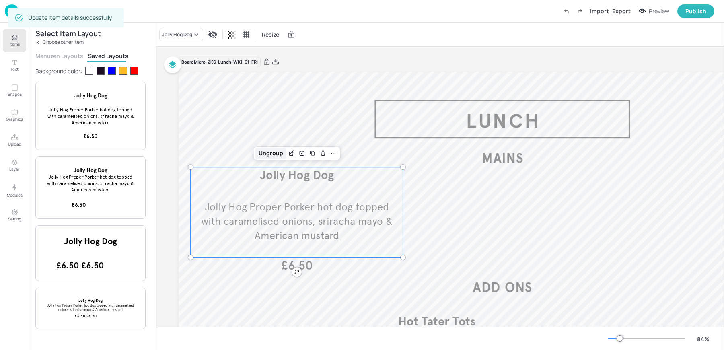
click at [266, 154] on div "Ungroup" at bounding box center [271, 153] width 31 height 10
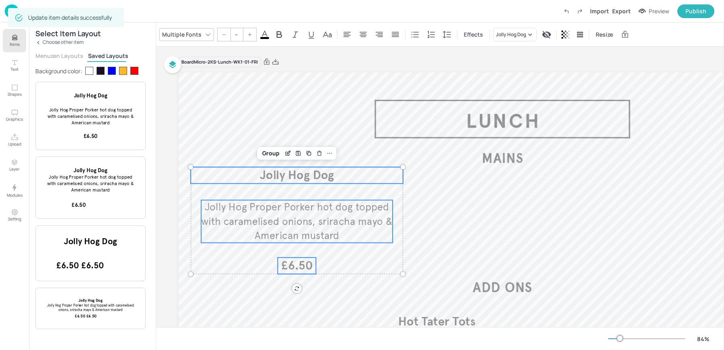
click at [266, 154] on div "Group" at bounding box center [271, 153] width 24 height 10
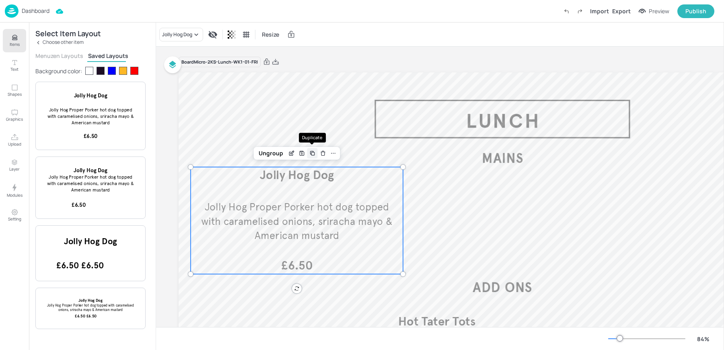
click at [311, 155] on icon "Duplicate" at bounding box center [312, 153] width 3 height 3
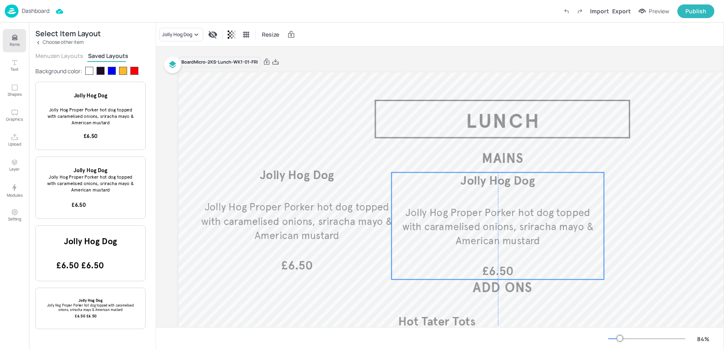
drag, startPoint x: 311, startPoint y: 162, endPoint x: 510, endPoint y: 210, distance: 204.9
click at [510, 210] on span "Jolly Hog Proper Porker hot dog topped with caramelised onions, sriracha mayo &…" at bounding box center [497, 226] width 191 height 41
click at [534, 159] on icon at bounding box center [534, 159] width 6 height 6
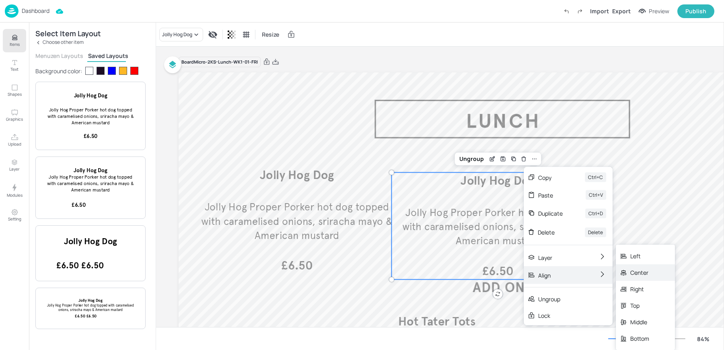
click at [632, 272] on div "Center" at bounding box center [640, 272] width 19 height 8
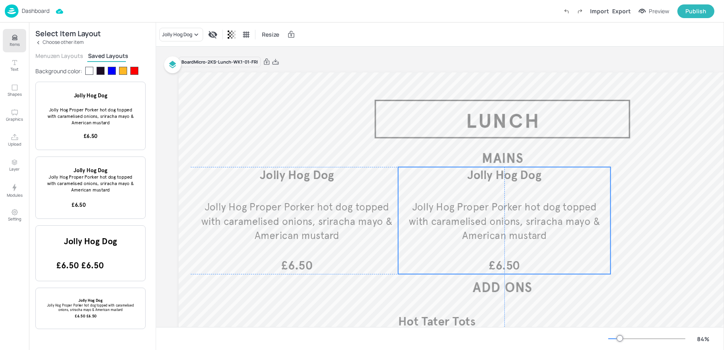
drag, startPoint x: 528, startPoint y: 228, endPoint x: 530, endPoint y: 223, distance: 5.9
click at [530, 223] on span "Jolly Hog Proper Porker hot dog topped with caramelised onions, sriracha mayo &…" at bounding box center [504, 221] width 191 height 41
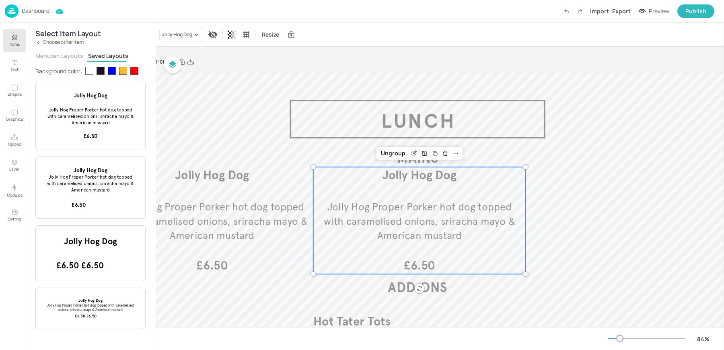
scroll to position [0, 105]
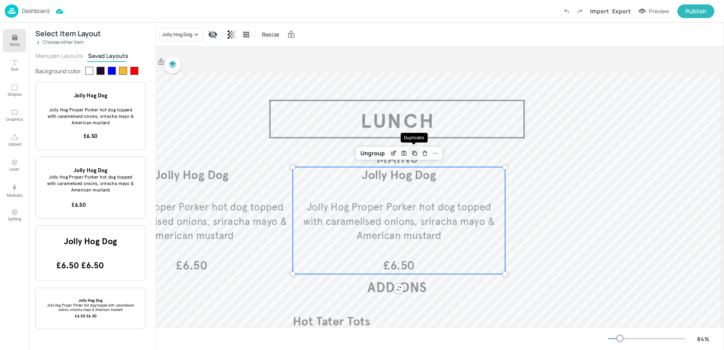
click at [413, 150] on icon "Duplicate" at bounding box center [414, 153] width 6 height 6
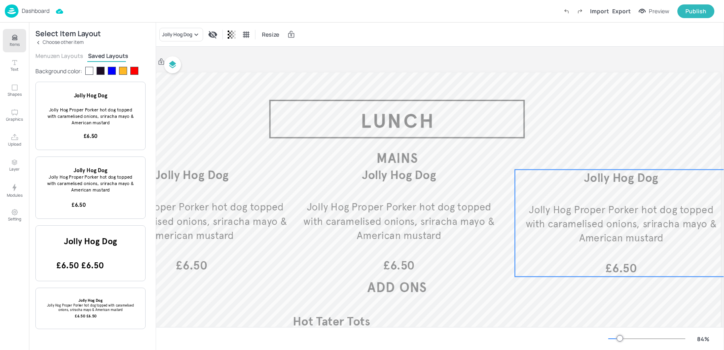
drag, startPoint x: 416, startPoint y: 169, endPoint x: 650, endPoint y: 214, distance: 238.2
click at [650, 214] on span "Jolly Hog Proper Porker hot dog topped with caramelised onions, sriracha mayo &…" at bounding box center [621, 223] width 191 height 41
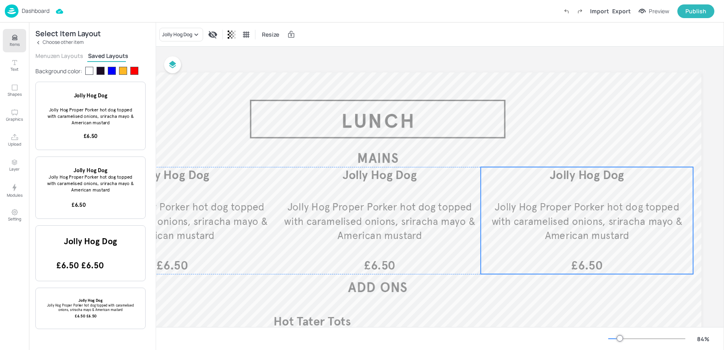
drag, startPoint x: 623, startPoint y: 212, endPoint x: 609, endPoint y: 211, distance: 14.6
click at [608, 211] on span "Jolly Hog Proper Porker hot dog topped with caramelised onions, sriracha mayo &…" at bounding box center [587, 221] width 191 height 41
drag, startPoint x: 609, startPoint y: 211, endPoint x: 613, endPoint y: 210, distance: 4.0
click at [613, 210] on span "Jolly Hog Proper Porker hot dog topped with caramelised onions, sriracha mayo &…" at bounding box center [592, 221] width 191 height 41
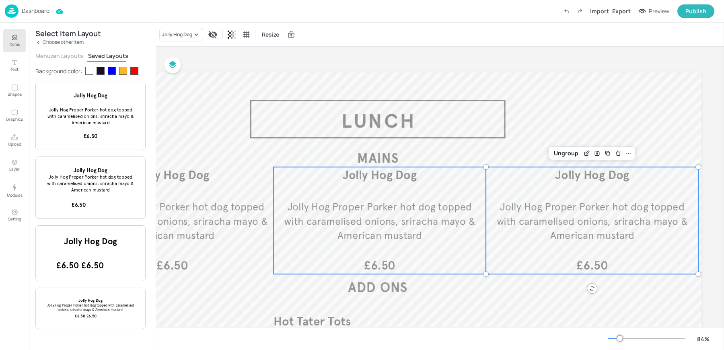
click at [410, 209] on span "Jolly Hog Proper Porker hot dog topped with caramelised onions, sriracha mayo &…" at bounding box center [379, 221] width 191 height 41
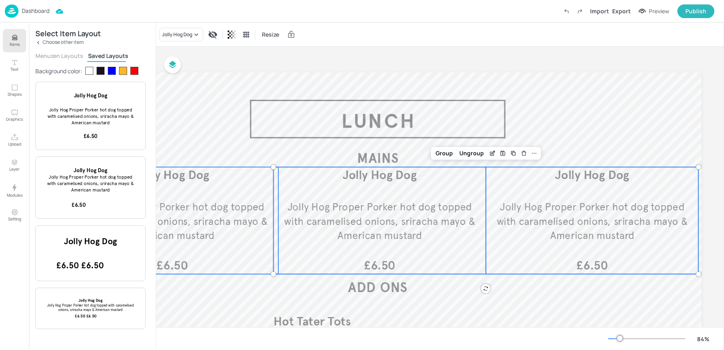
click at [174, 211] on span "Jolly Hog Proper Porker hot dog topped with caramelised onions, sriracha mayo &…" at bounding box center [171, 221] width 191 height 41
click at [344, 223] on span "Jolly Hog Proper Porker hot dog topped with caramelised onions, sriracha mayo &…" at bounding box center [379, 221] width 191 height 41
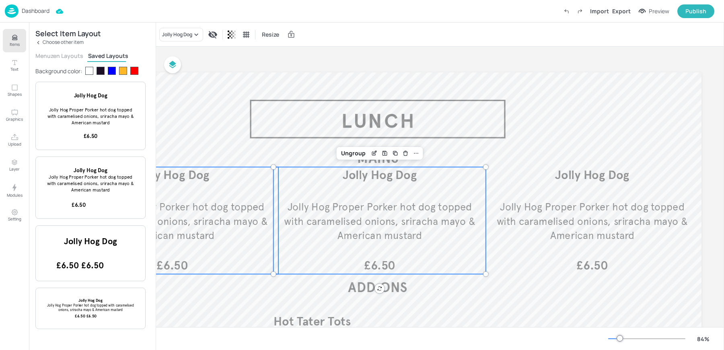
click at [250, 231] on p "Jolly Hog Proper Porker hot dog topped with caramelised onions, sriracha mayo &…" at bounding box center [172, 221] width 192 height 43
click at [299, 221] on span "Jolly Hog Proper Porker hot dog topped with caramelised onions, sriracha mayo &…" at bounding box center [379, 221] width 191 height 41
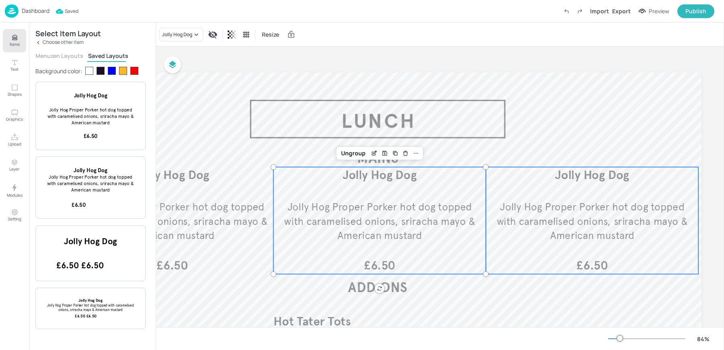
click at [567, 219] on span "Jolly Hog Proper Porker hot dog topped with caramelised onions, sriracha mayo &…" at bounding box center [592, 221] width 191 height 41
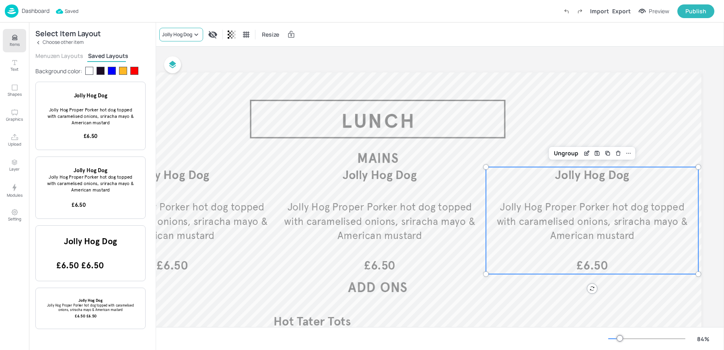
click at [181, 31] on div "Jolly Hog Dog" at bounding box center [177, 34] width 30 height 7
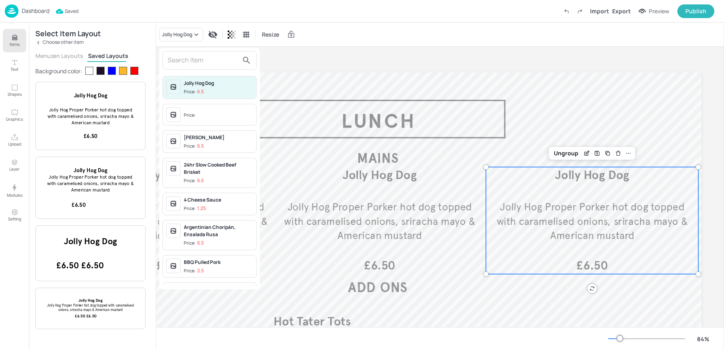
click at [181, 55] on input "text" at bounding box center [203, 60] width 71 height 13
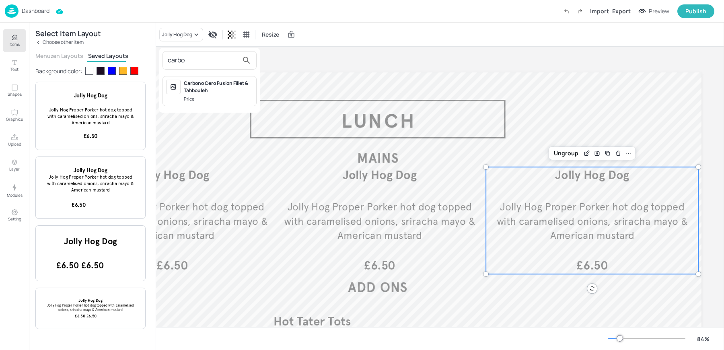
type input "carbo"
click at [208, 83] on div "Carbono Cero Fusion Fillet & Tabbouleh" at bounding box center [218, 87] width 69 height 14
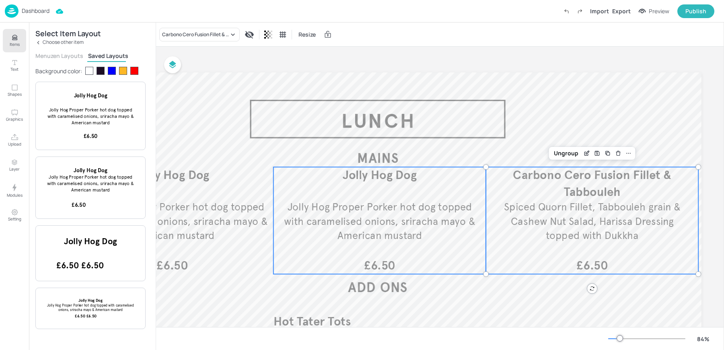
click at [447, 216] on span "Jolly Hog Proper Porker hot dog topped with caramelised onions, sriracha mayo &…" at bounding box center [379, 221] width 191 height 41
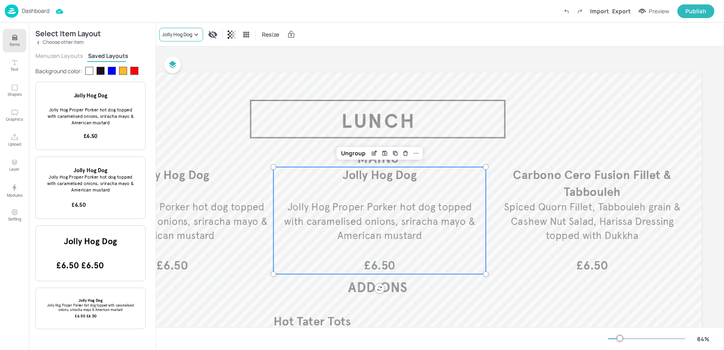
click at [179, 36] on div "Jolly Hog Dog" at bounding box center [177, 34] width 30 height 7
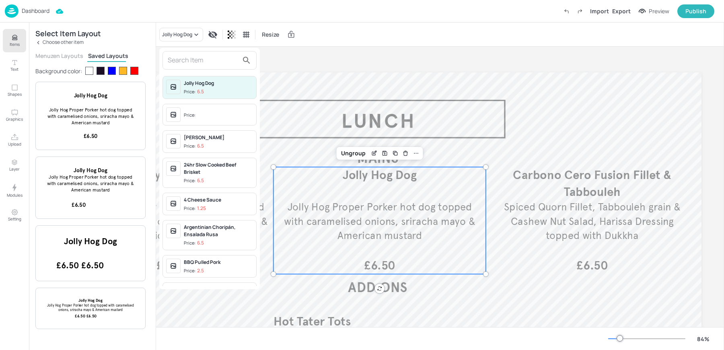
click at [190, 61] on input "text" at bounding box center [203, 60] width 71 height 13
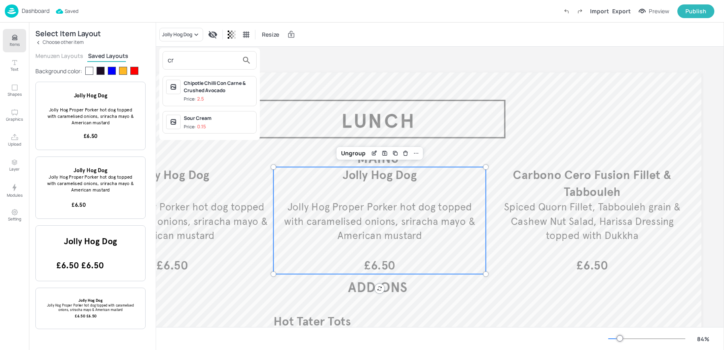
type input "c"
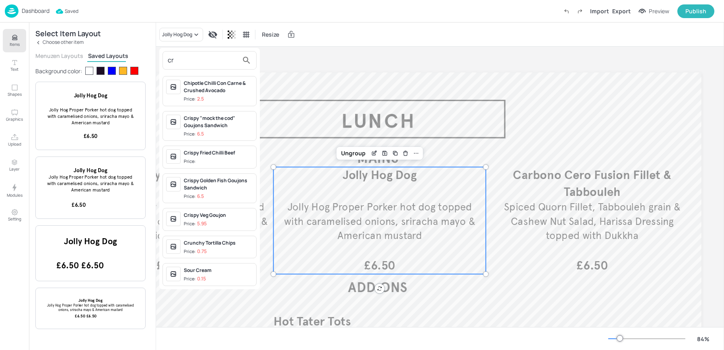
type input "c"
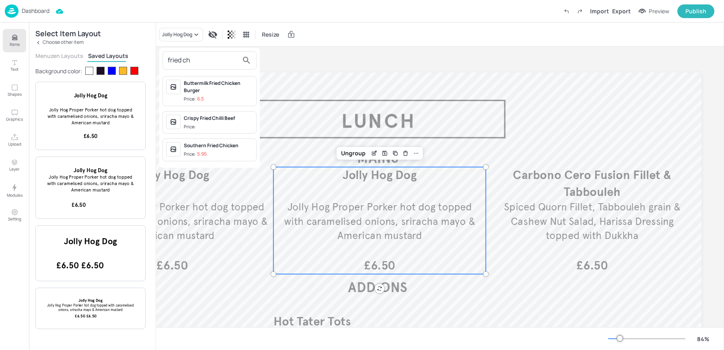
type input "fried ch"
click at [218, 115] on div "Crispy Fried Chilli Beef" at bounding box center [218, 118] width 69 height 7
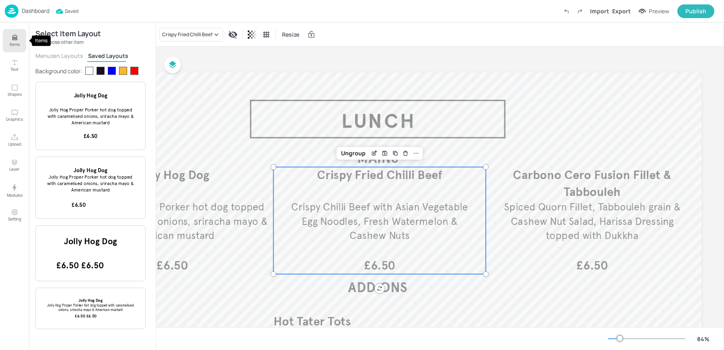
click at [14, 43] on p "Items" at bounding box center [15, 44] width 10 height 6
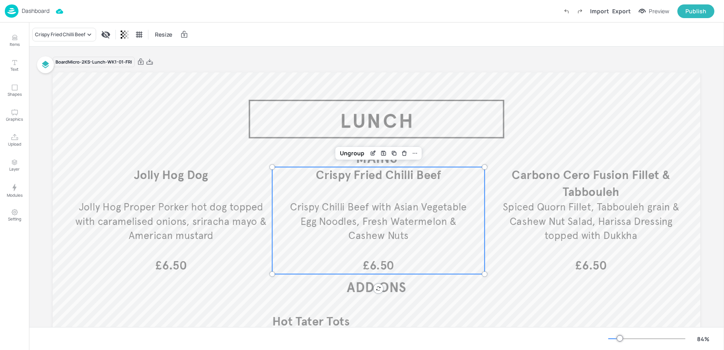
click at [283, 57] on div "Board Micro-2KS-Lunch-WK1-01-FRI" at bounding box center [377, 61] width 648 height 11
click at [150, 63] on icon at bounding box center [149, 62] width 6 height 6
